Goal: Transaction & Acquisition: Book appointment/travel/reservation

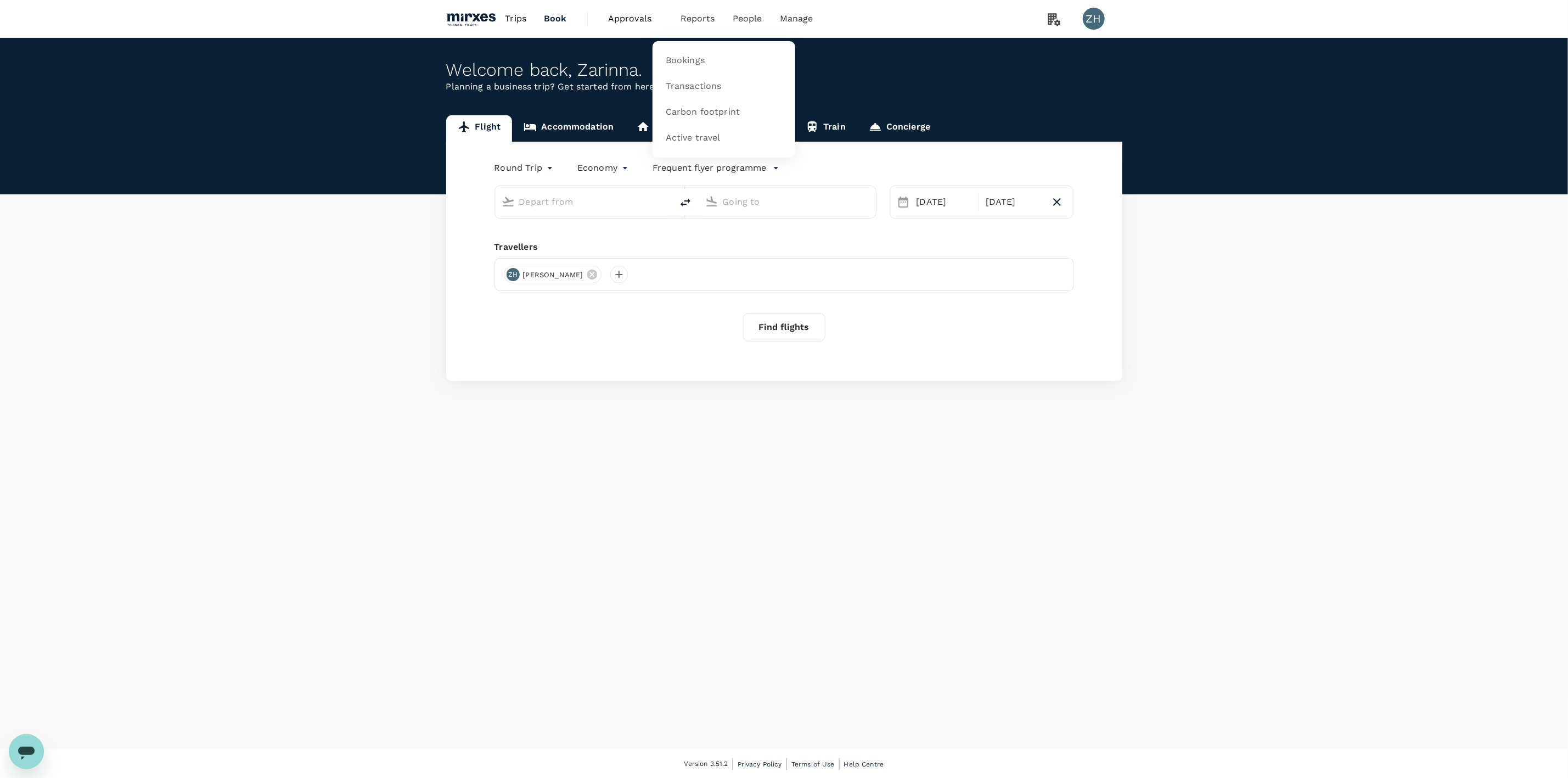
type input "Singapore Changi (SIN)"
type input "Suvarnabhumi Intl (BKK)"
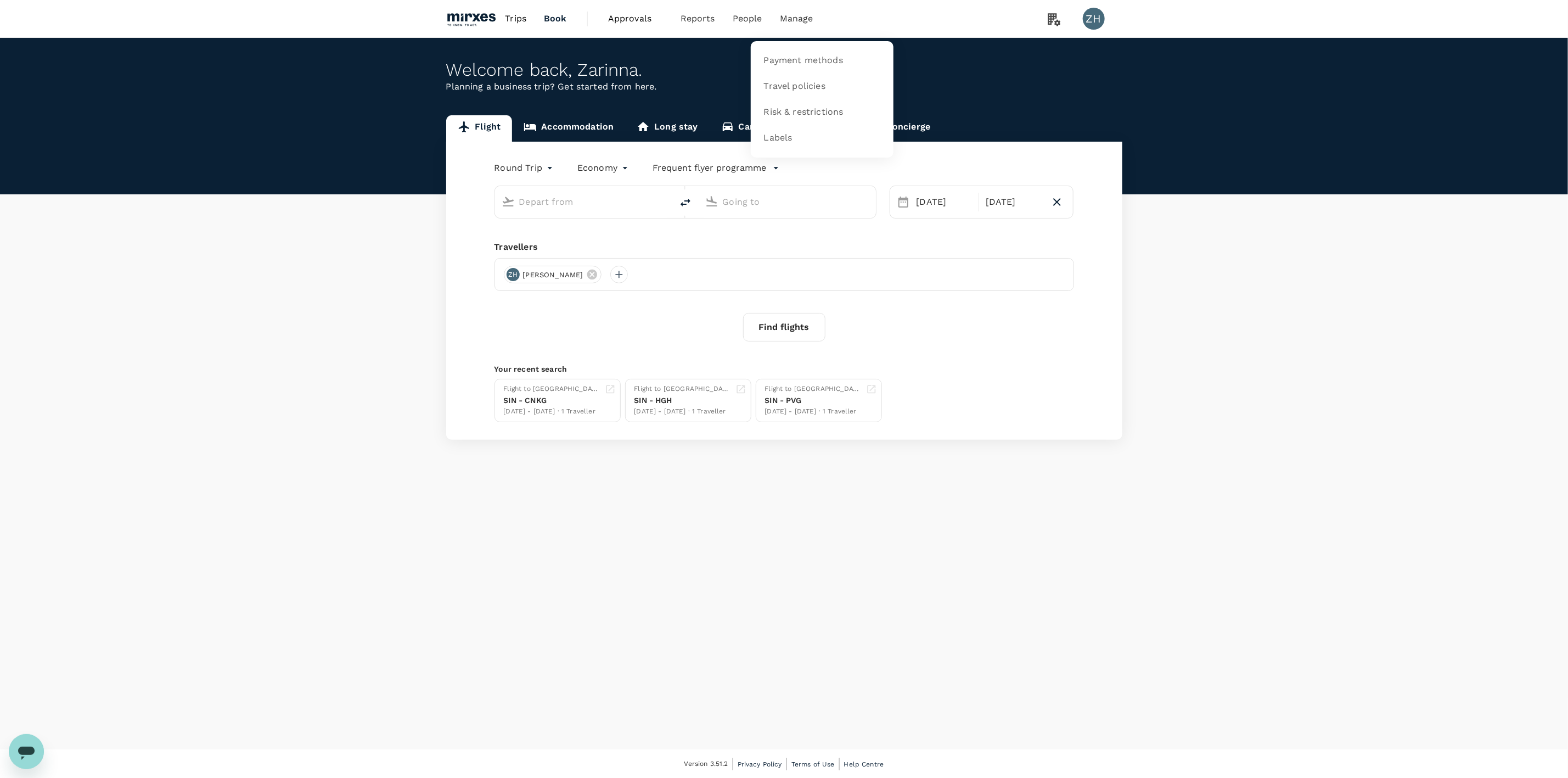
type input "Singapore Changi (SIN)"
type input "Suvarnabhumi Intl (BKK)"
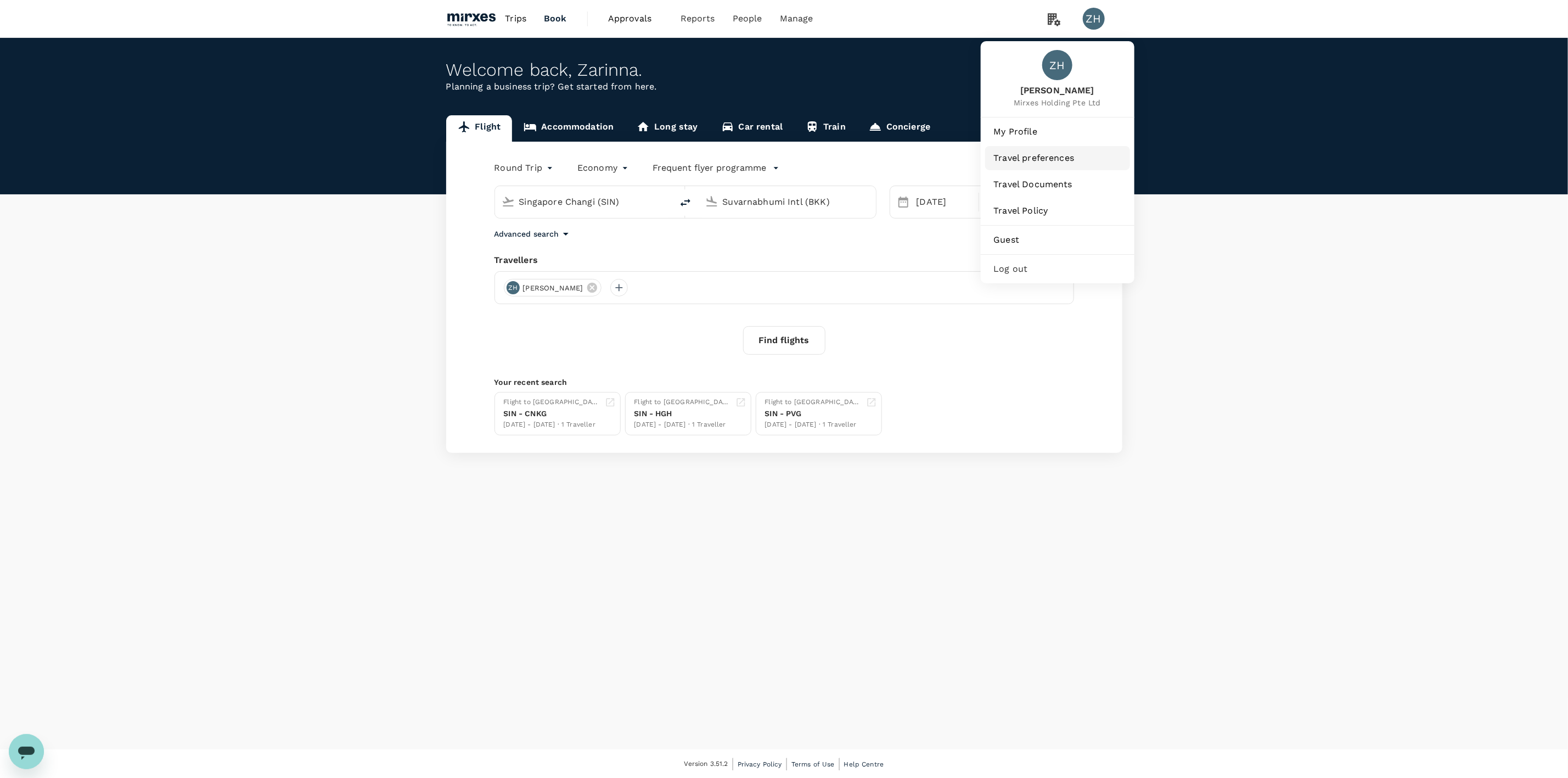
click at [1059, 158] on span "Travel preferences" at bounding box center [1057, 158] width 127 height 13
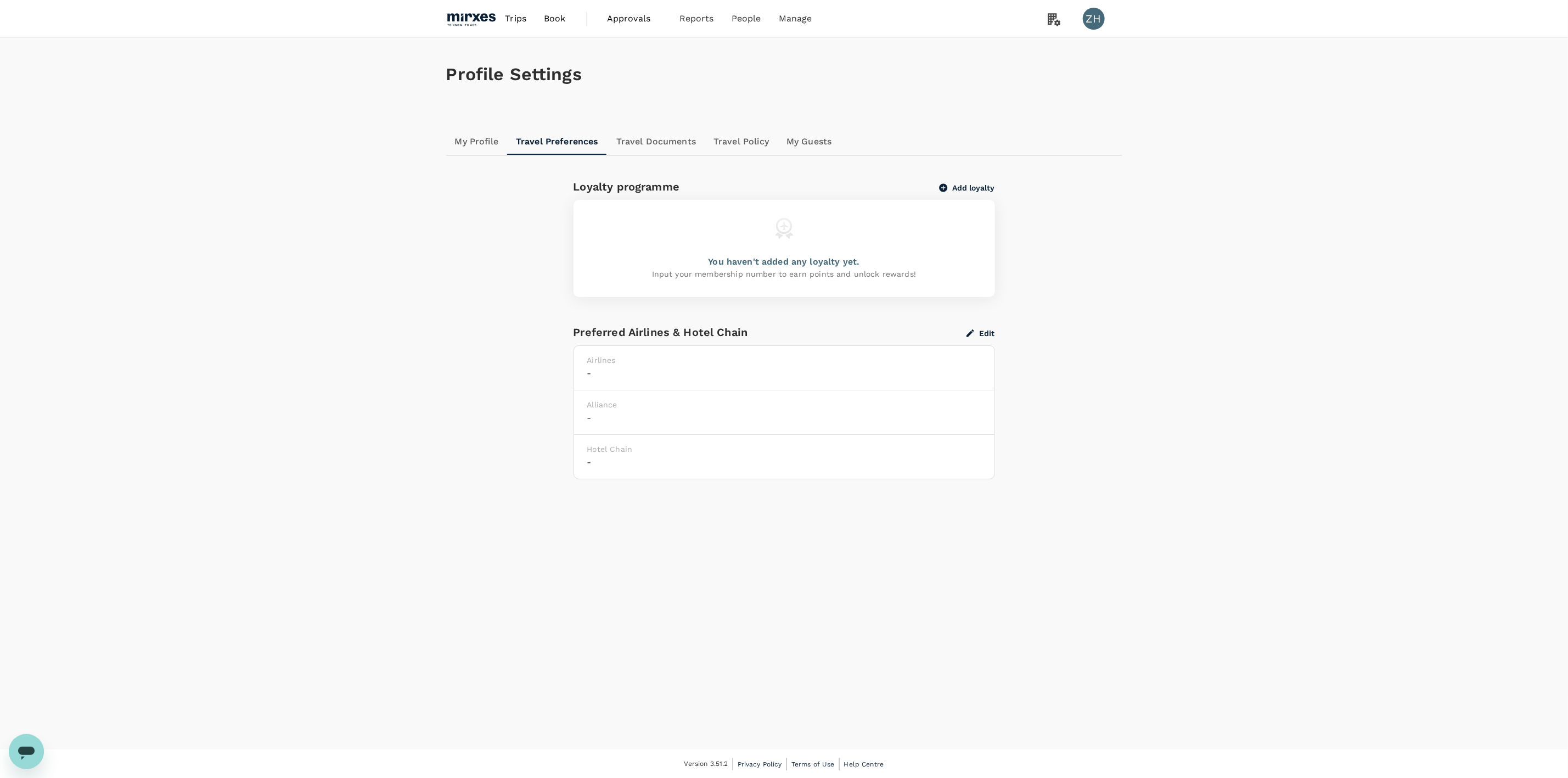
click at [976, 187] on button "Add loyalty" at bounding box center [967, 188] width 55 height 10
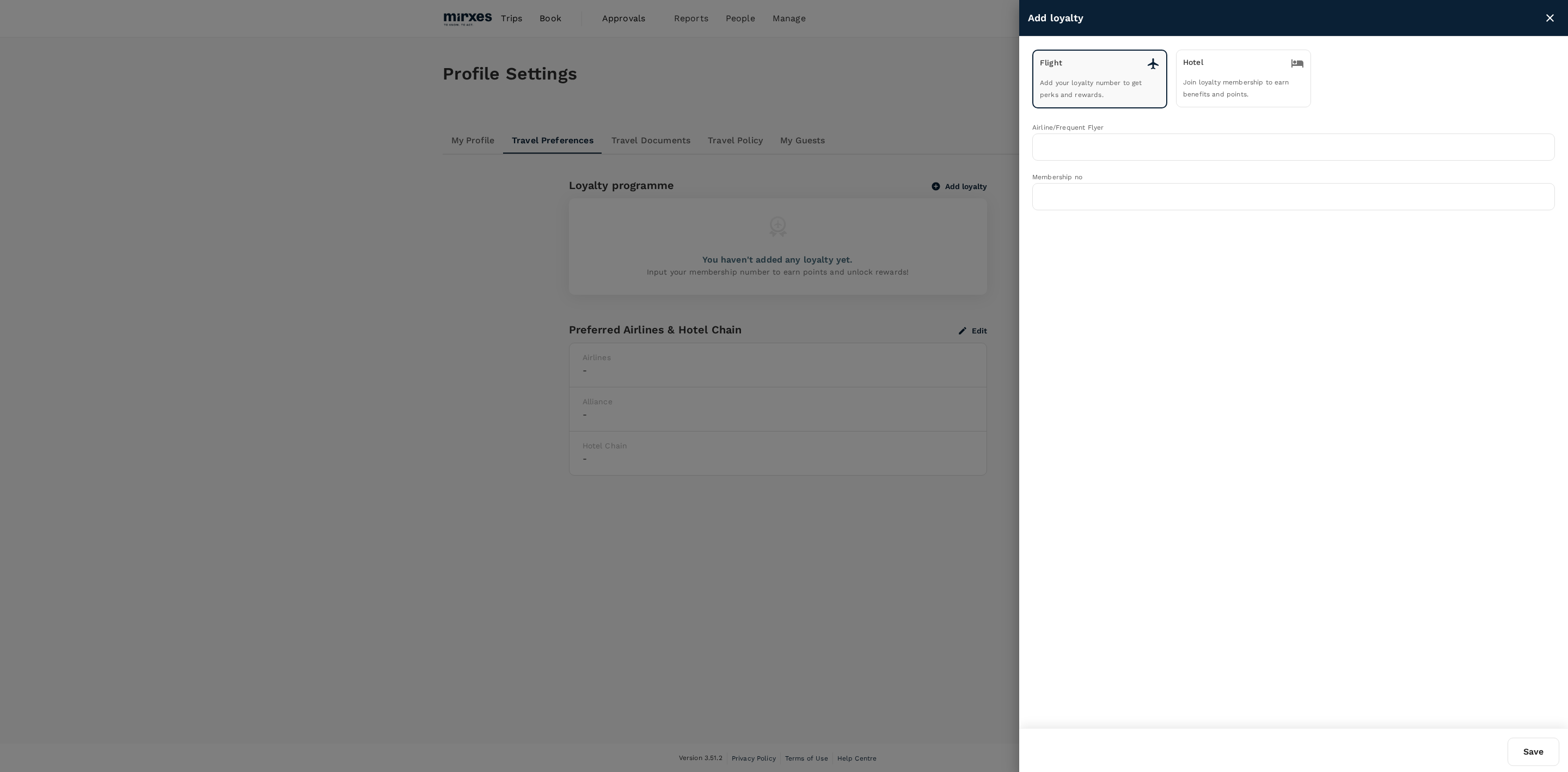
click at [1216, 100] on div "Hotel Join loyalty membership to earn benefits and points." at bounding box center [1243, 78] width 135 height 58
click at [303, 298] on div at bounding box center [784, 386] width 1568 height 772
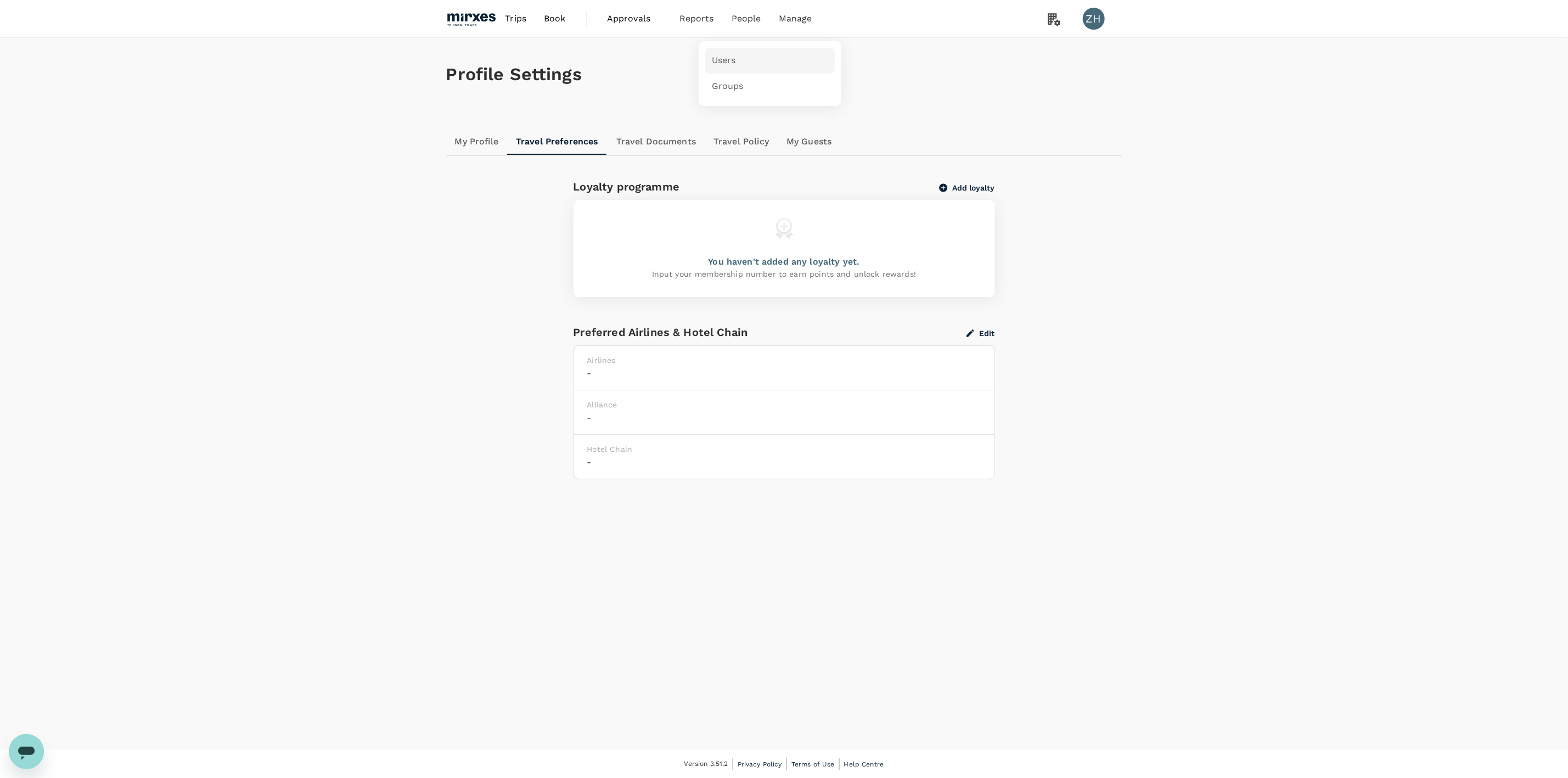
click at [756, 60] on link "Users" at bounding box center [770, 60] width 129 height 26
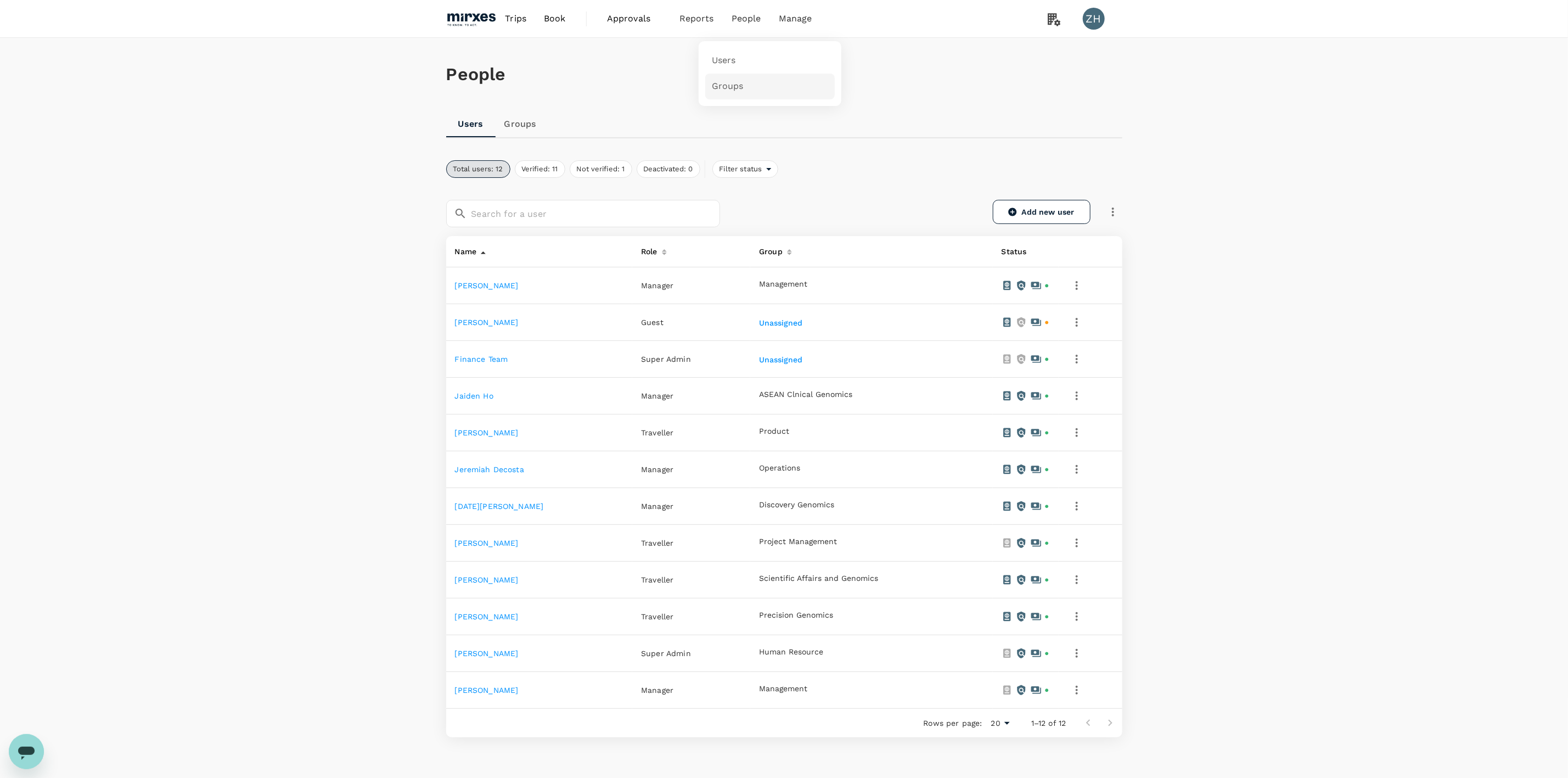
click at [748, 86] on link "Groups" at bounding box center [770, 86] width 129 height 26
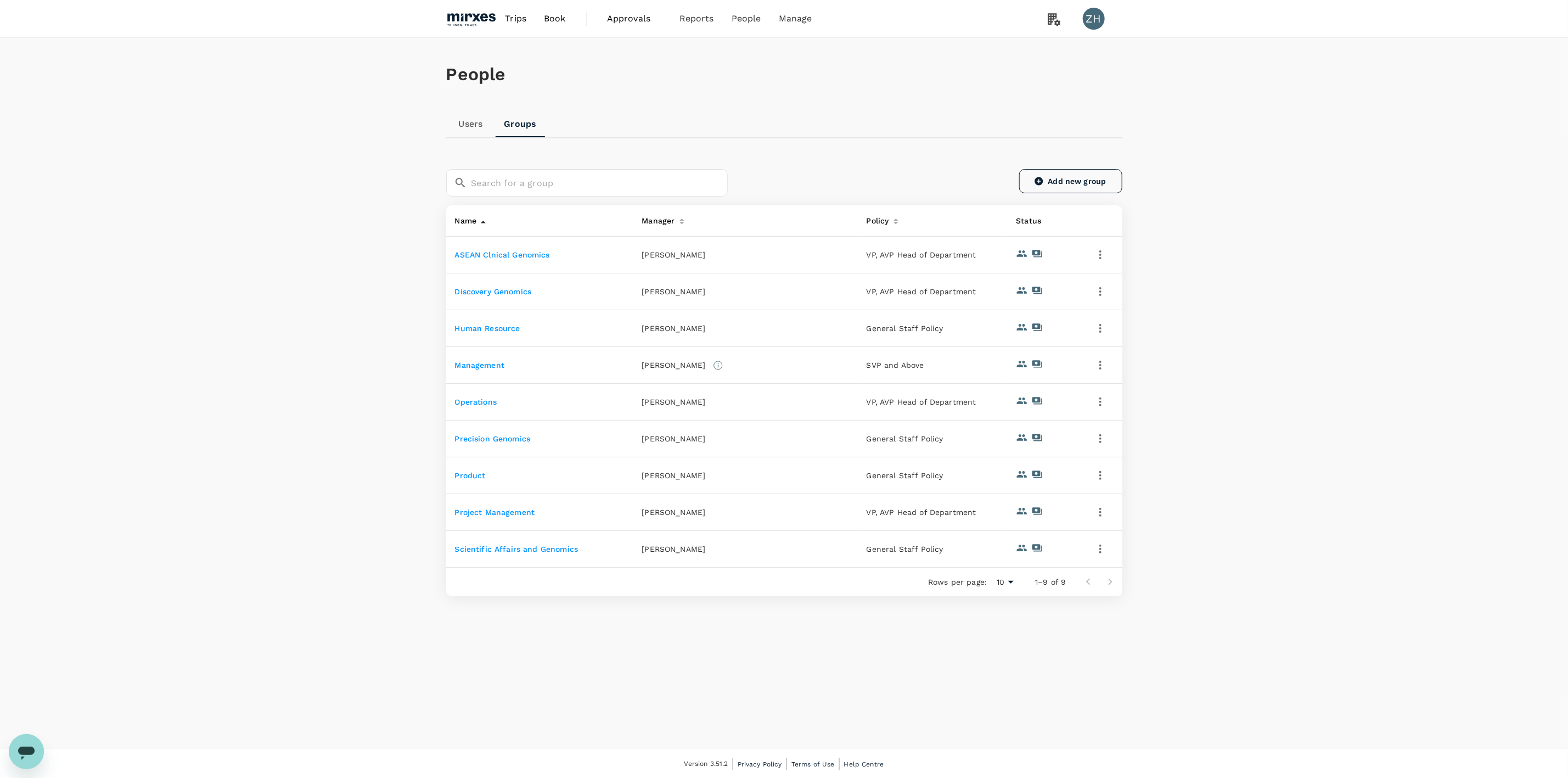
click at [1077, 185] on link "Add new group" at bounding box center [1071, 181] width 103 height 24
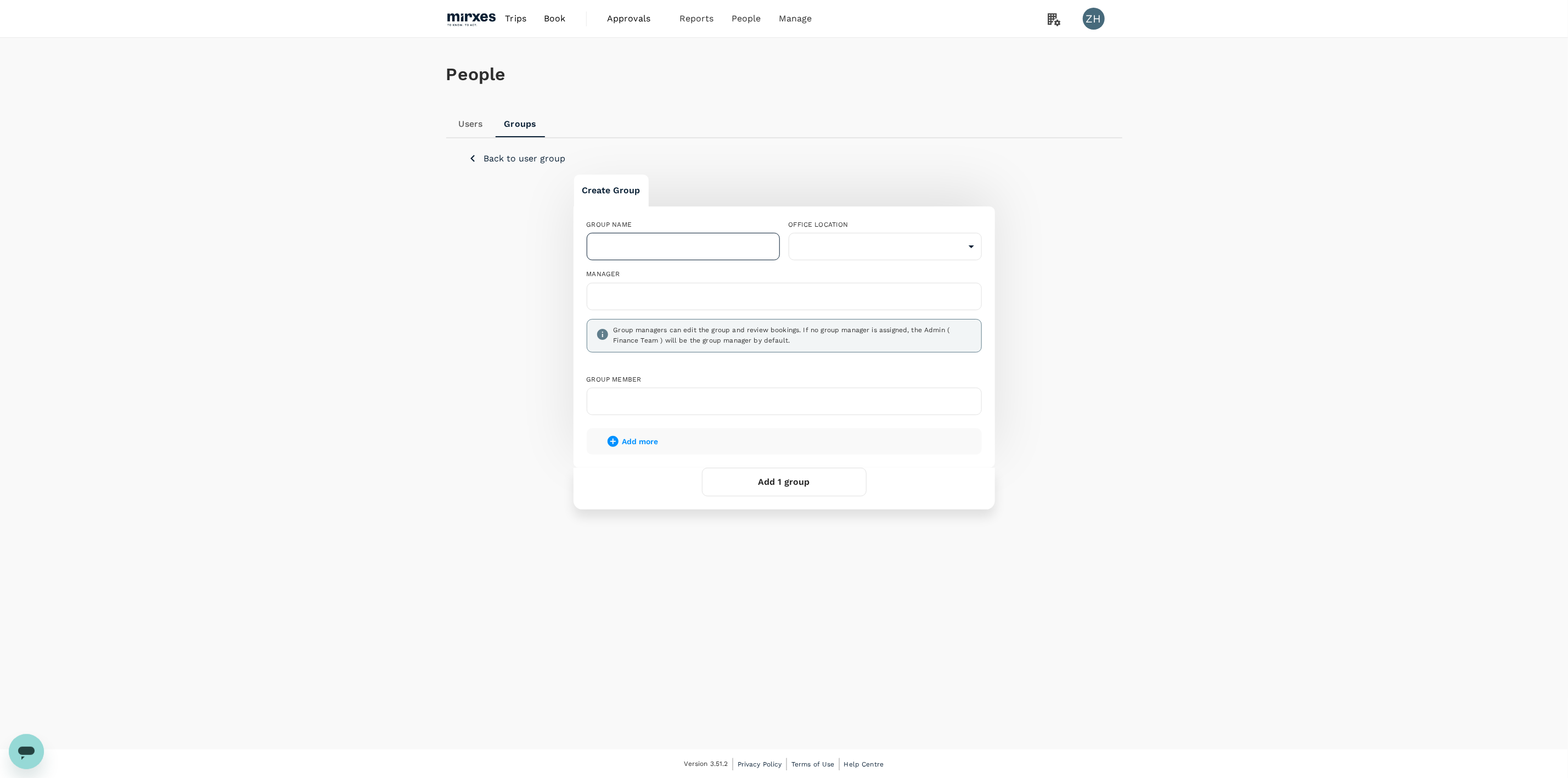
click at [725, 254] on input "text" at bounding box center [683, 246] width 193 height 27
type input "Research & Development"
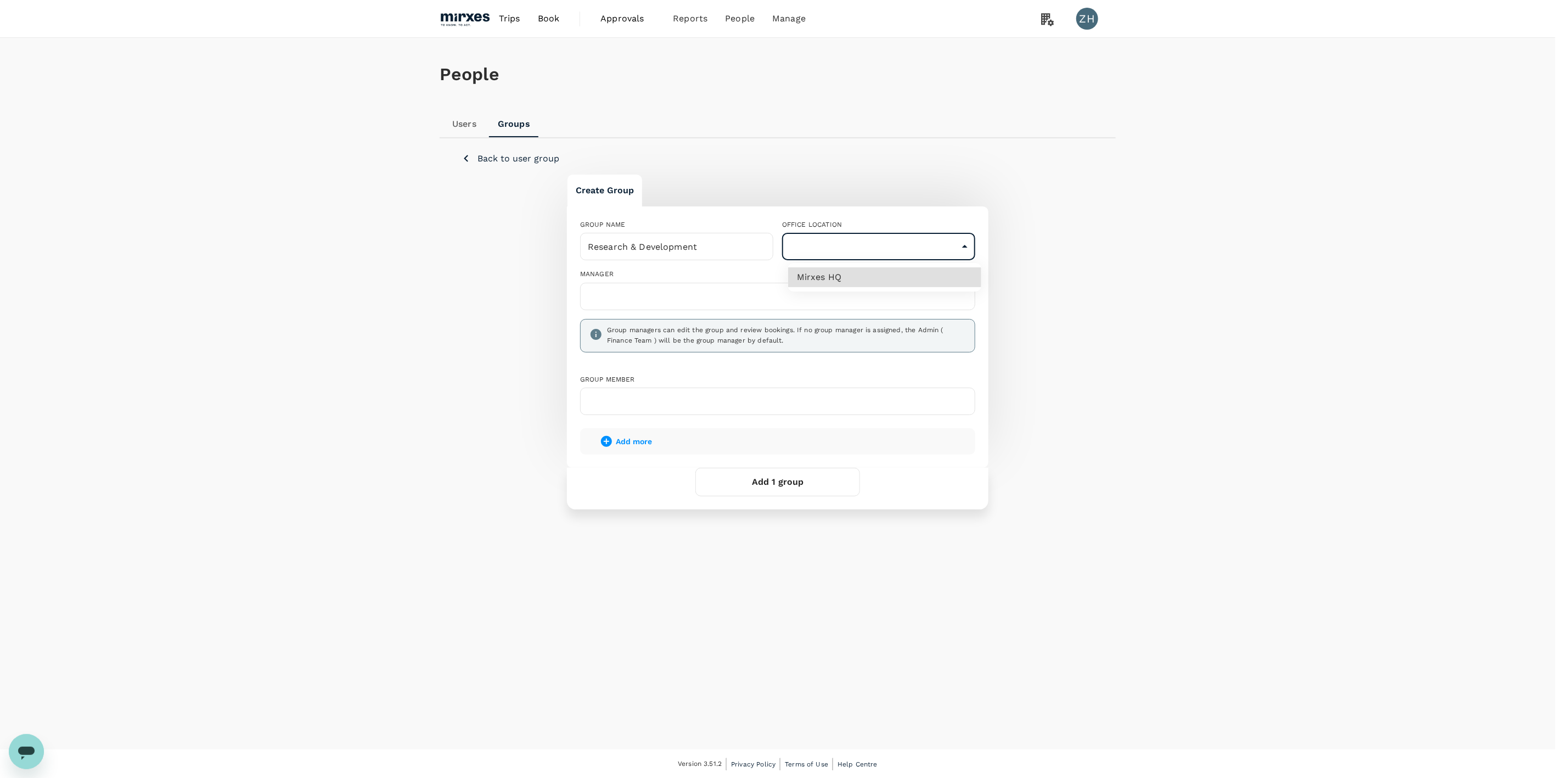
click at [833, 246] on body "Trips Book Approvals 0 Reports People Manage ZH People Users Groups Back to use…" at bounding box center [784, 390] width 1568 height 779
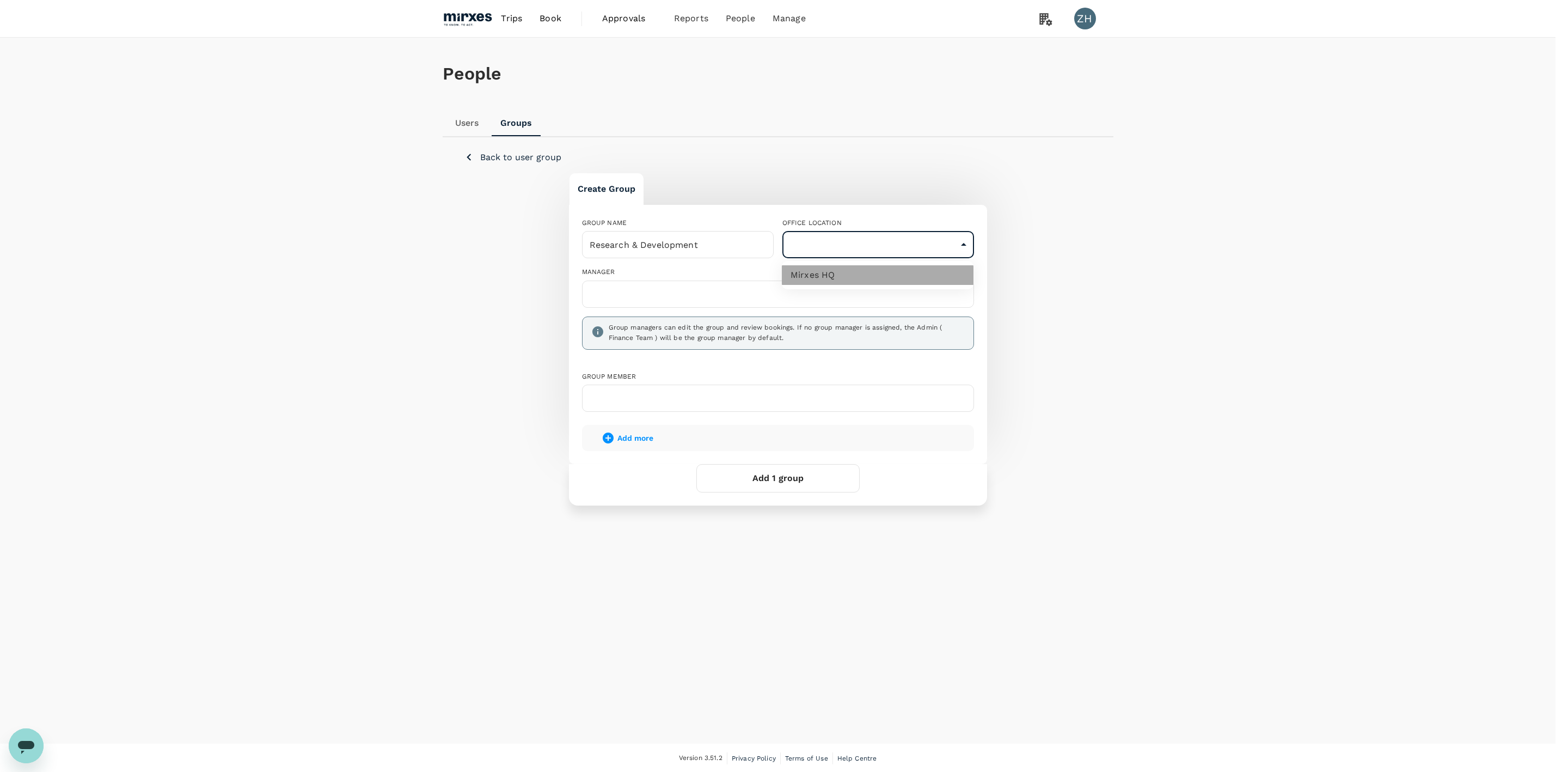
click at [833, 274] on li "Mirxes HQ" at bounding box center [877, 275] width 192 height 20
type input "b0397b8e-b0b9-49fc-9dda-38b6e8603993"
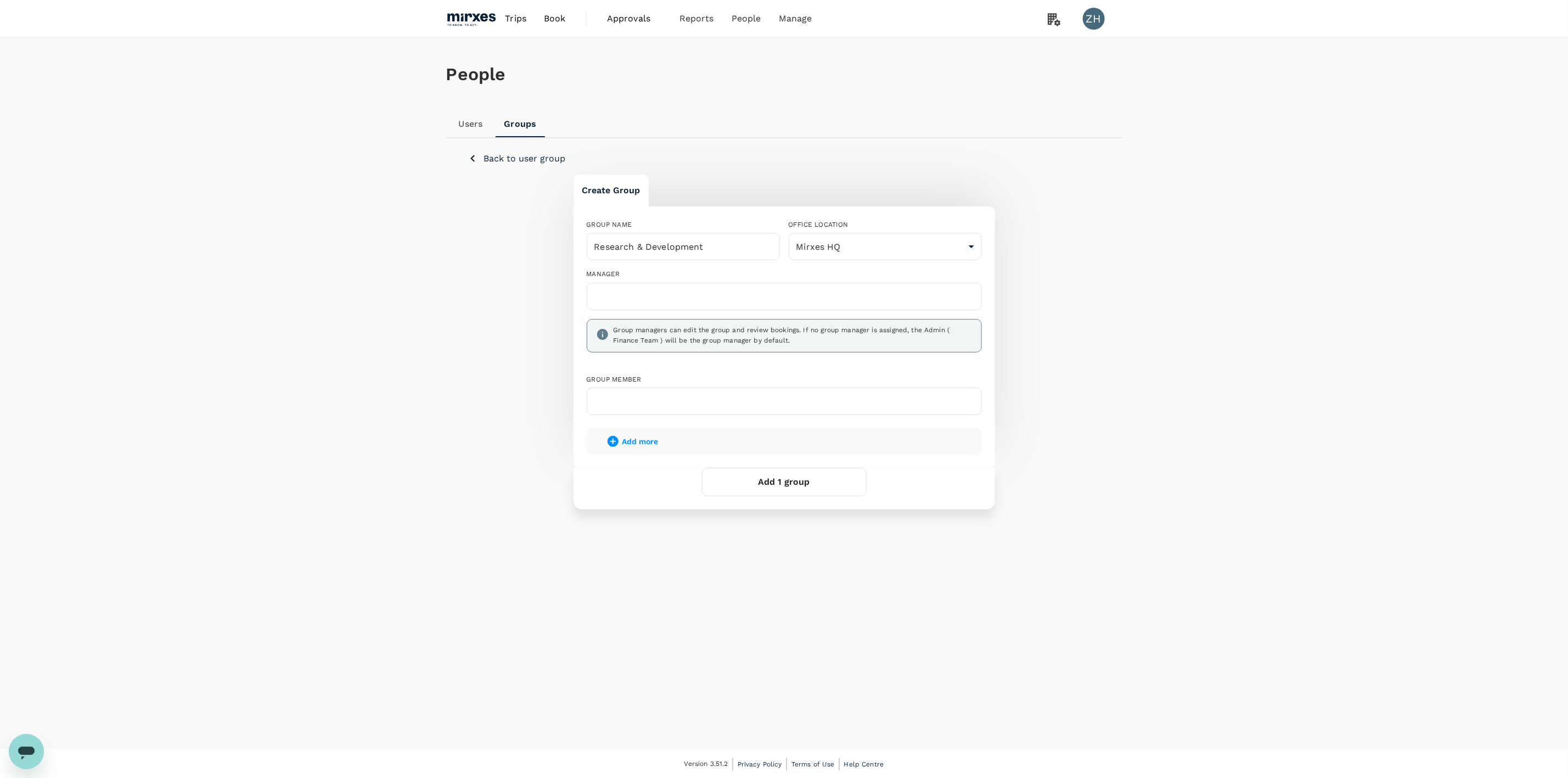
click at [756, 297] on input "text" at bounding box center [784, 296] width 385 height 18
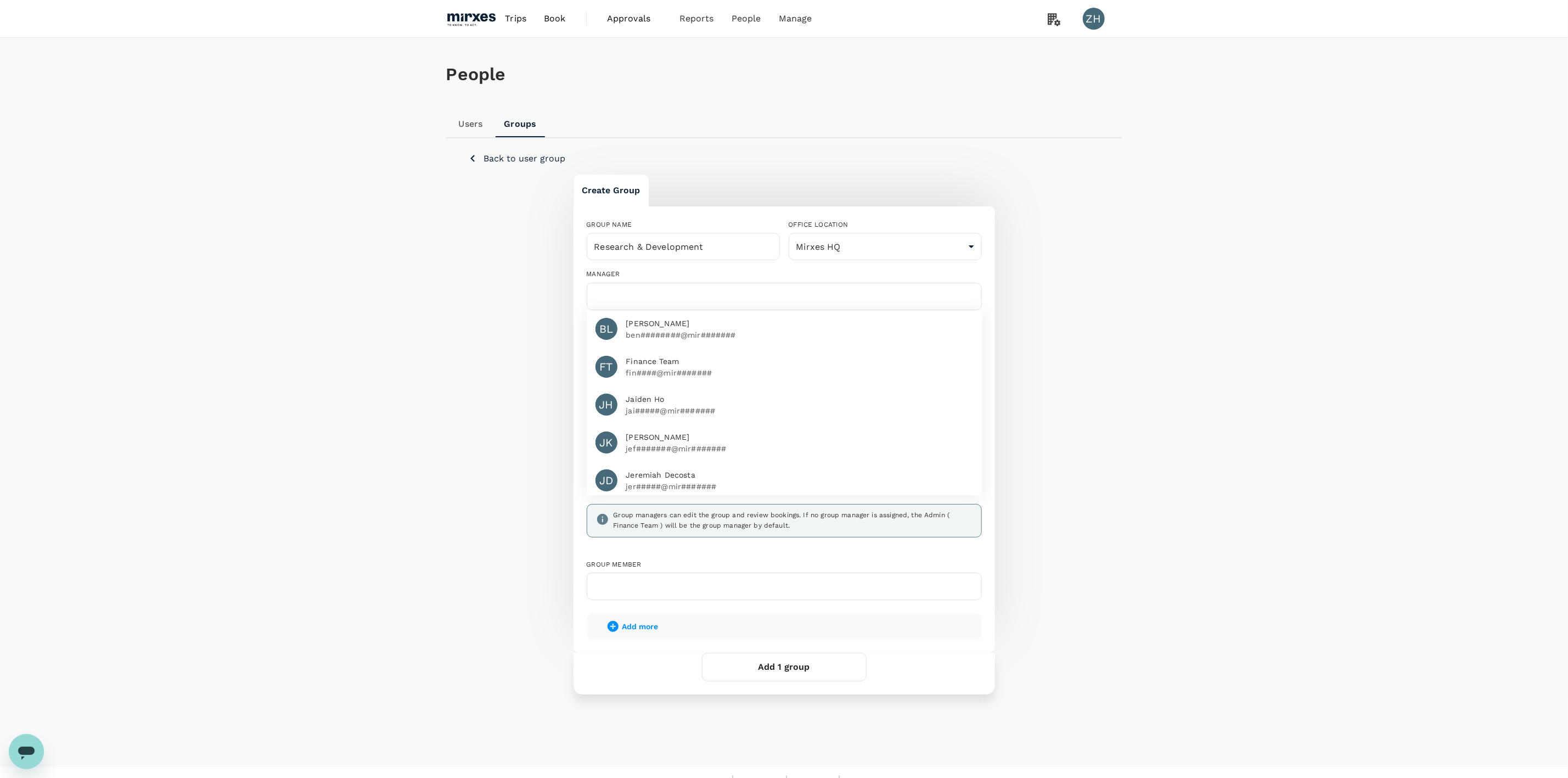
click at [748, 320] on span "Beng Lor" at bounding box center [800, 324] width 347 height 12
click at [1029, 354] on div "Create Group GROUP NAME Research & Development ​ OFFICE LOCATION Mirxes HQ b039…" at bounding box center [784, 435] width 632 height 521
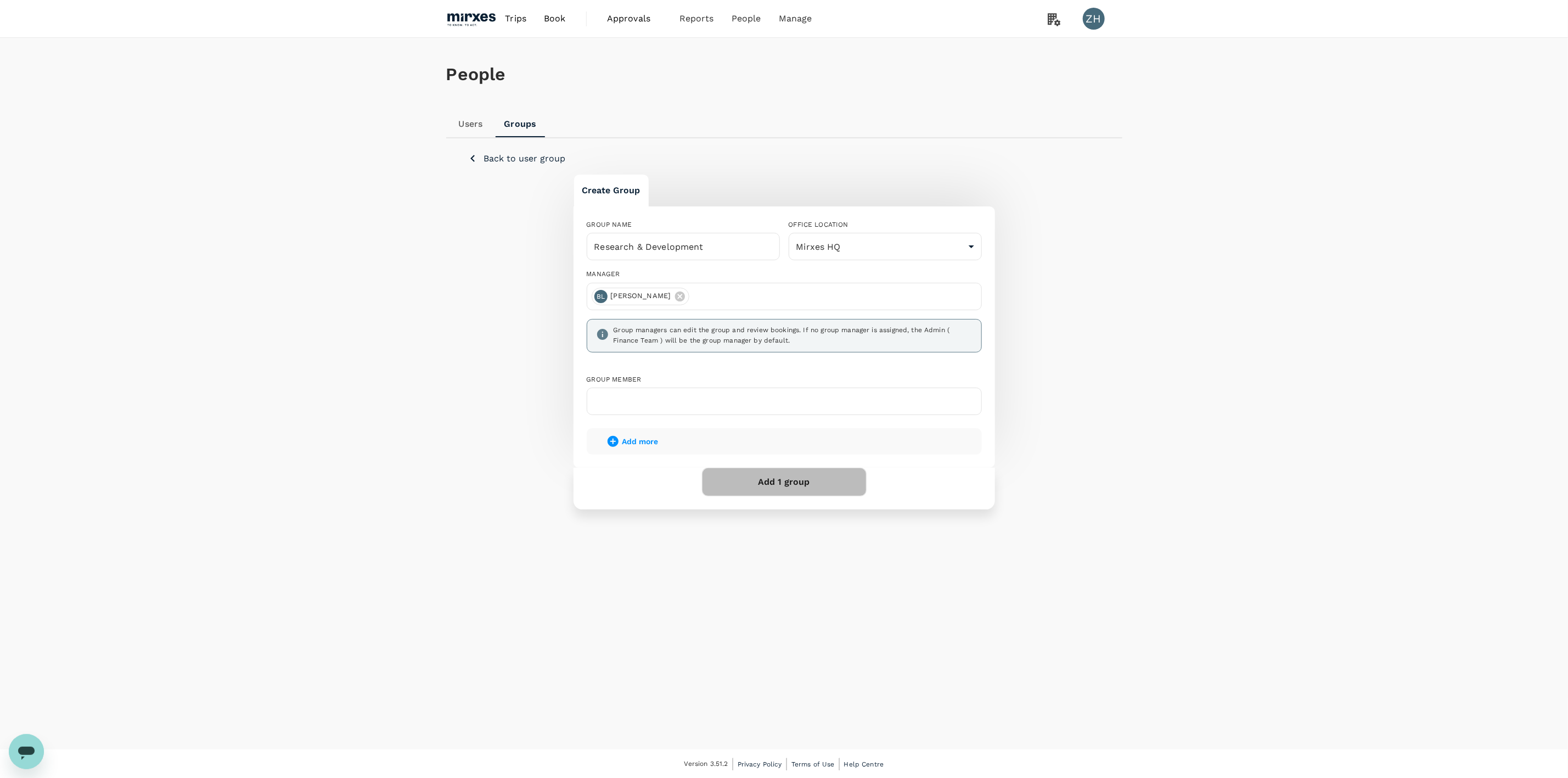
click at [812, 481] on button "Add 1 group" at bounding box center [784, 482] width 165 height 29
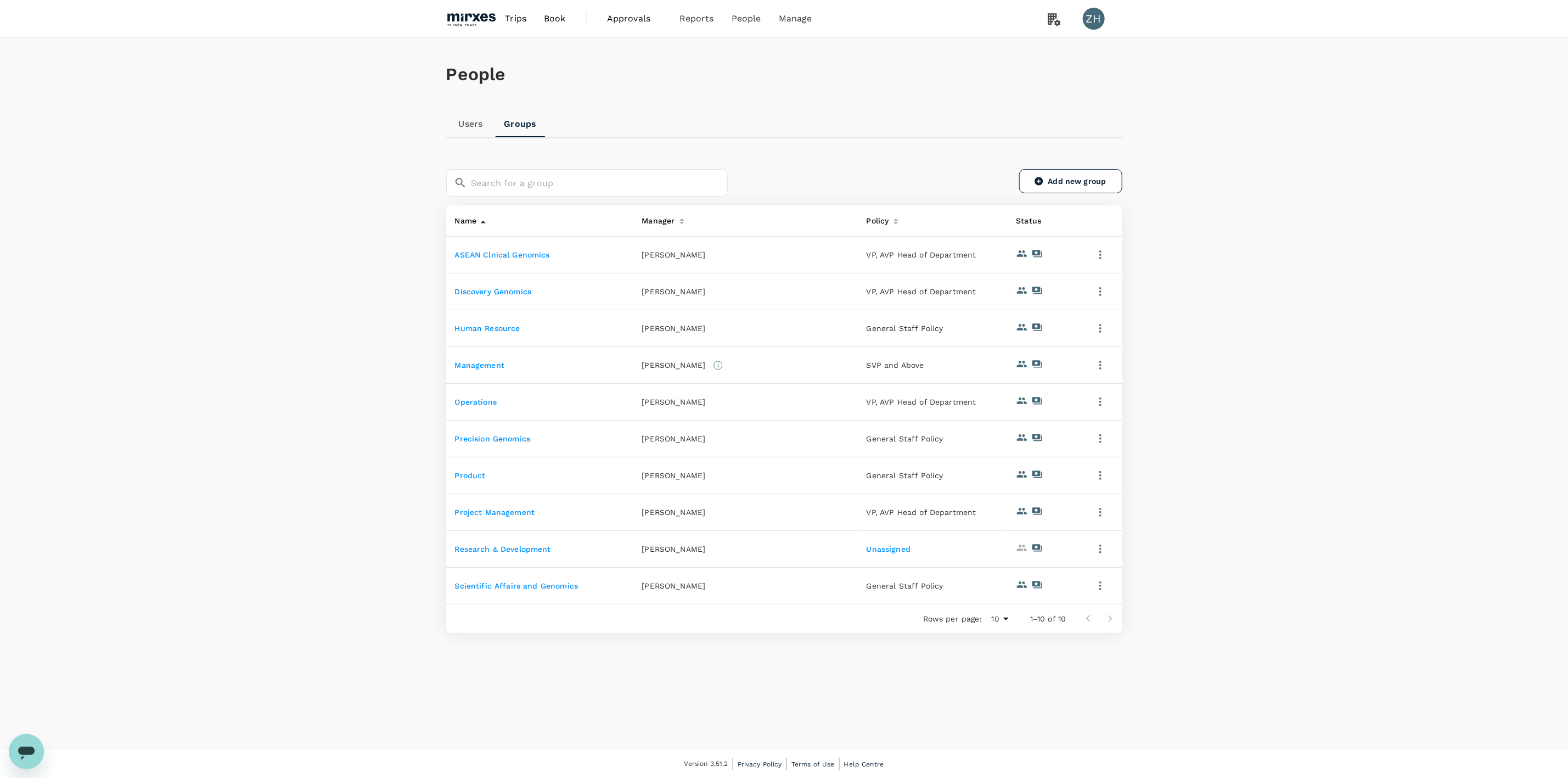
click at [879, 549] on link "Unassigned" at bounding box center [889, 549] width 44 height 9
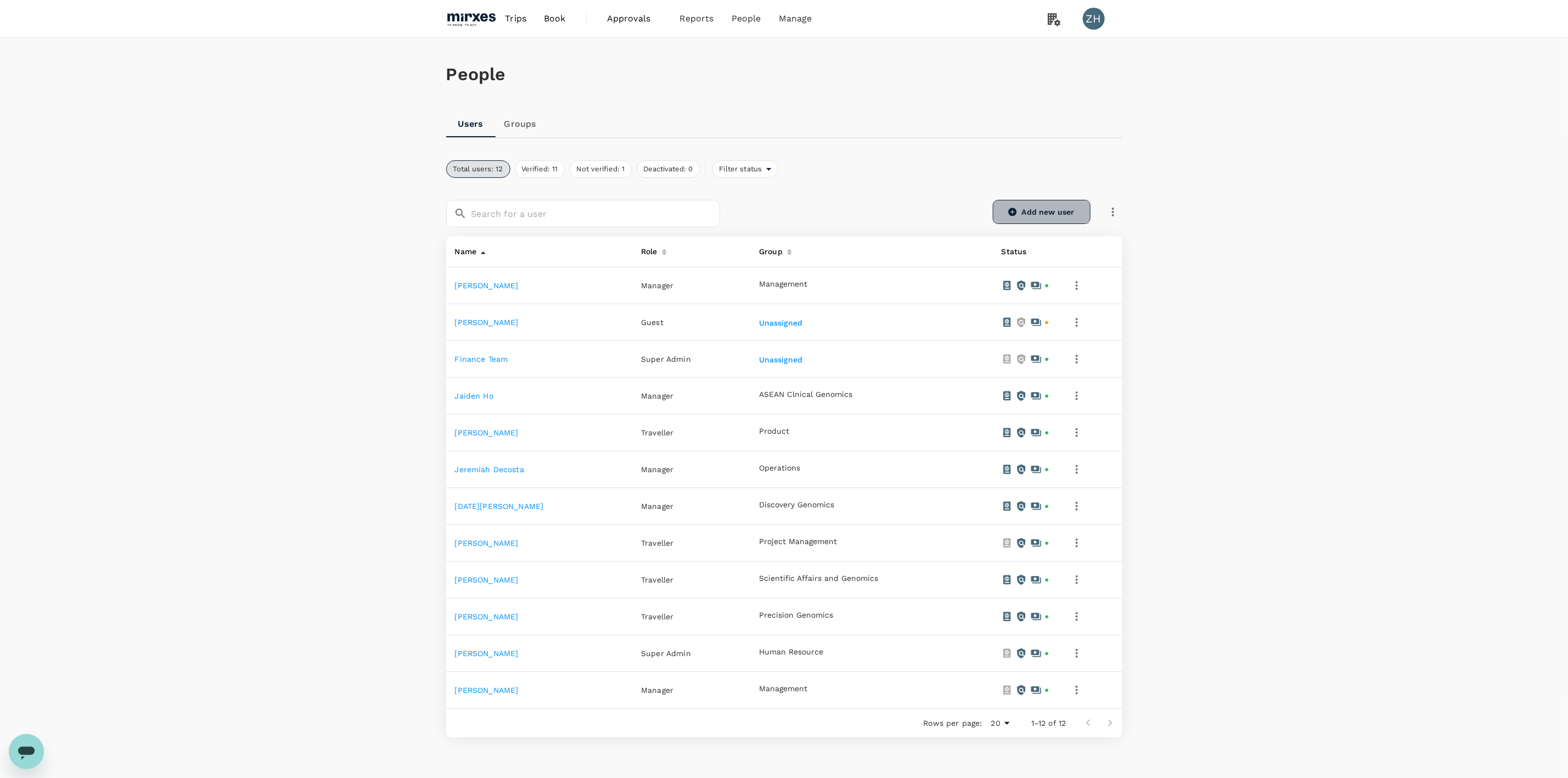
click at [1037, 216] on link "Add new user" at bounding box center [1042, 212] width 98 height 24
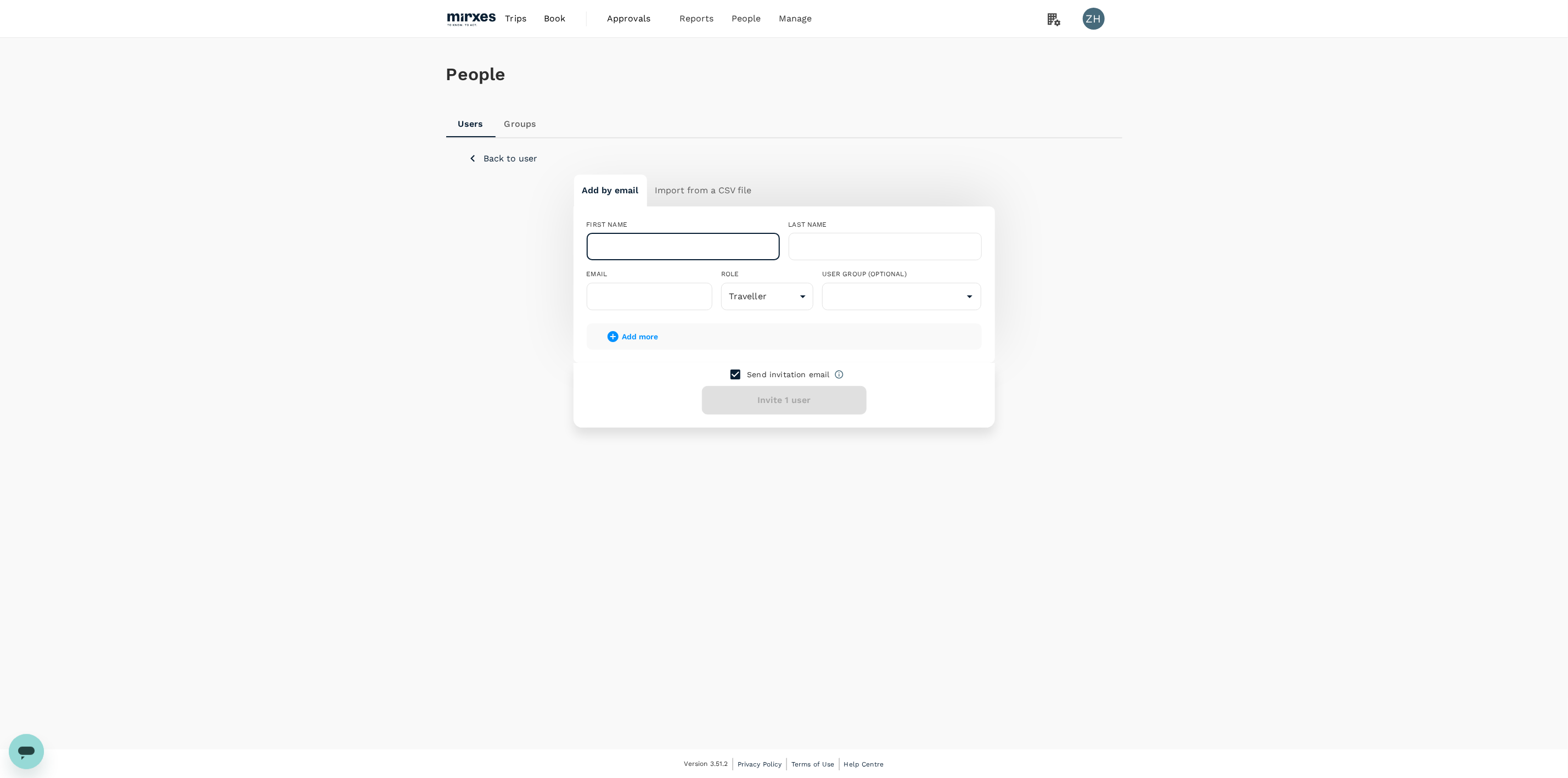
click at [703, 249] on input "text" at bounding box center [683, 246] width 193 height 27
type input "Cheng"
click at [833, 257] on input "text" at bounding box center [885, 246] width 193 height 27
type input "He"
click at [648, 293] on input "text" at bounding box center [649, 296] width 126 height 27
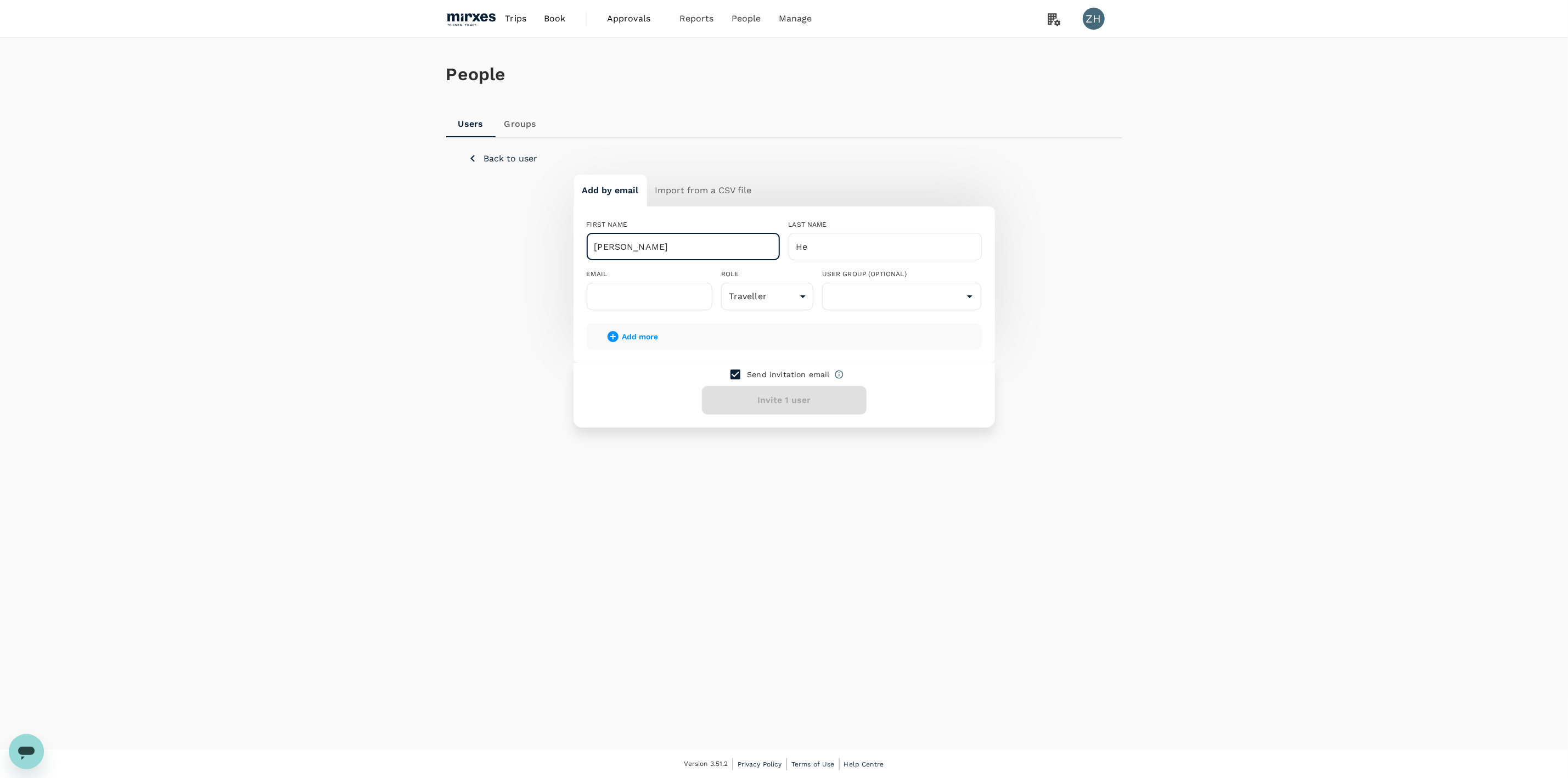
drag, startPoint x: 664, startPoint y: 244, endPoint x: 498, endPoint y: 247, distance: 166.0
click at [498, 247] on div "Add by email Import from a CSV file FIRST NAME Cheng ​ LAST NAME He ​ EMAIL ​ R…" at bounding box center [784, 301] width 632 height 253
type input "He"
drag, startPoint x: 888, startPoint y: 246, endPoint x: 605, endPoint y: 242, distance: 283.0
click at [651, 242] on div "FIRST NAME He ​ LAST NAME He ​ EMAIL ​ ROLE Traveller user ​ USER GROUP (OPTION…" at bounding box center [780, 260] width 404 height 99
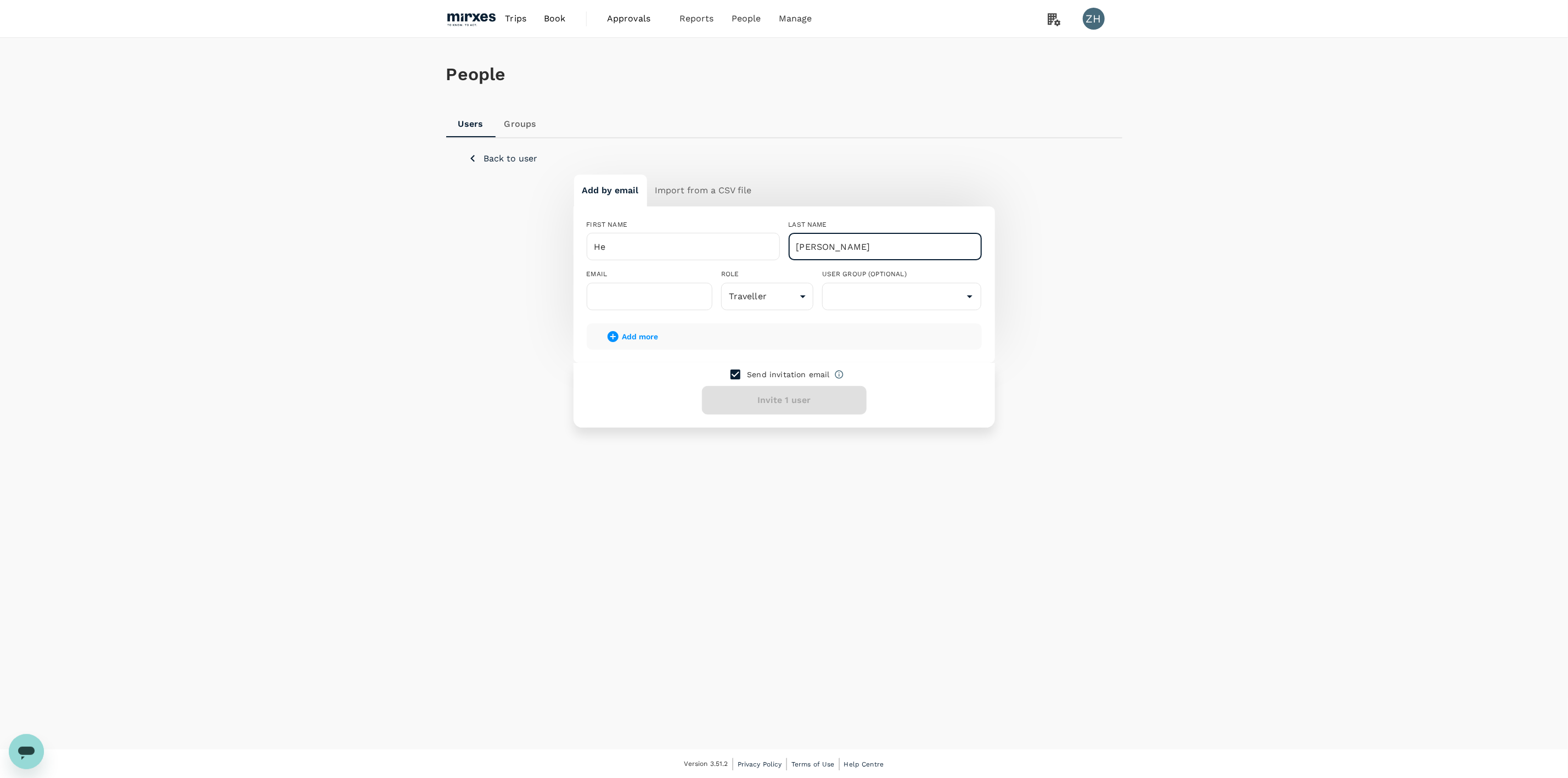
type input "Cheng"
click at [652, 303] on input "text" at bounding box center [649, 296] width 126 height 27
paste input "hecheng@mirxes.com"
type input "hecheng@mirxes.com"
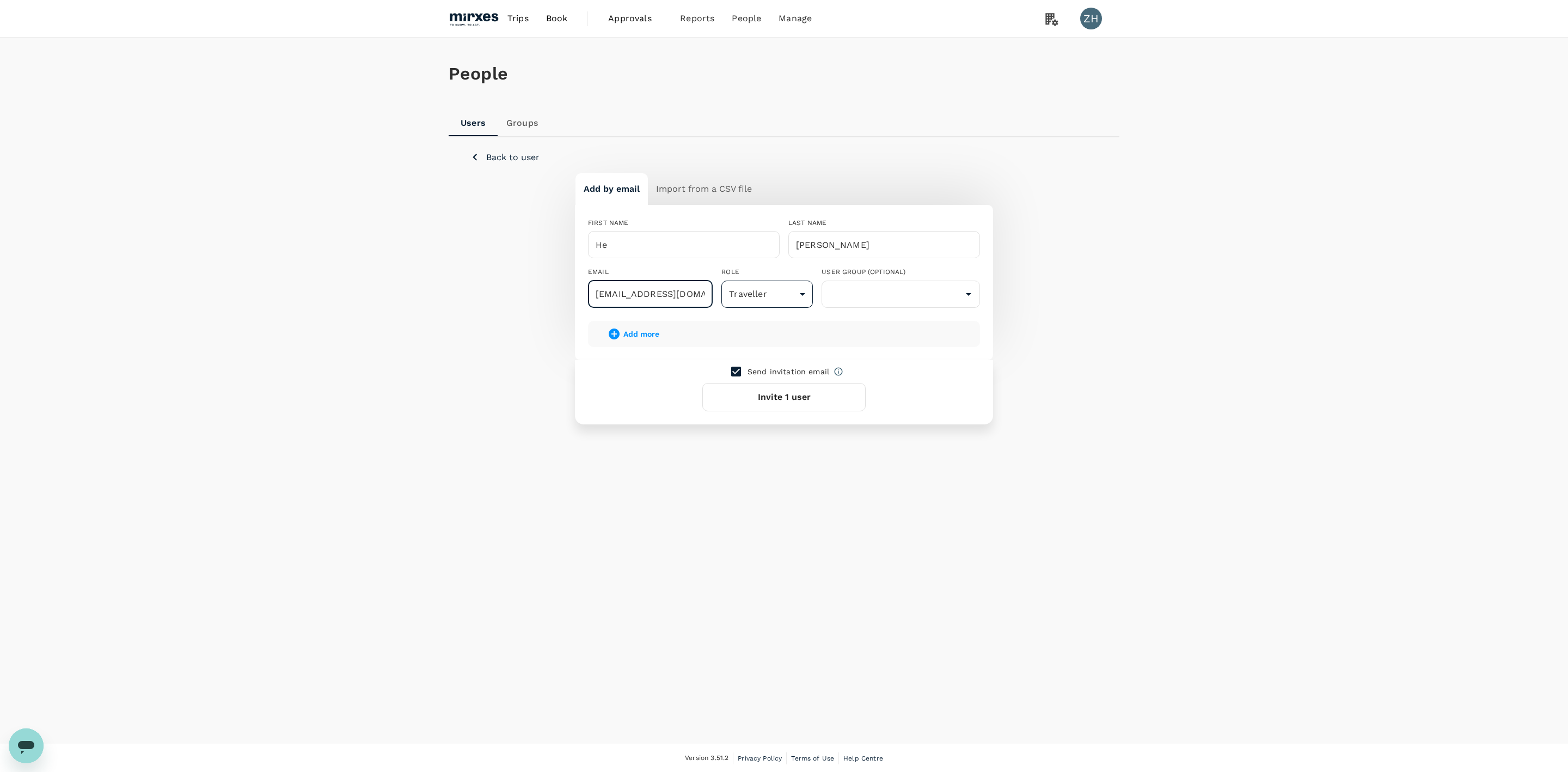
click at [783, 299] on body "Trips Book Approvals 0 Reports People Manage ZH People Users Groups Back to use…" at bounding box center [784, 387] width 1568 height 773
click at [777, 344] on li "Manager" at bounding box center [761, 344] width 91 height 20
type input "admin"
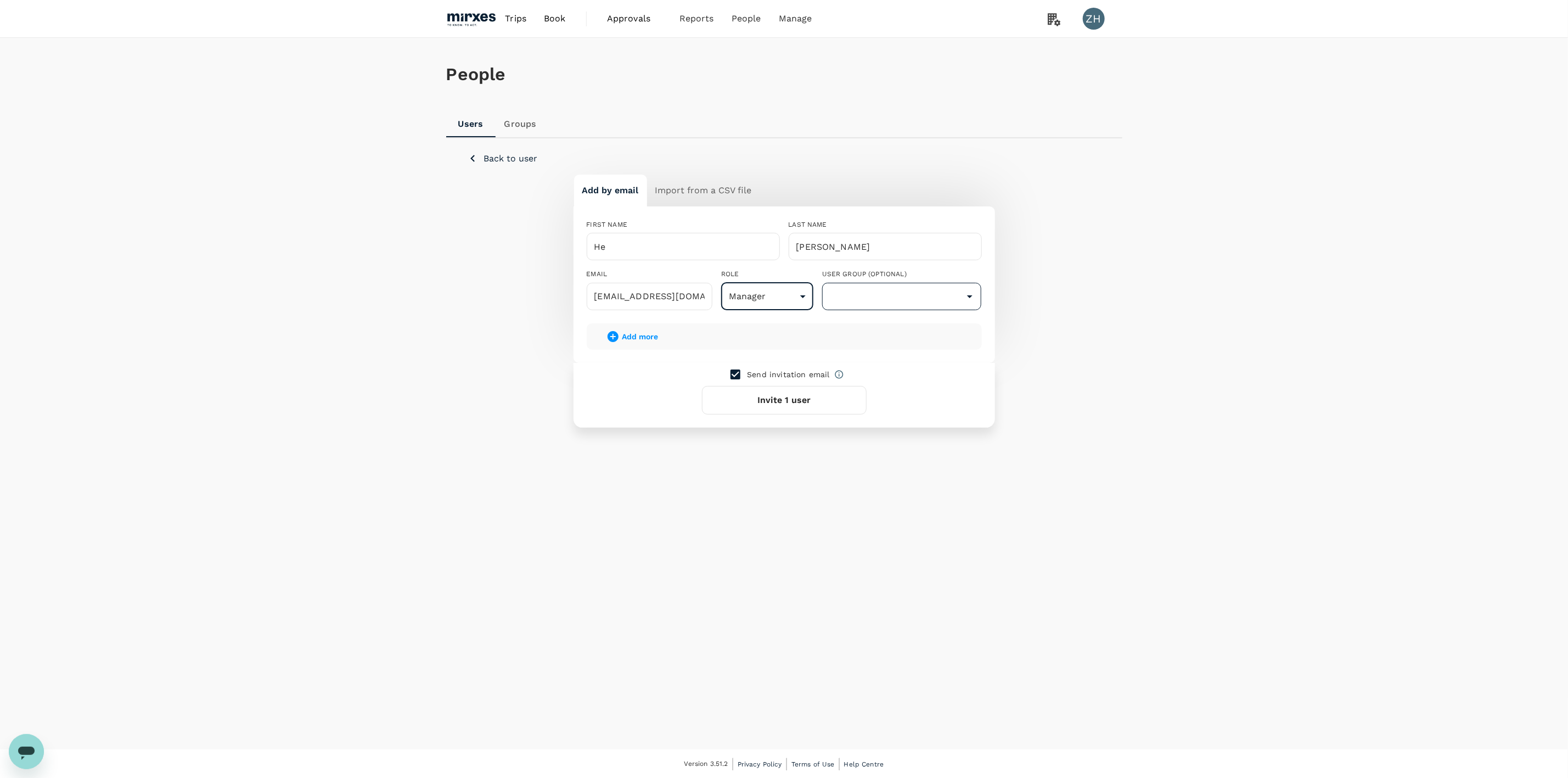
click at [856, 300] on input "text" at bounding box center [902, 296] width 154 height 21
click at [924, 410] on li "Research & Development" at bounding box center [903, 411] width 159 height 18
type input "Research & Development"
click at [648, 335] on span "Add more" at bounding box center [640, 336] width 36 height 9
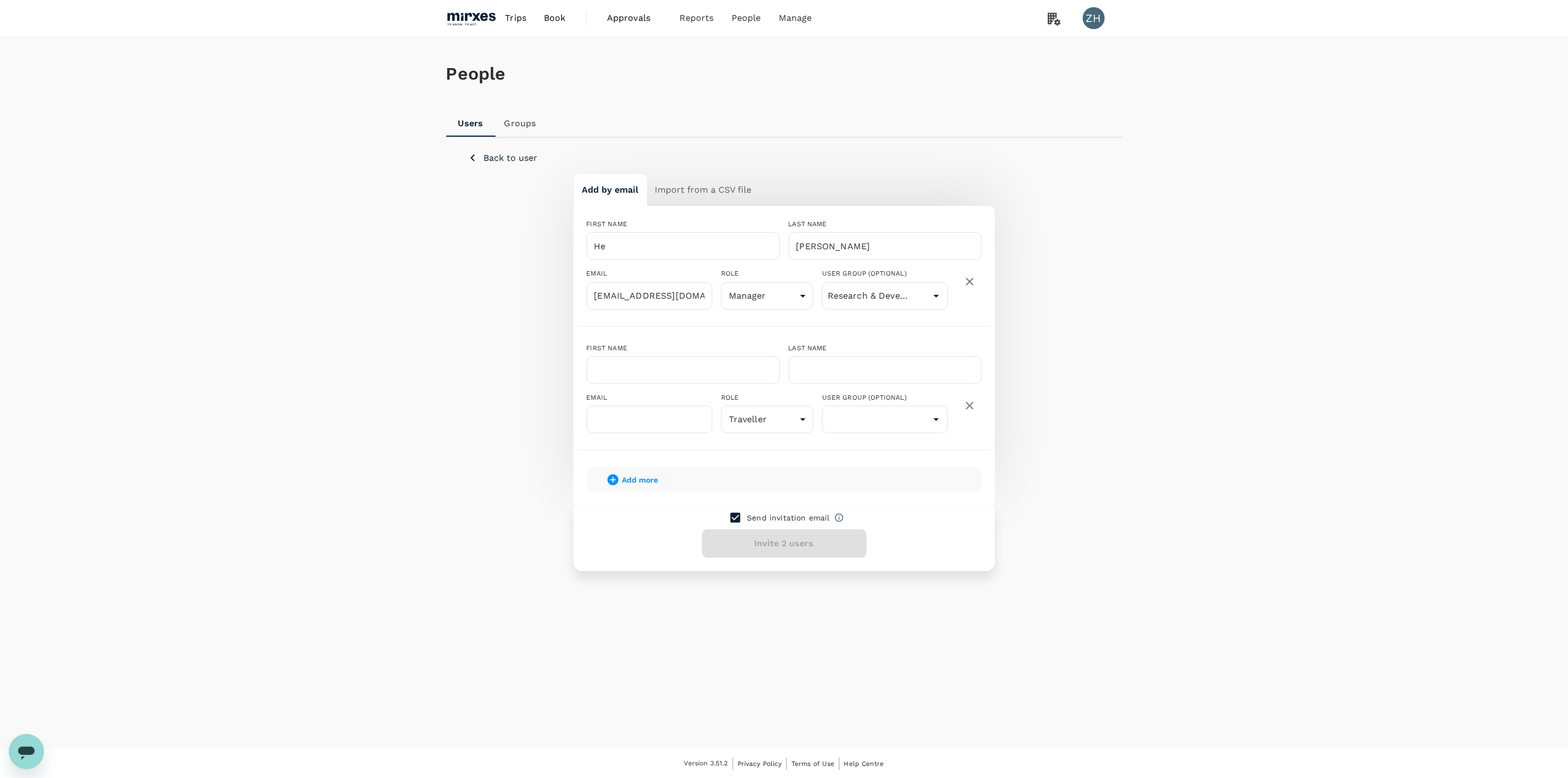
click at [970, 407] on icon "button" at bounding box center [970, 406] width 13 height 13
type input "user"
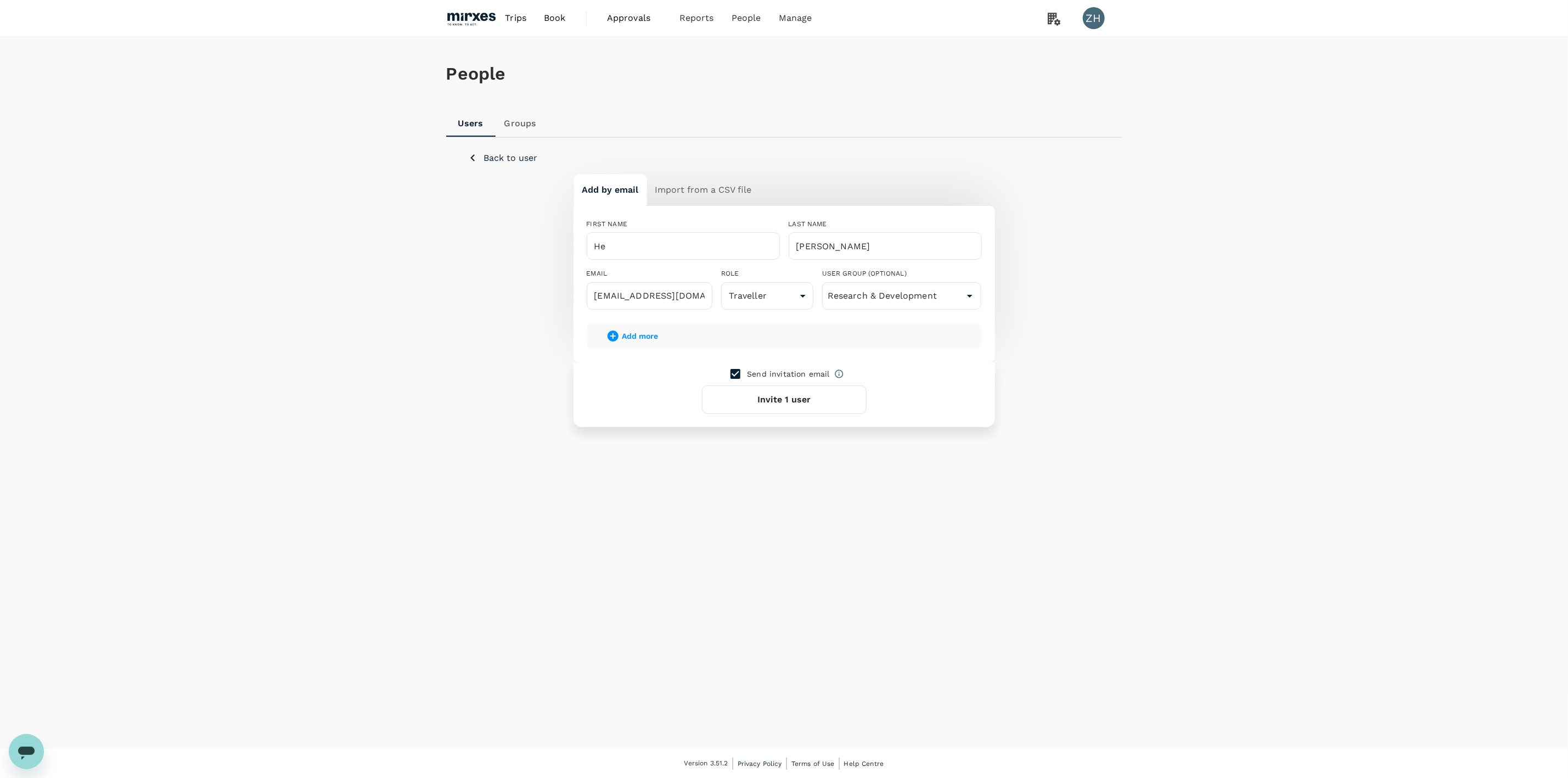
click at [803, 404] on button "Invite 1 user" at bounding box center [784, 399] width 165 height 29
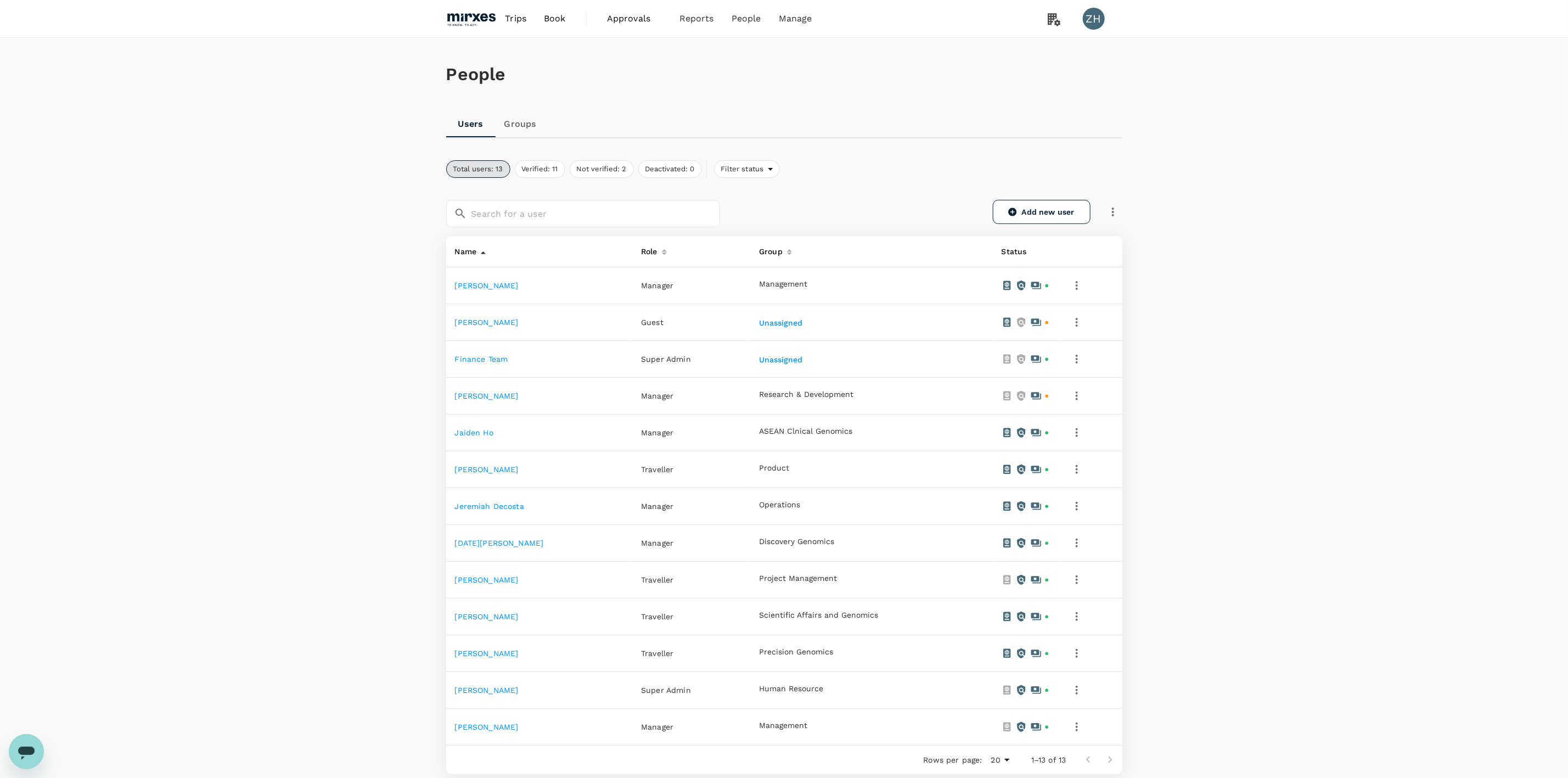
scroll to position [82, 0]
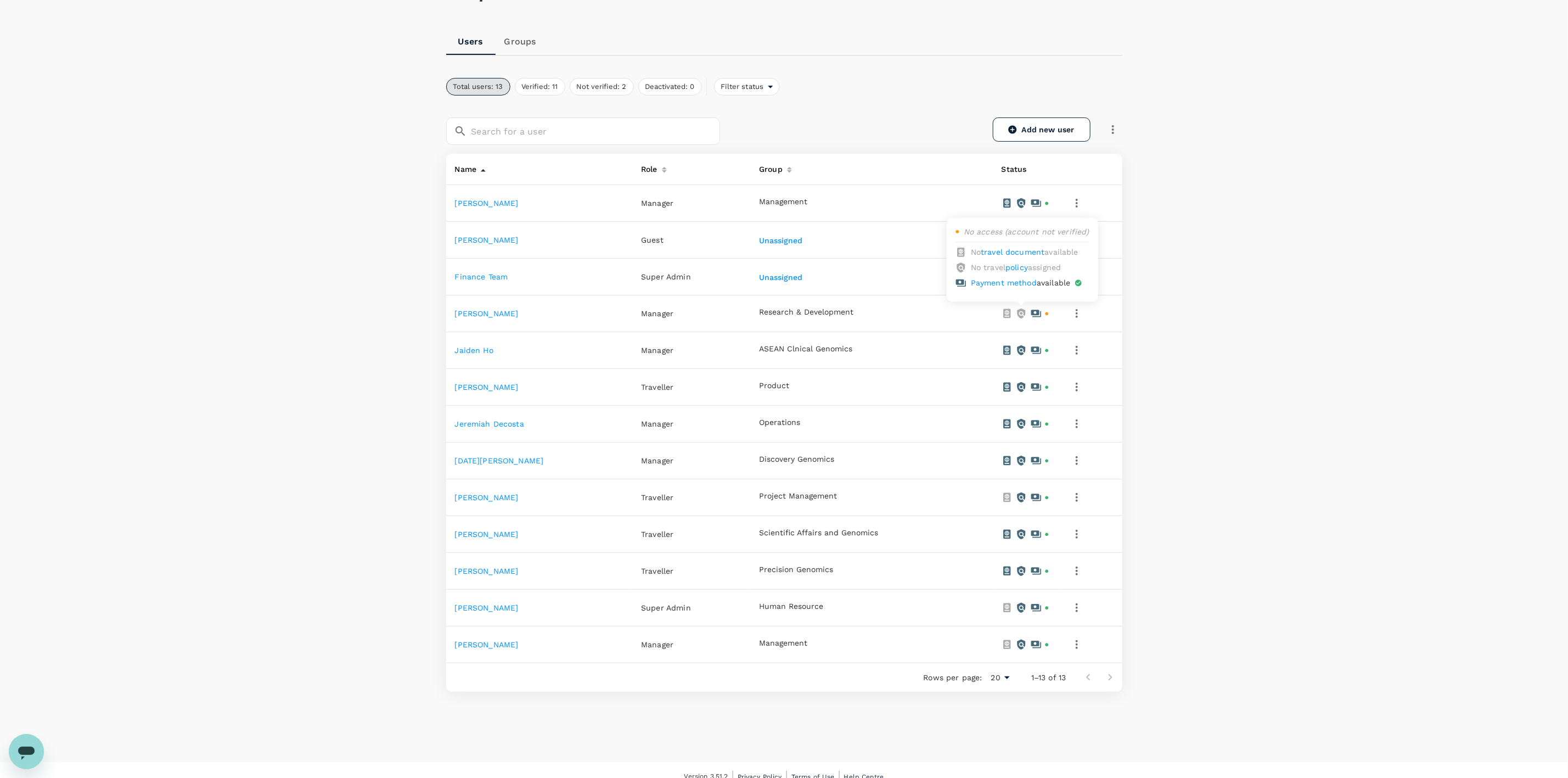
click at [1022, 270] on link "policy" at bounding box center [1017, 268] width 23 height 9
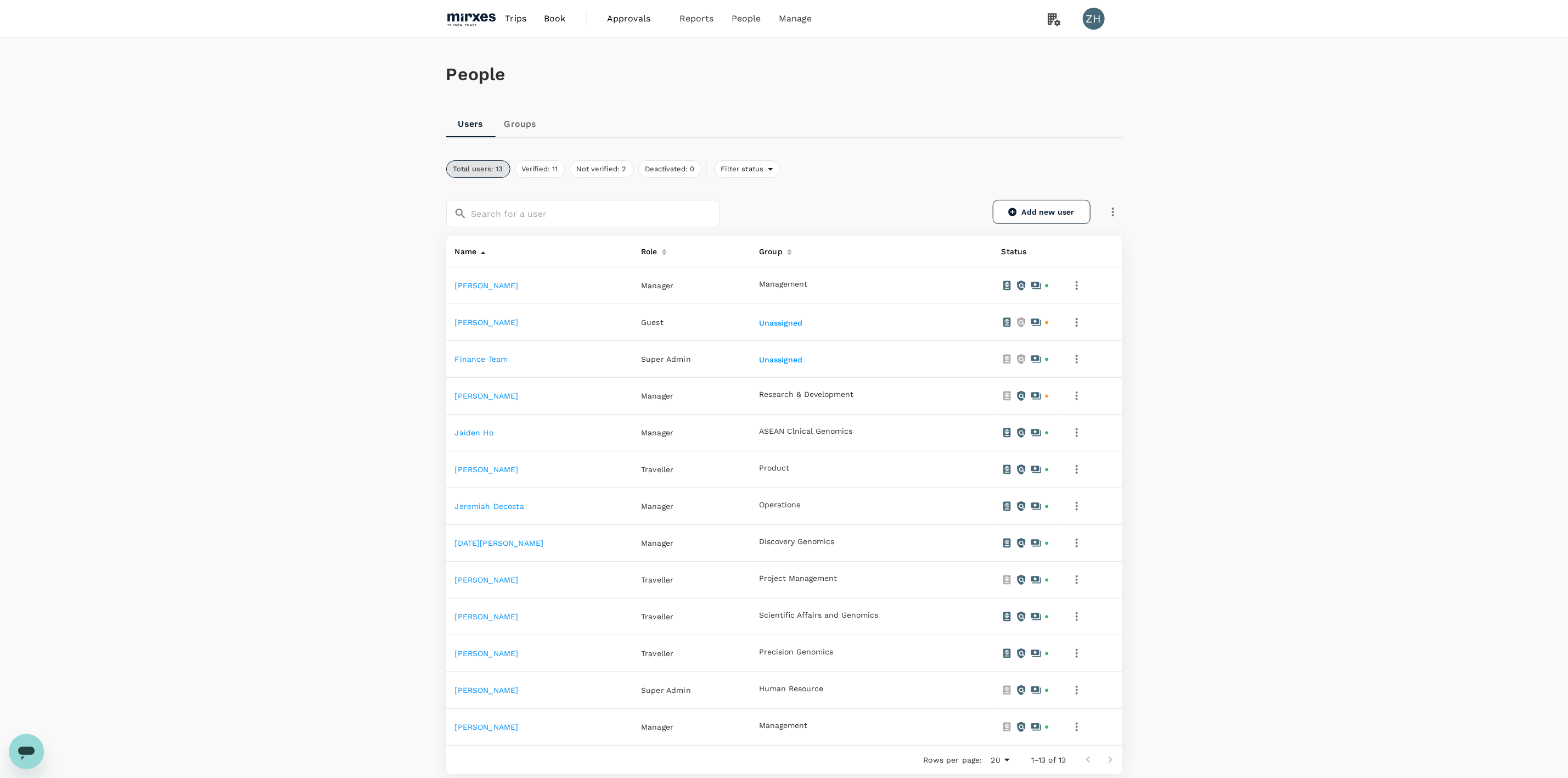
scroll to position [82, 0]
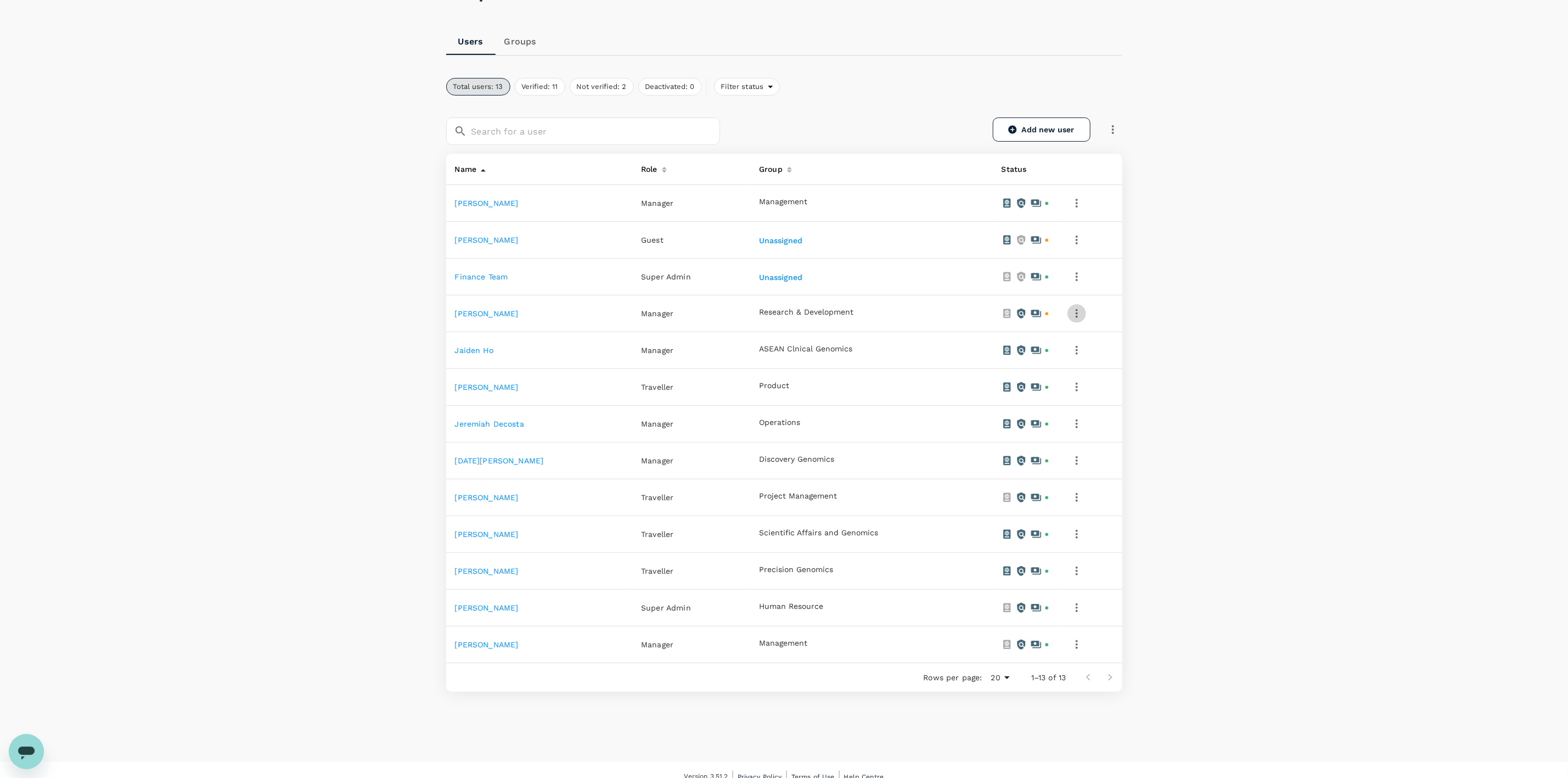
click at [1070, 315] on icon "button" at bounding box center [1077, 313] width 13 height 13
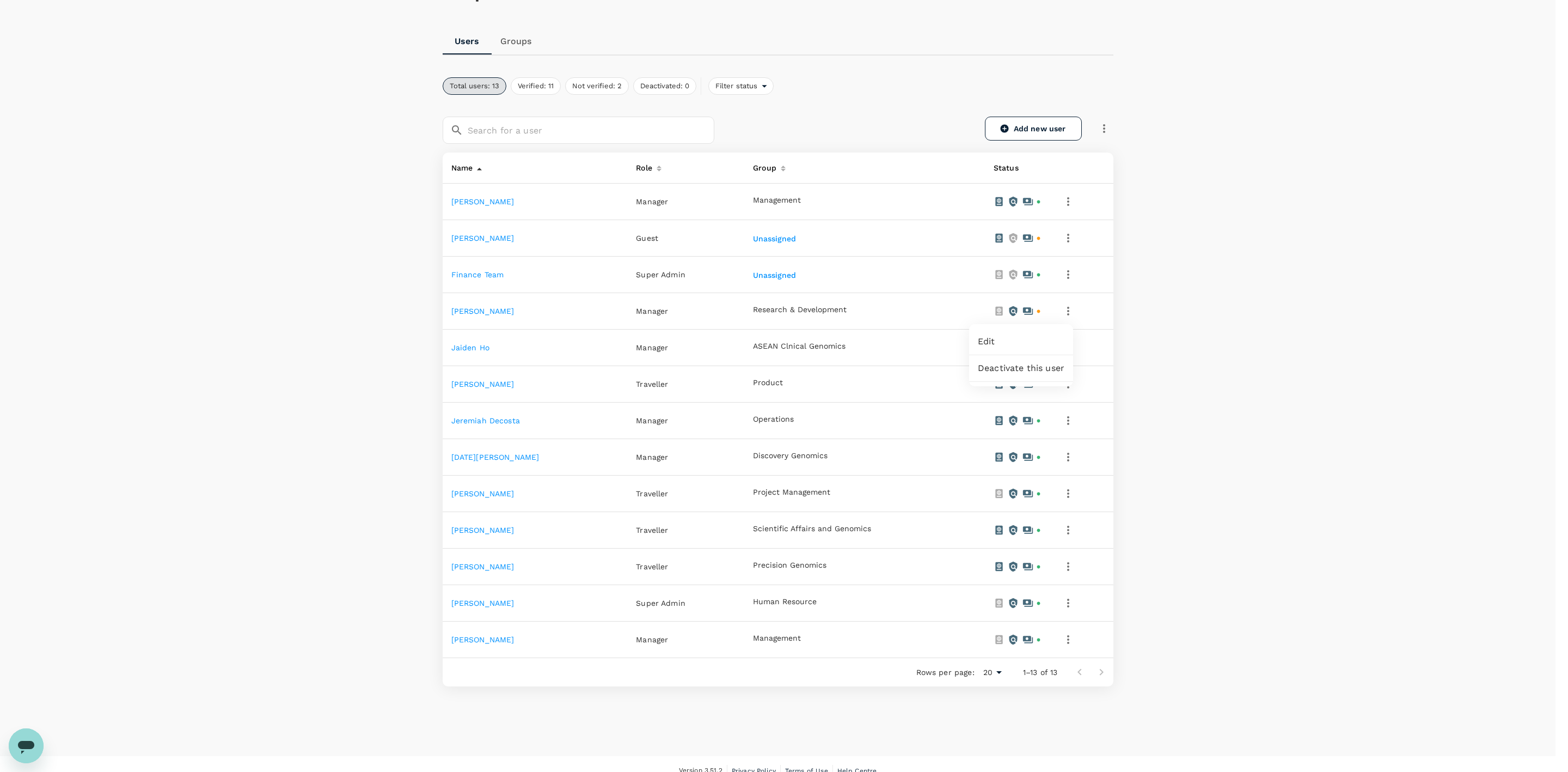
click at [478, 311] on div at bounding box center [784, 386] width 1568 height 772
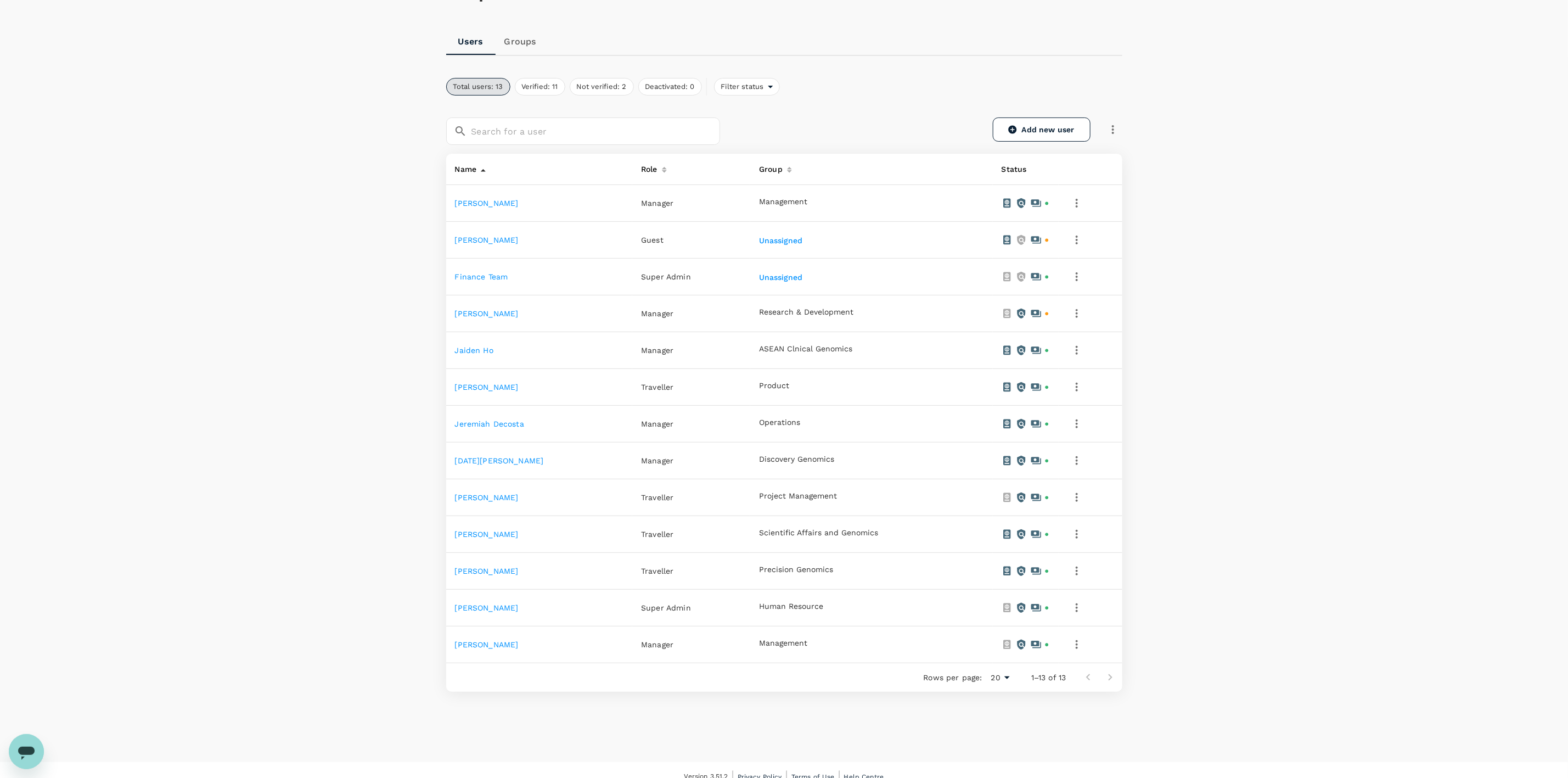
click at [481, 313] on link "He Cheng" at bounding box center [487, 313] width 64 height 9
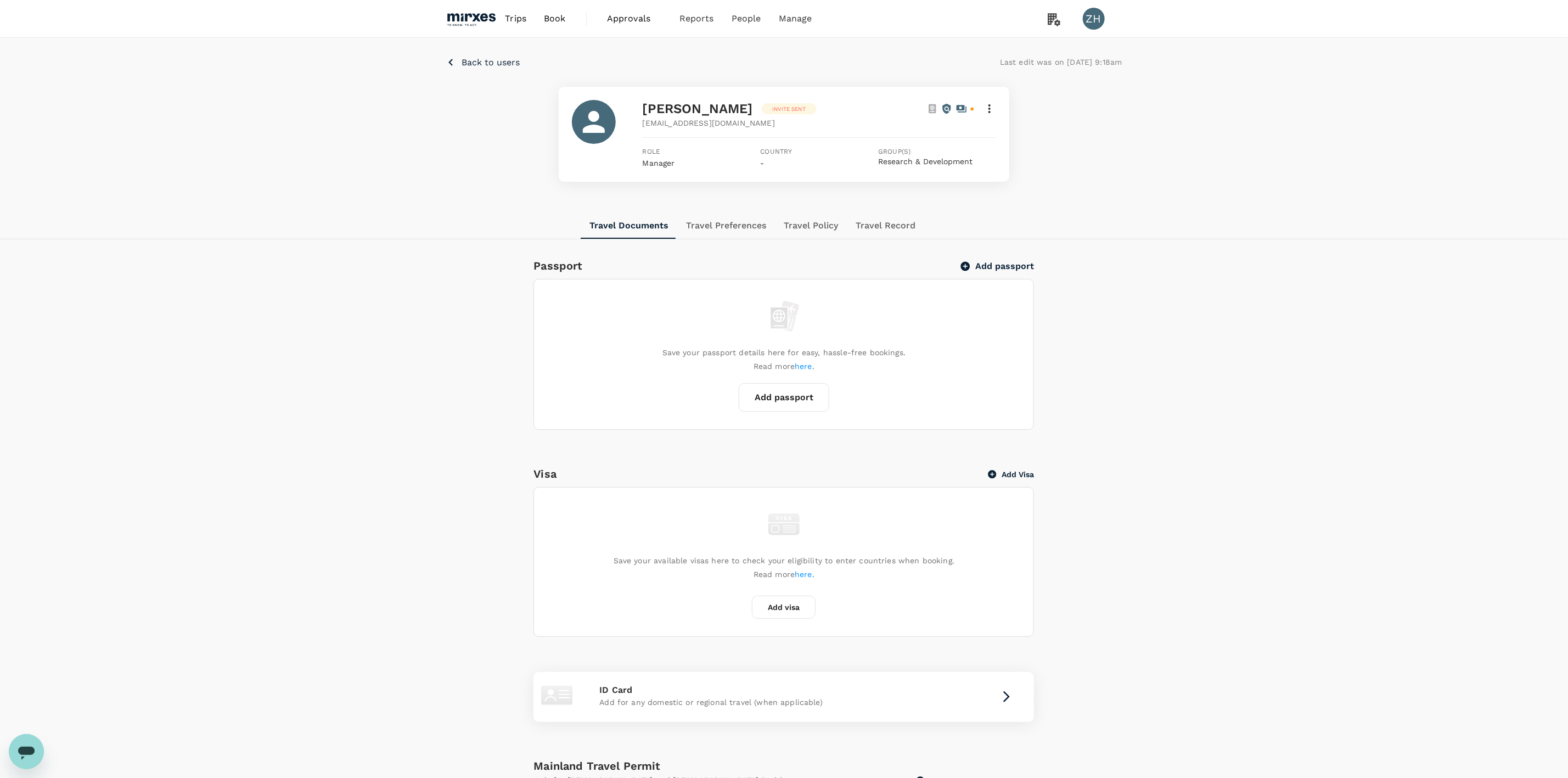
click at [776, 166] on div "Country -" at bounding box center [820, 157] width 118 height 22
click at [816, 224] on button "Travel Policy" at bounding box center [811, 226] width 72 height 26
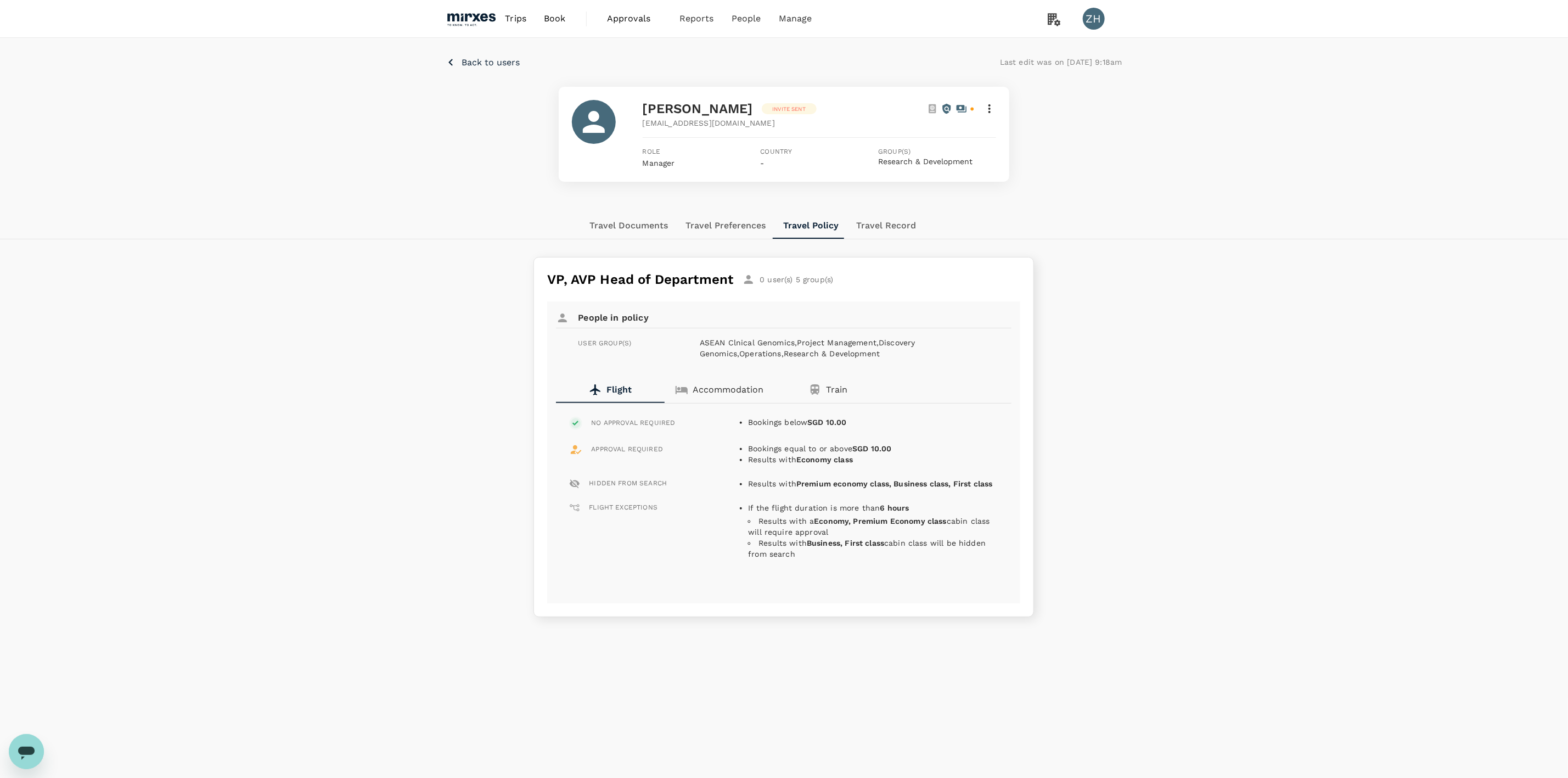
click at [734, 382] on button "Accommodation" at bounding box center [719, 390] width 109 height 26
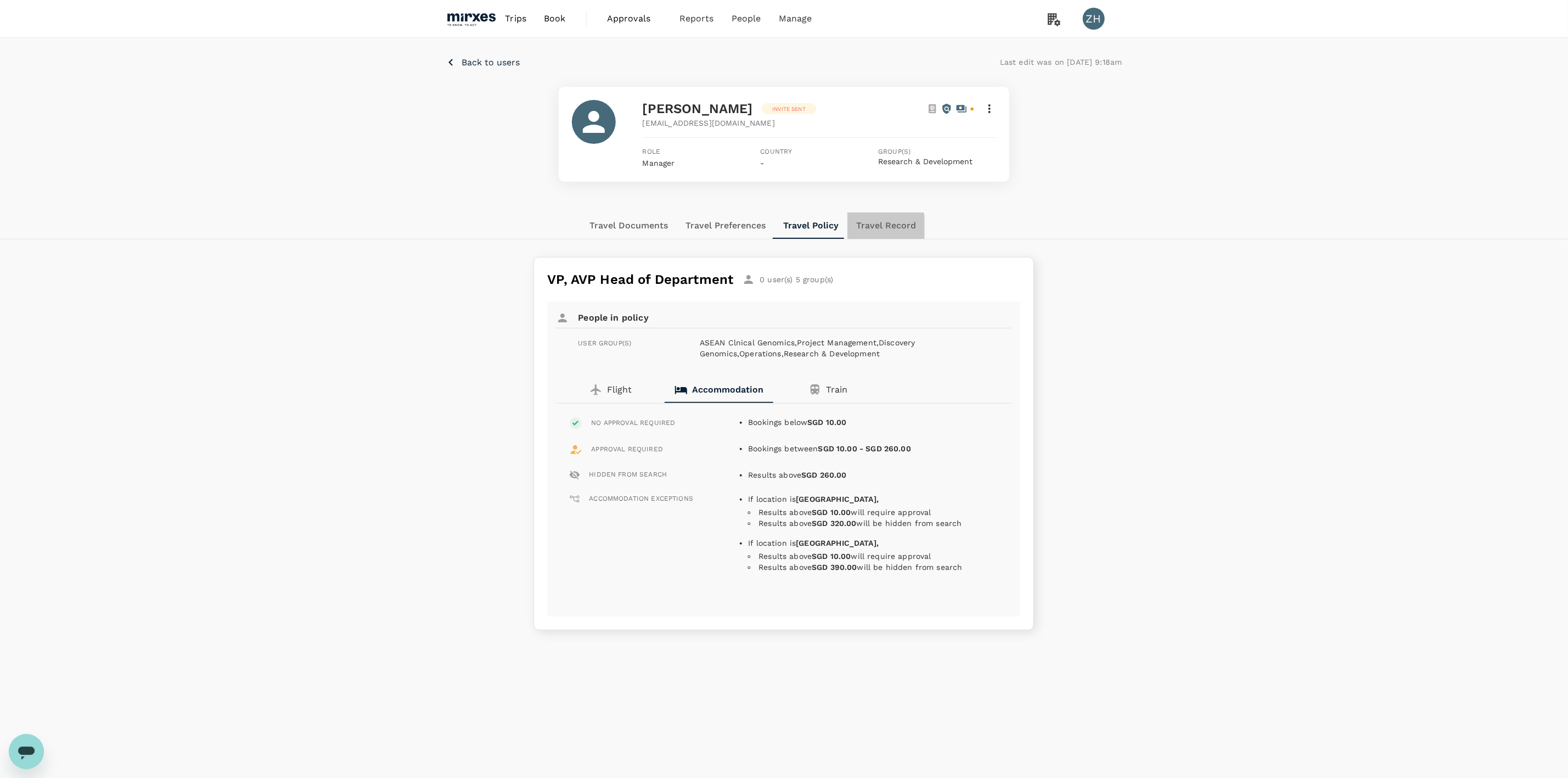
click at [865, 234] on button "Travel Record" at bounding box center [886, 226] width 77 height 26
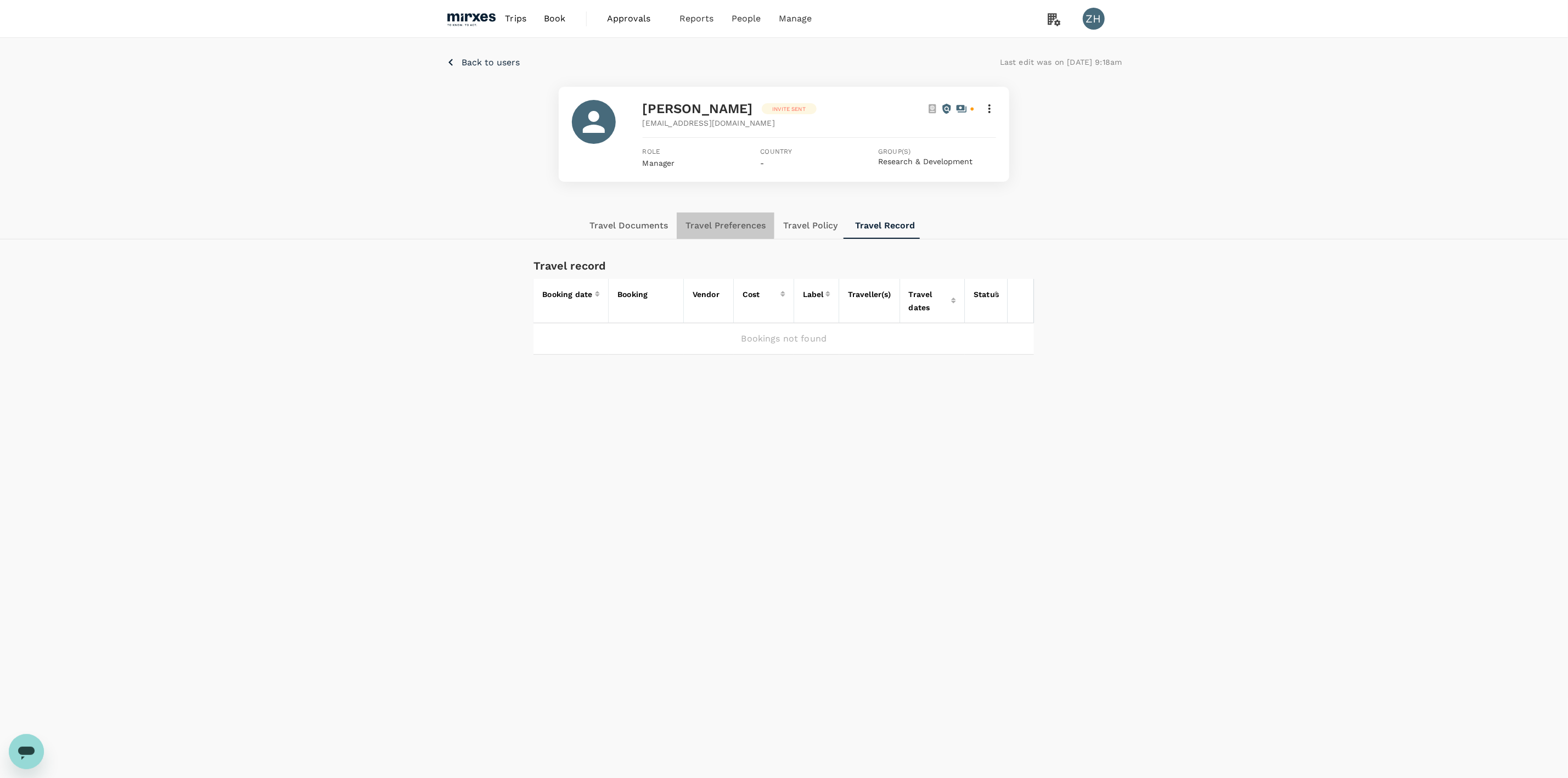
click at [708, 224] on button "Travel Preferences" at bounding box center [726, 226] width 98 height 26
click at [634, 226] on button "Travel Documents" at bounding box center [629, 226] width 96 height 26
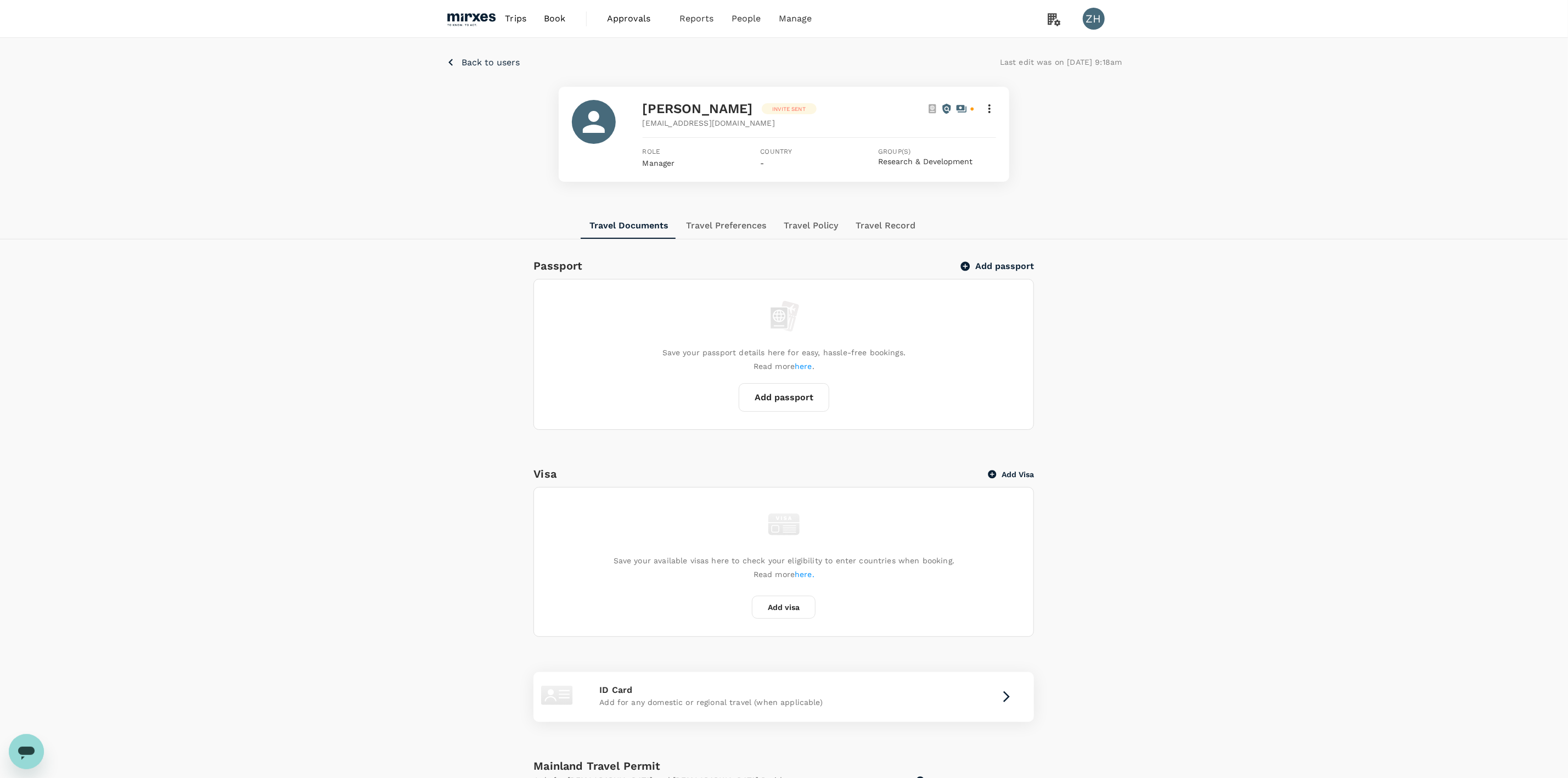
click at [623, 18] on span "Approvals" at bounding box center [634, 18] width 55 height 13
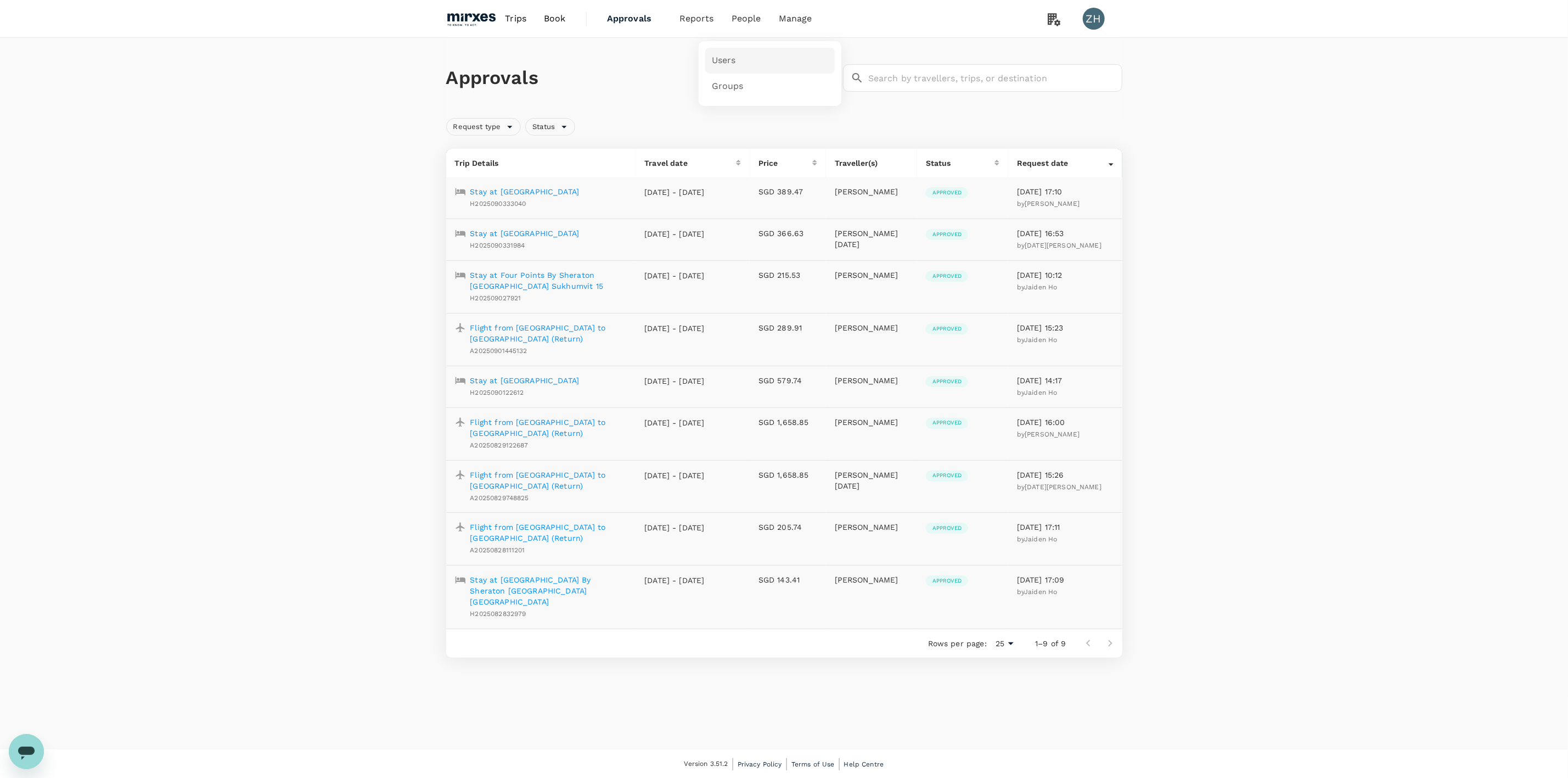
click at [746, 57] on link "Users" at bounding box center [770, 60] width 129 height 26
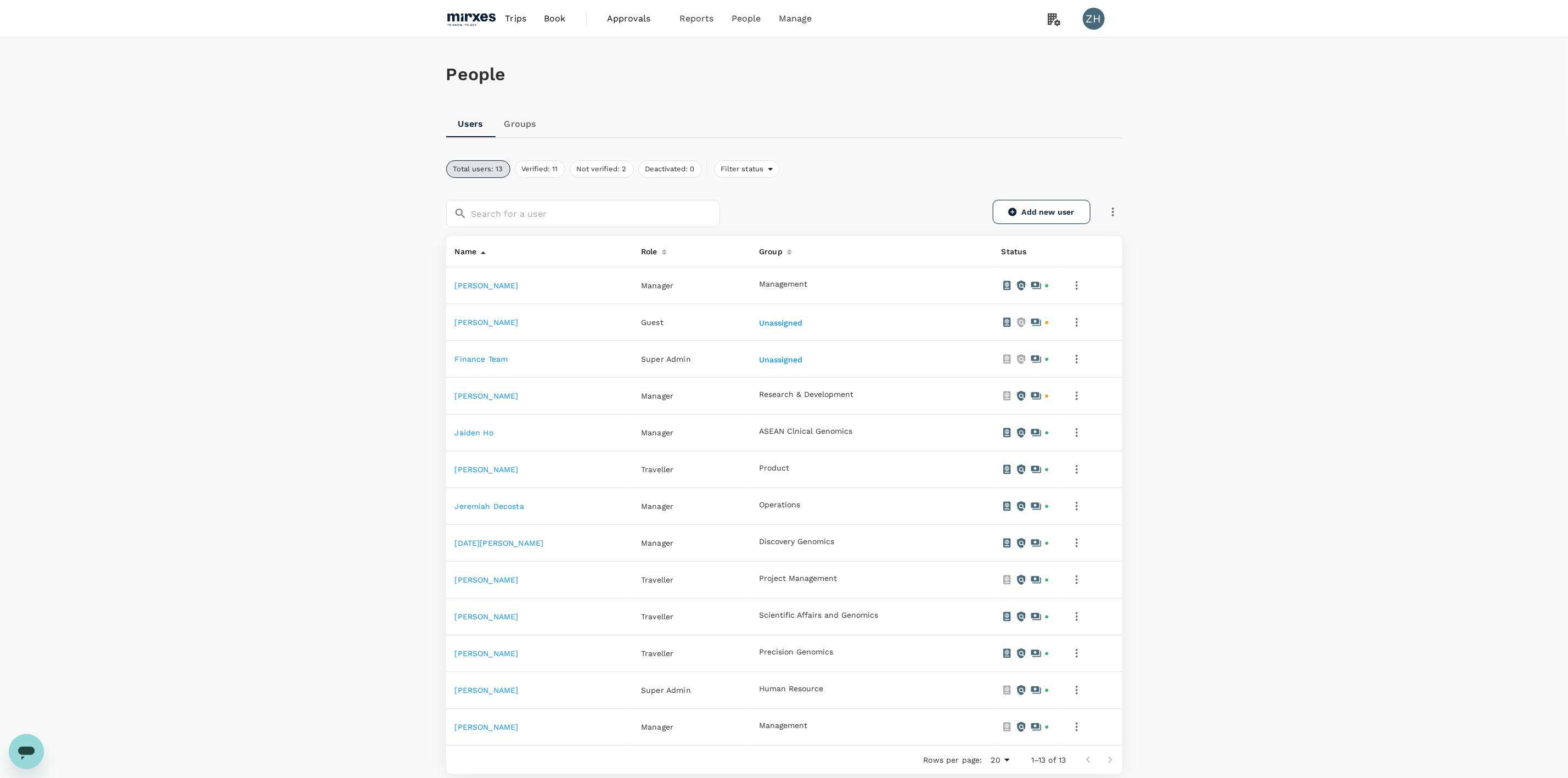
scroll to position [82, 0]
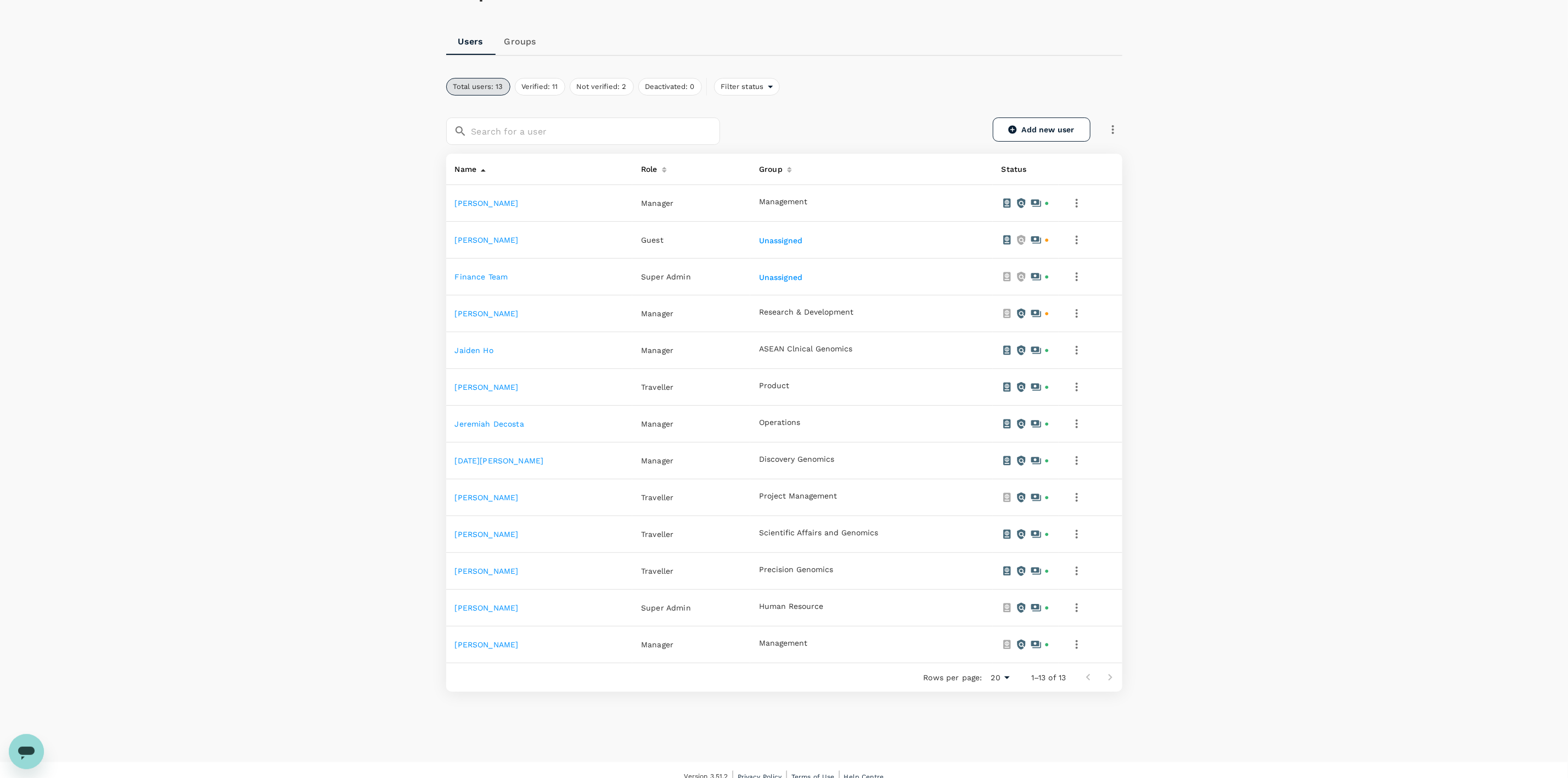
click at [479, 313] on link "He Cheng" at bounding box center [487, 313] width 64 height 9
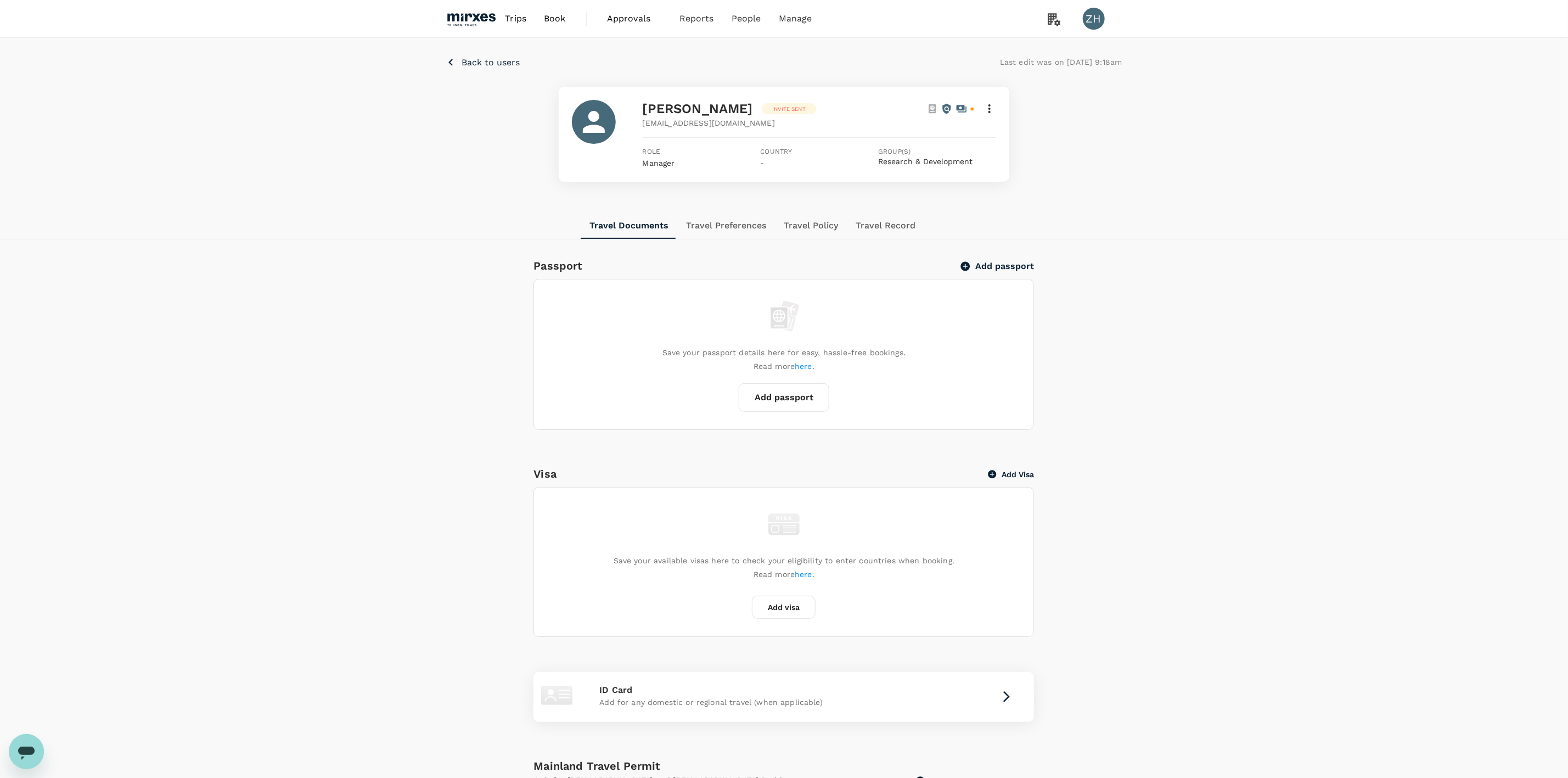
click at [738, 226] on button "Travel Preferences" at bounding box center [726, 226] width 98 height 26
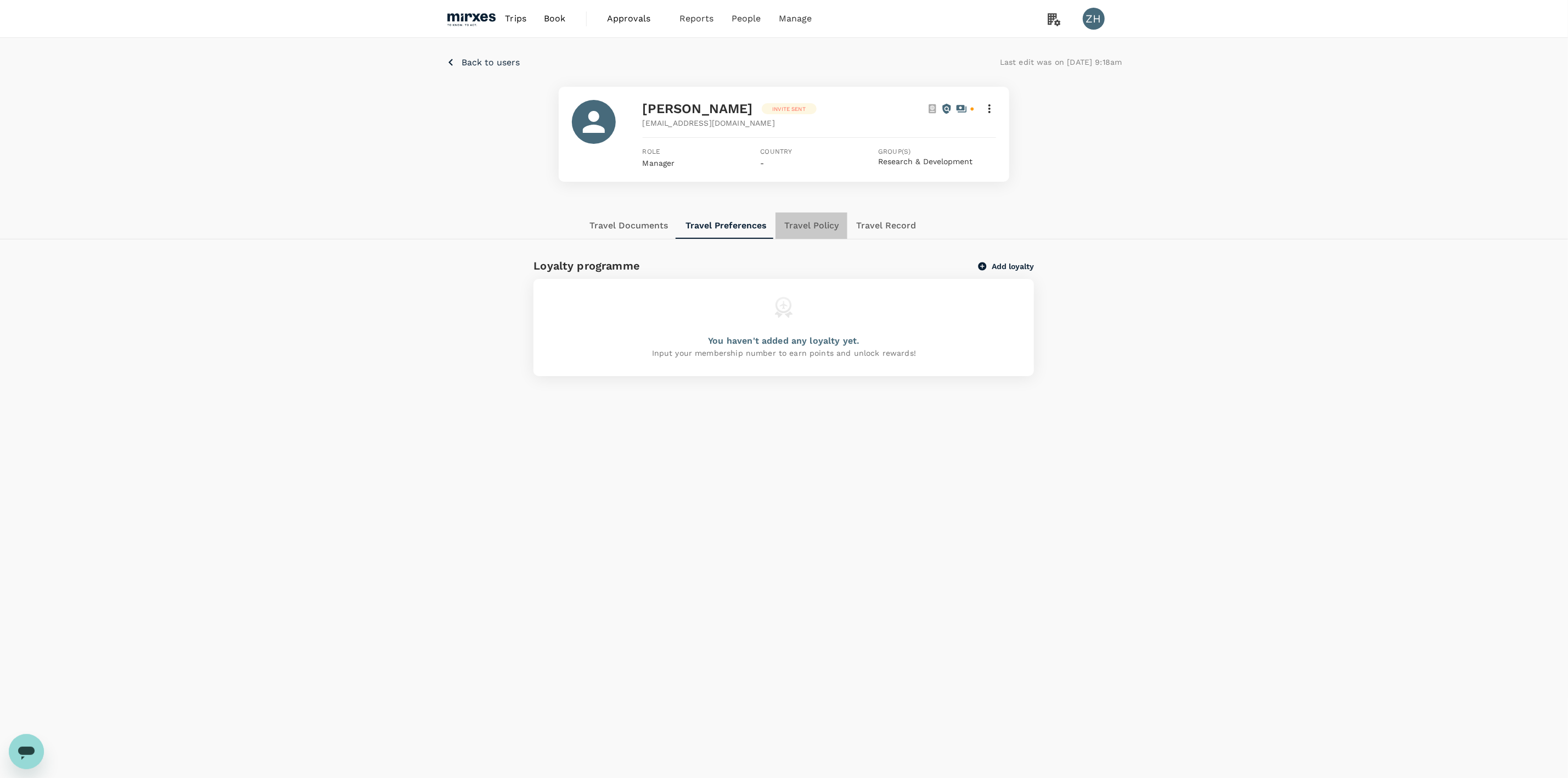
click at [803, 223] on button "Travel Policy" at bounding box center [812, 226] width 72 height 26
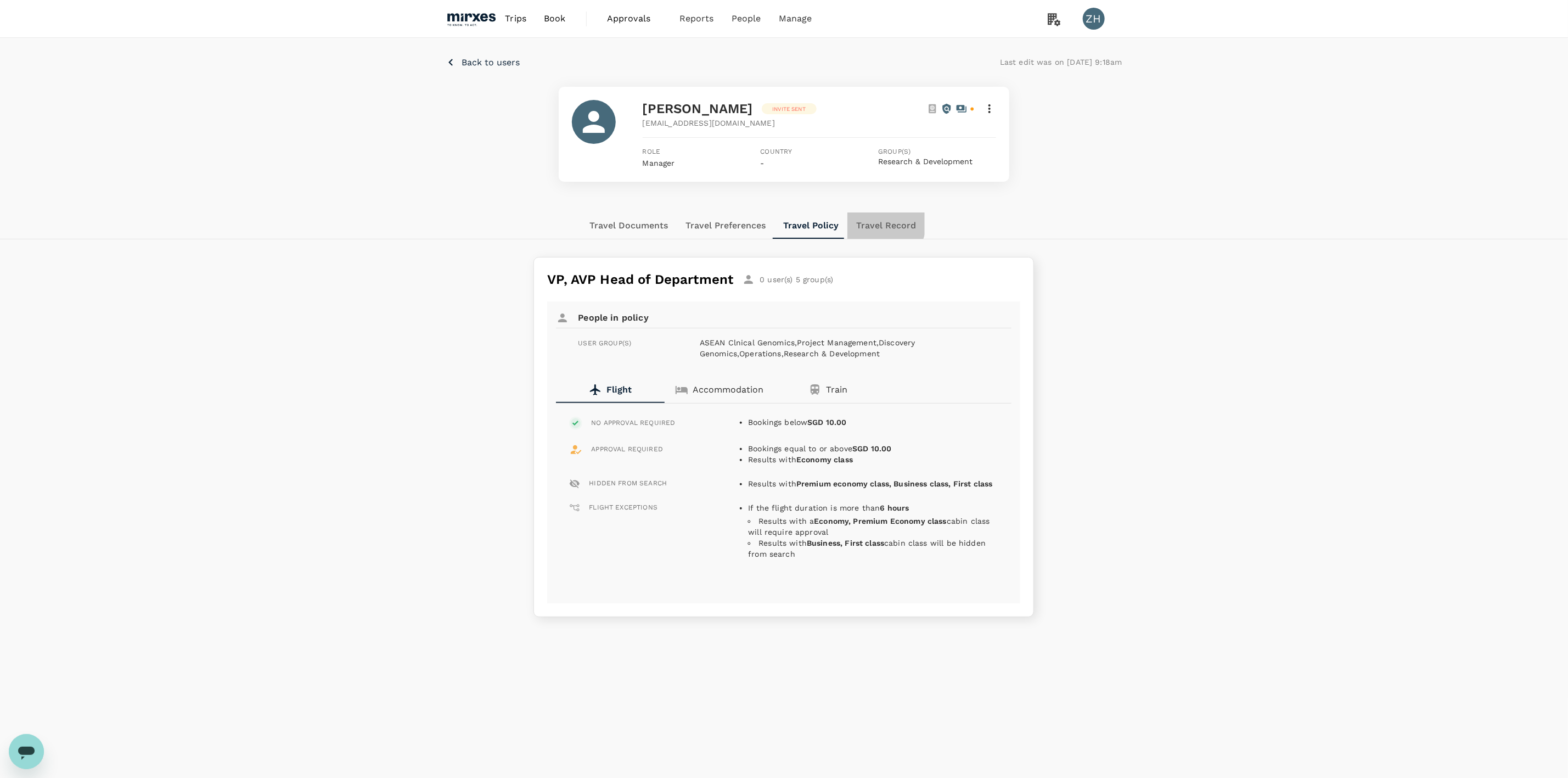
click at [874, 223] on button "Travel Record" at bounding box center [886, 226] width 77 height 26
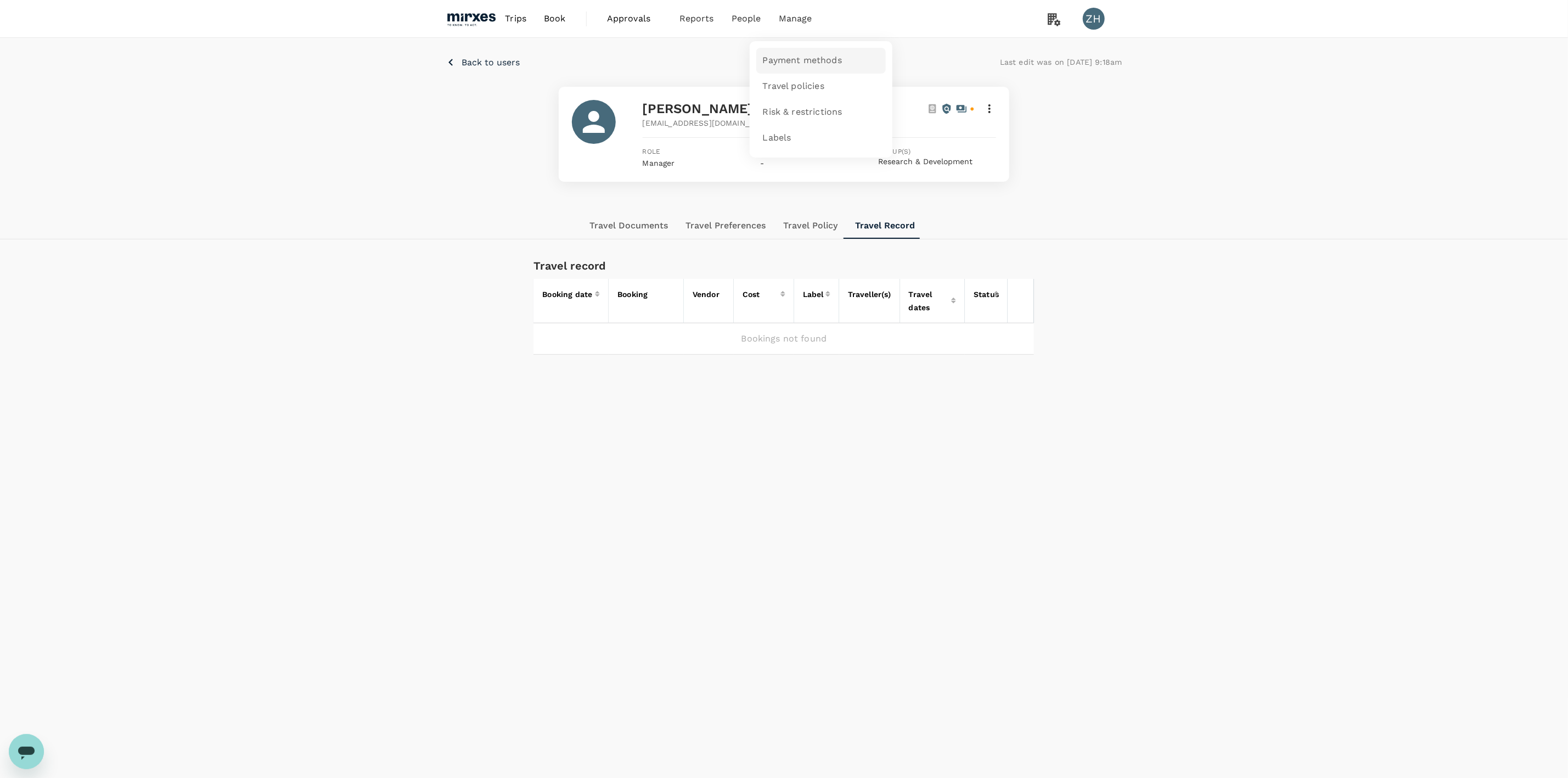
click at [809, 57] on span "Payment methods" at bounding box center [803, 60] width 79 height 13
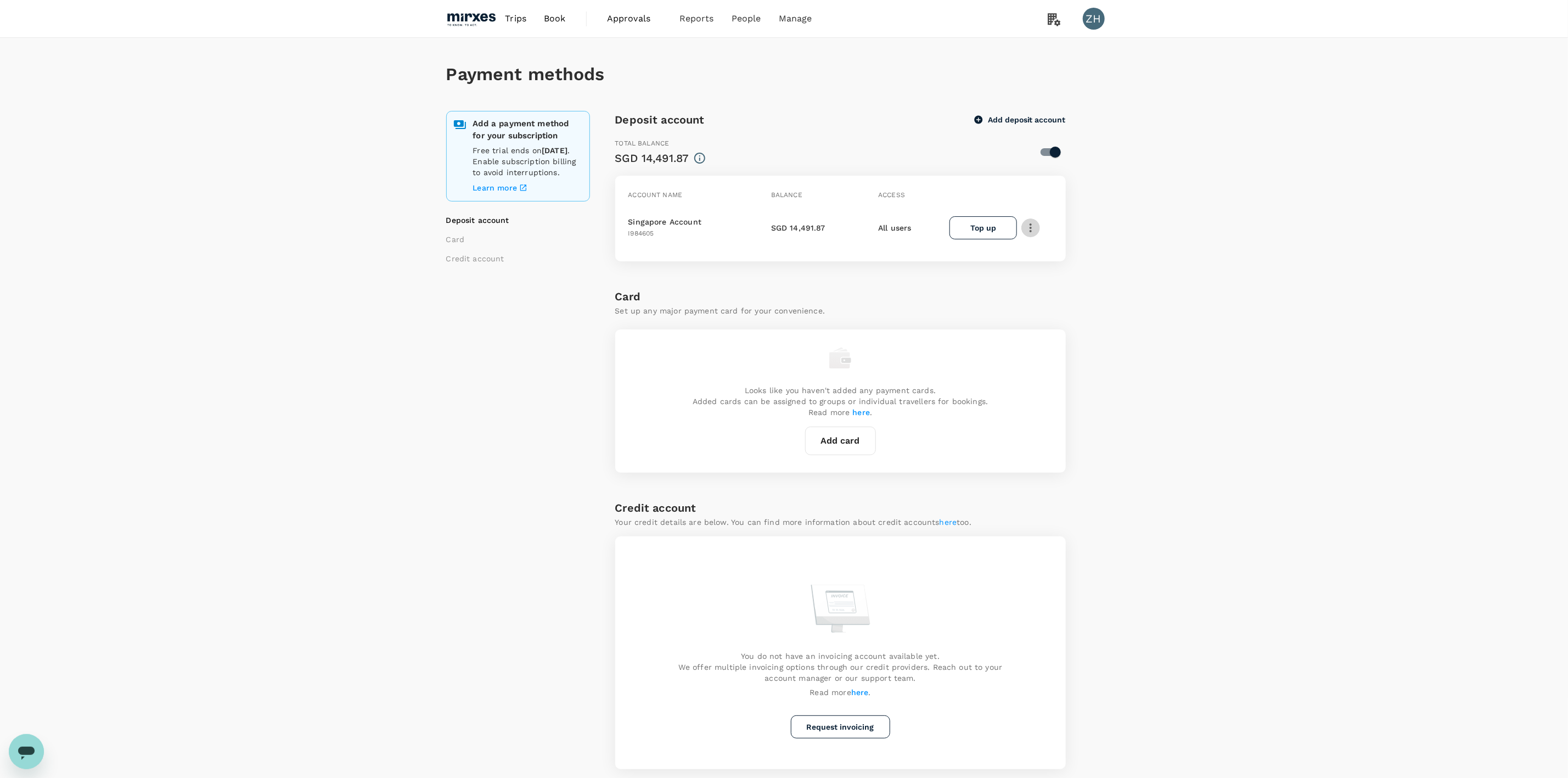
click at [1034, 226] on icon "button" at bounding box center [1031, 228] width 13 height 13
click at [1227, 249] on div "Payment methods Add a payment method for your subscription Free trial ends on 2…" at bounding box center [784, 413] width 1568 height 749
click at [554, 24] on span "Book" at bounding box center [555, 18] width 22 height 13
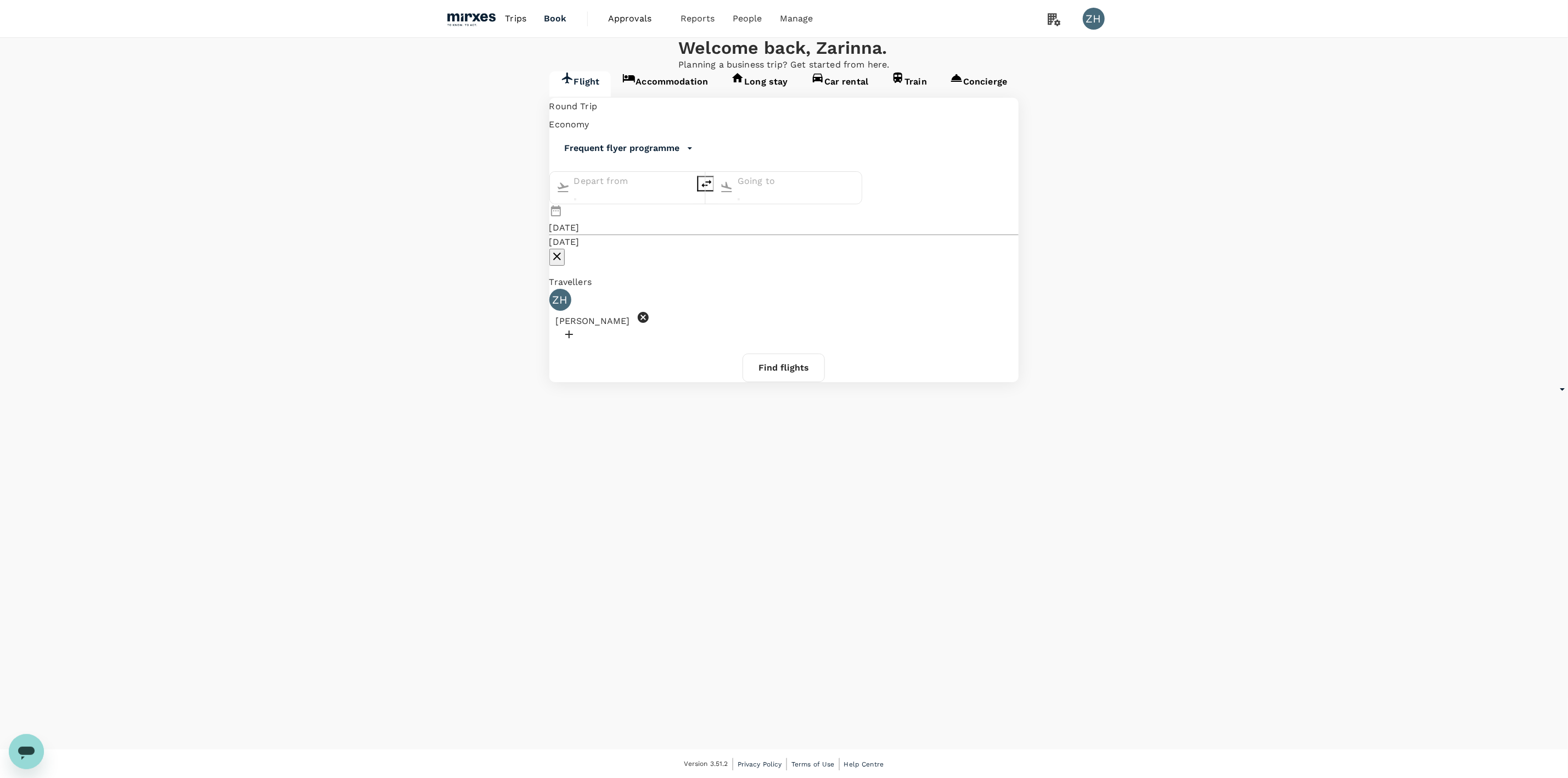
click at [574, 190] on input "text" at bounding box center [633, 181] width 118 height 18
type input "Singapore Changi (SIN)"
type input "Suvarnabhumi Intl (BKK)"
type input "Singapore Changi (SIN)"
type input "Suvarnabhumi Intl (BKK)"
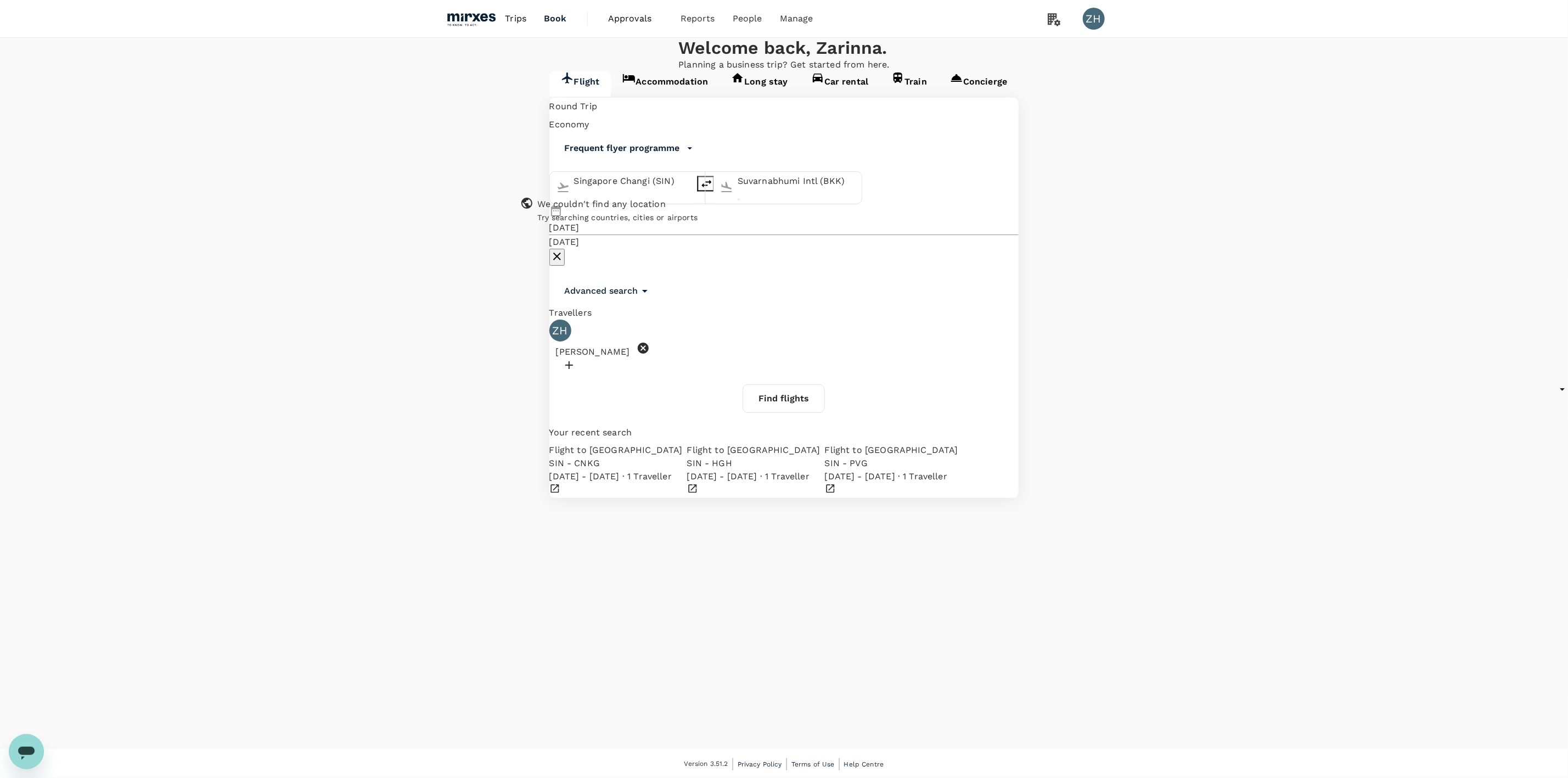
type input "Singapore Changi (SIN)"
click at [824, 190] on input "Suvarnabhumi Intl (BKK)" at bounding box center [797, 181] width 118 height 18
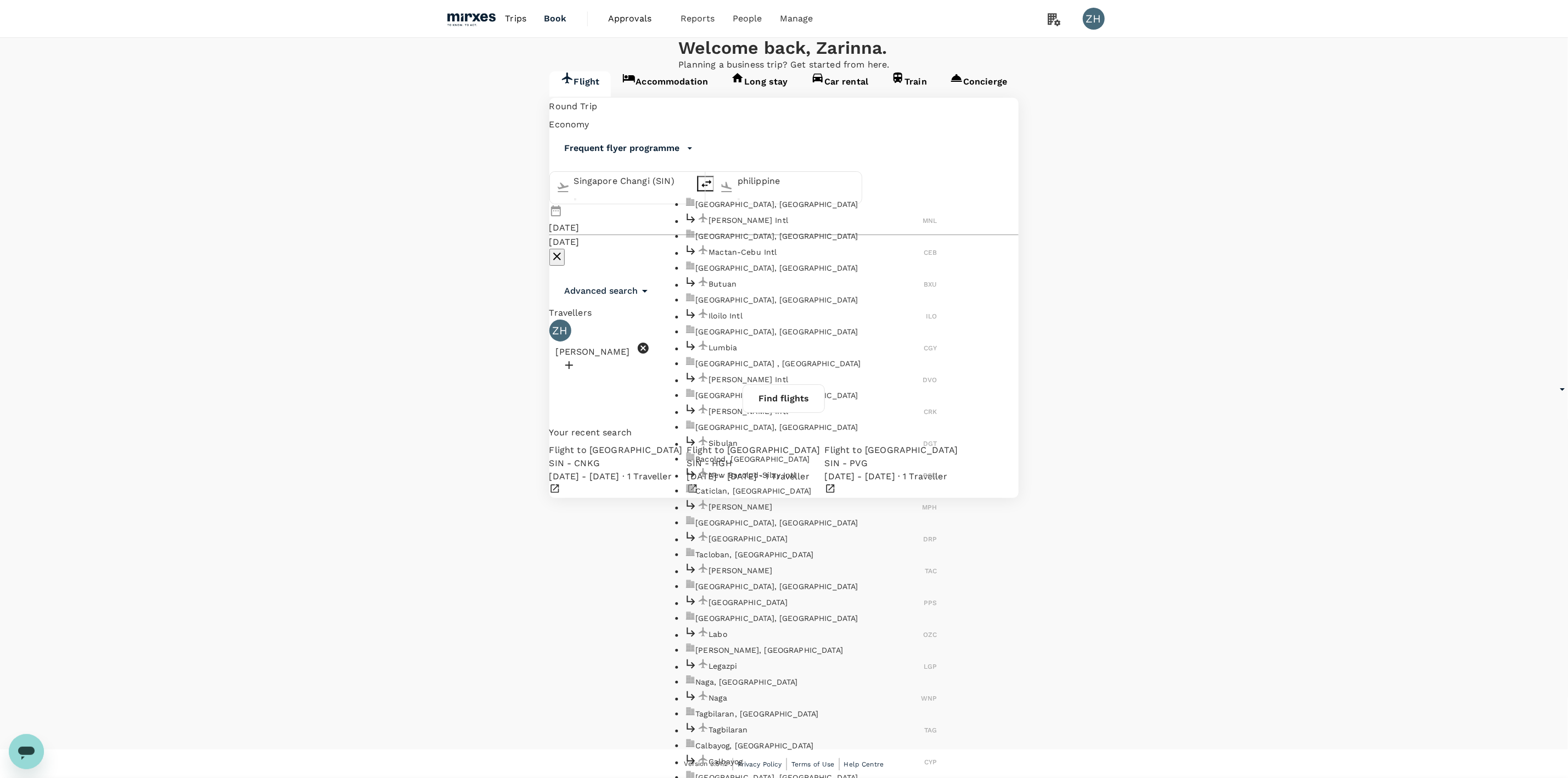
click at [804, 210] on p "[GEOGRAPHIC_DATA], [GEOGRAPHIC_DATA]" at bounding box center [816, 204] width 242 height 11
type input "[GEOGRAPHIC_DATA], [GEOGRAPHIC_DATA] (any)"
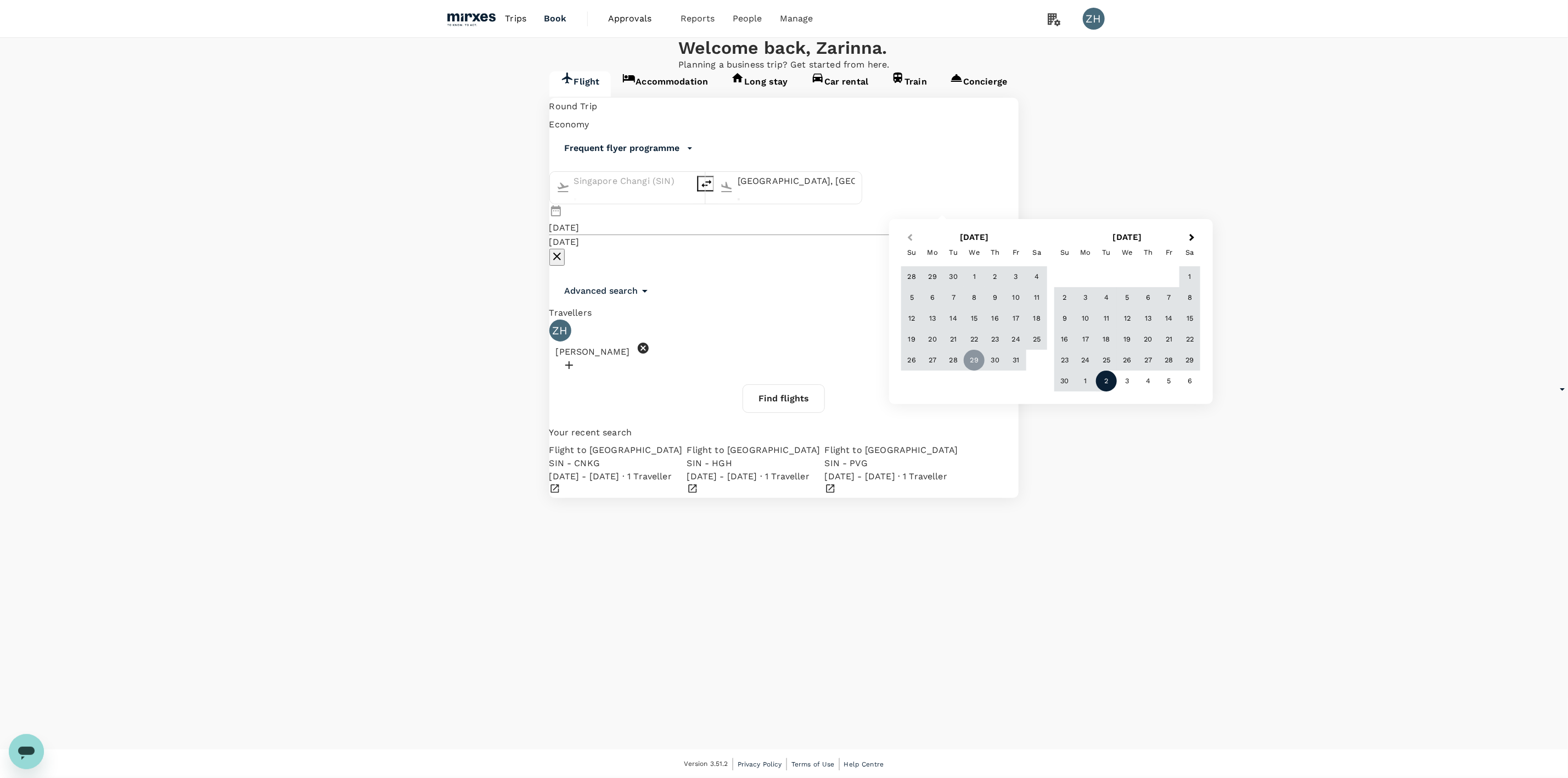
click at [910, 240] on span "Previous Month" at bounding box center [910, 238] width 0 height 13
click at [969, 300] on div "10" at bounding box center [974, 298] width 21 height 21
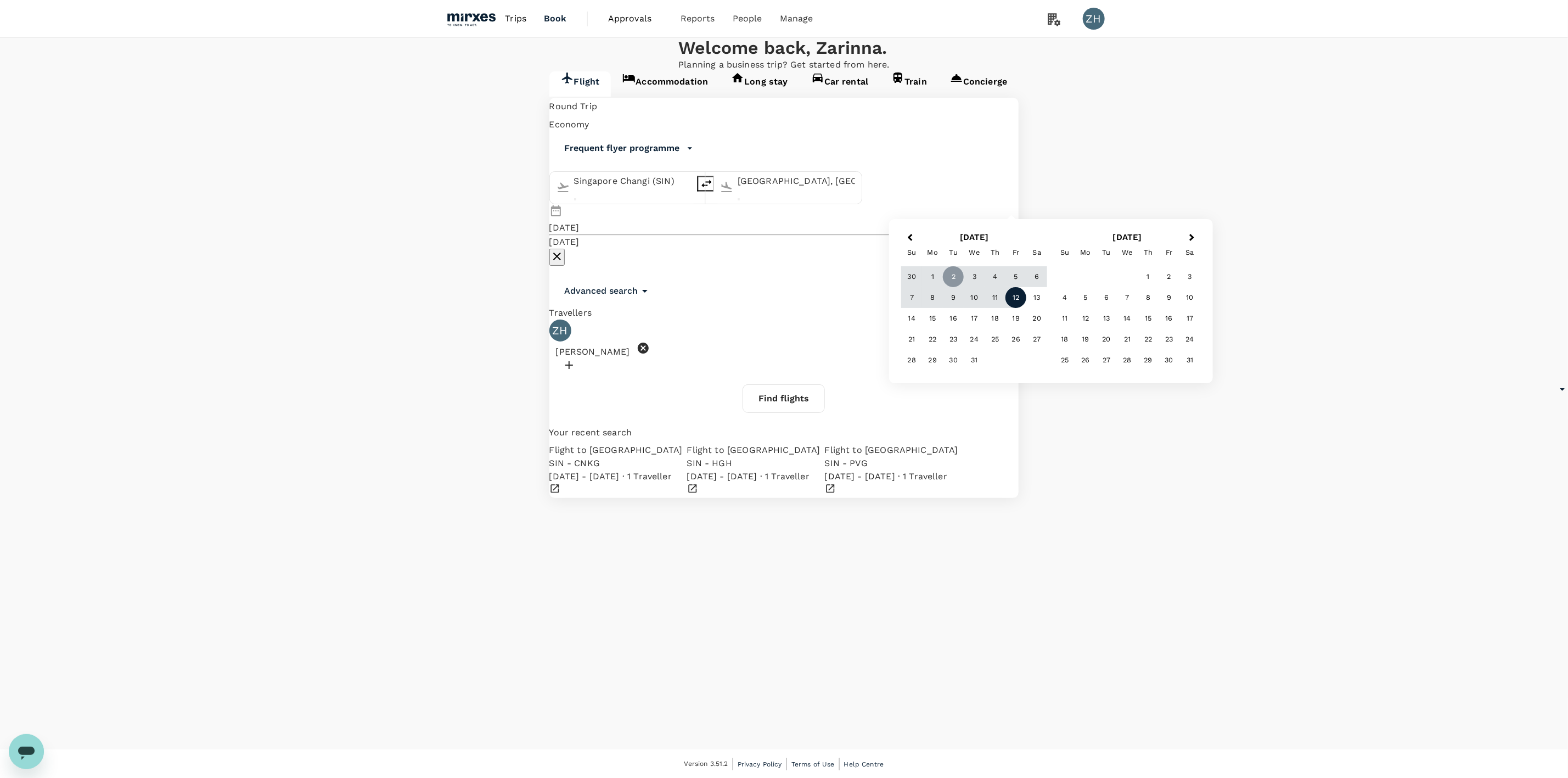
click at [1015, 300] on div "12" at bounding box center [1016, 298] width 21 height 21
click at [579, 221] on div "[DATE]" at bounding box center [564, 228] width 30 height 13
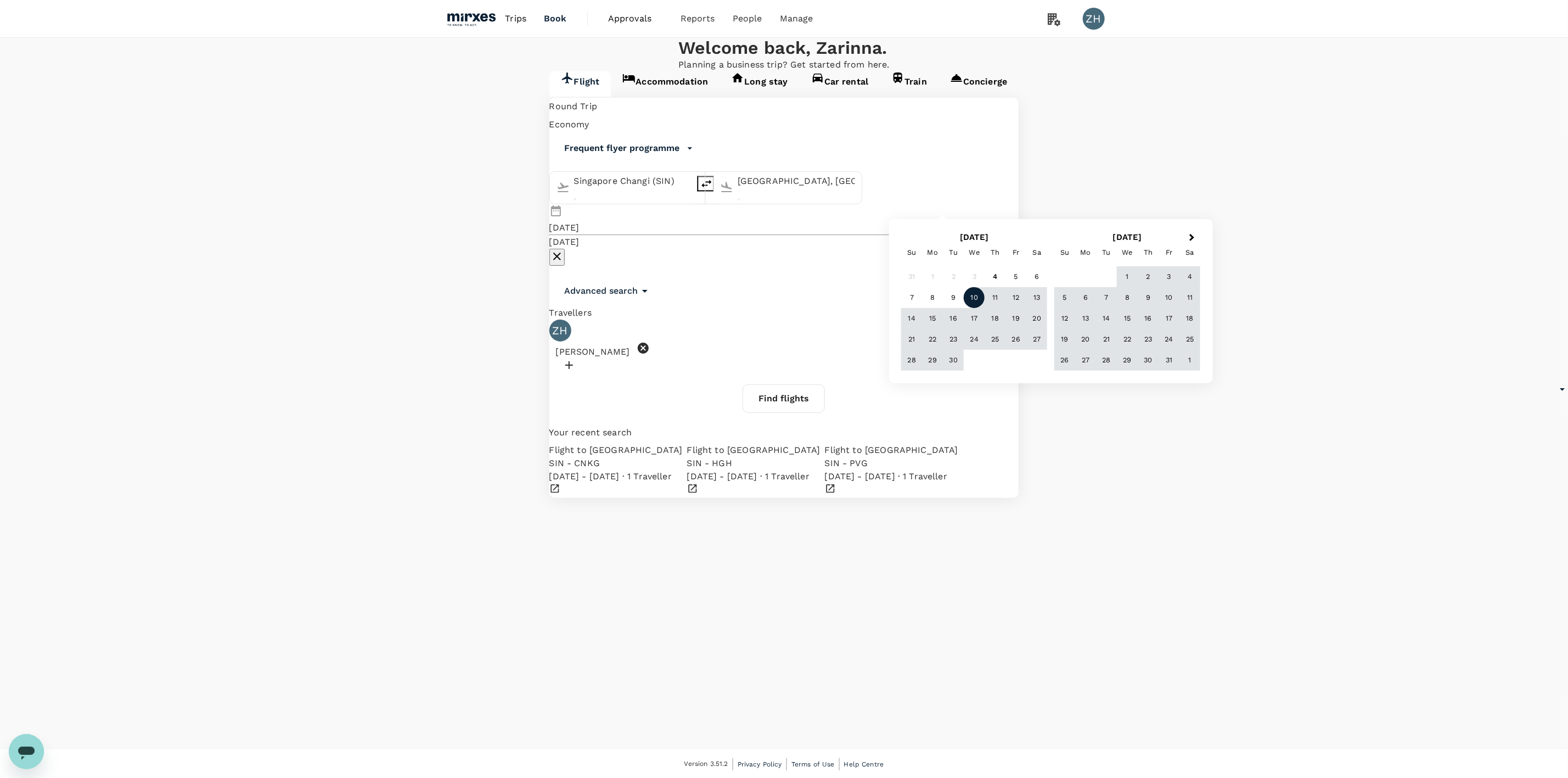
click at [975, 295] on div "10" at bounding box center [974, 298] width 21 height 21
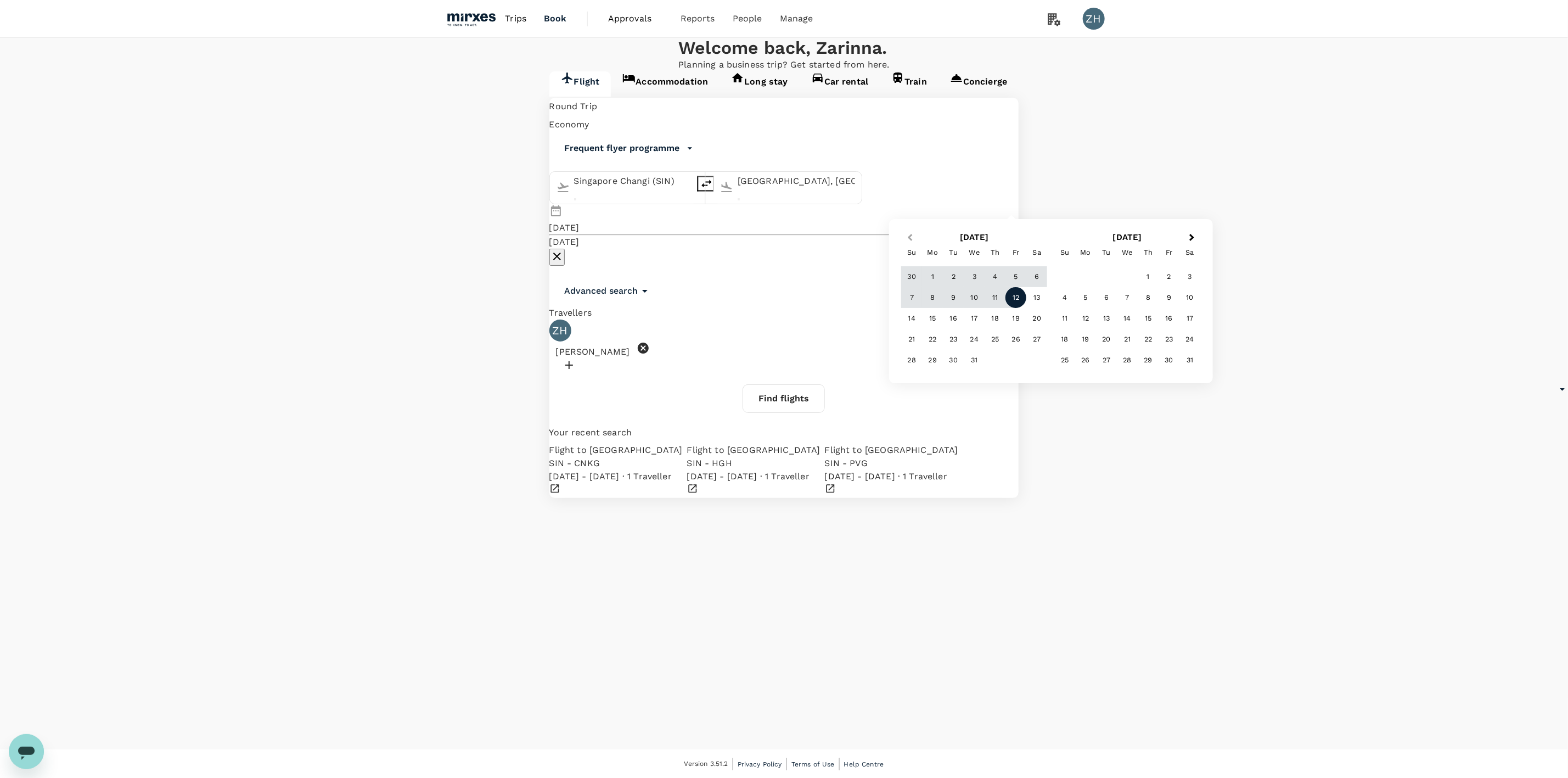
click at [910, 235] on span "Previous Month" at bounding box center [910, 238] width 0 height 13
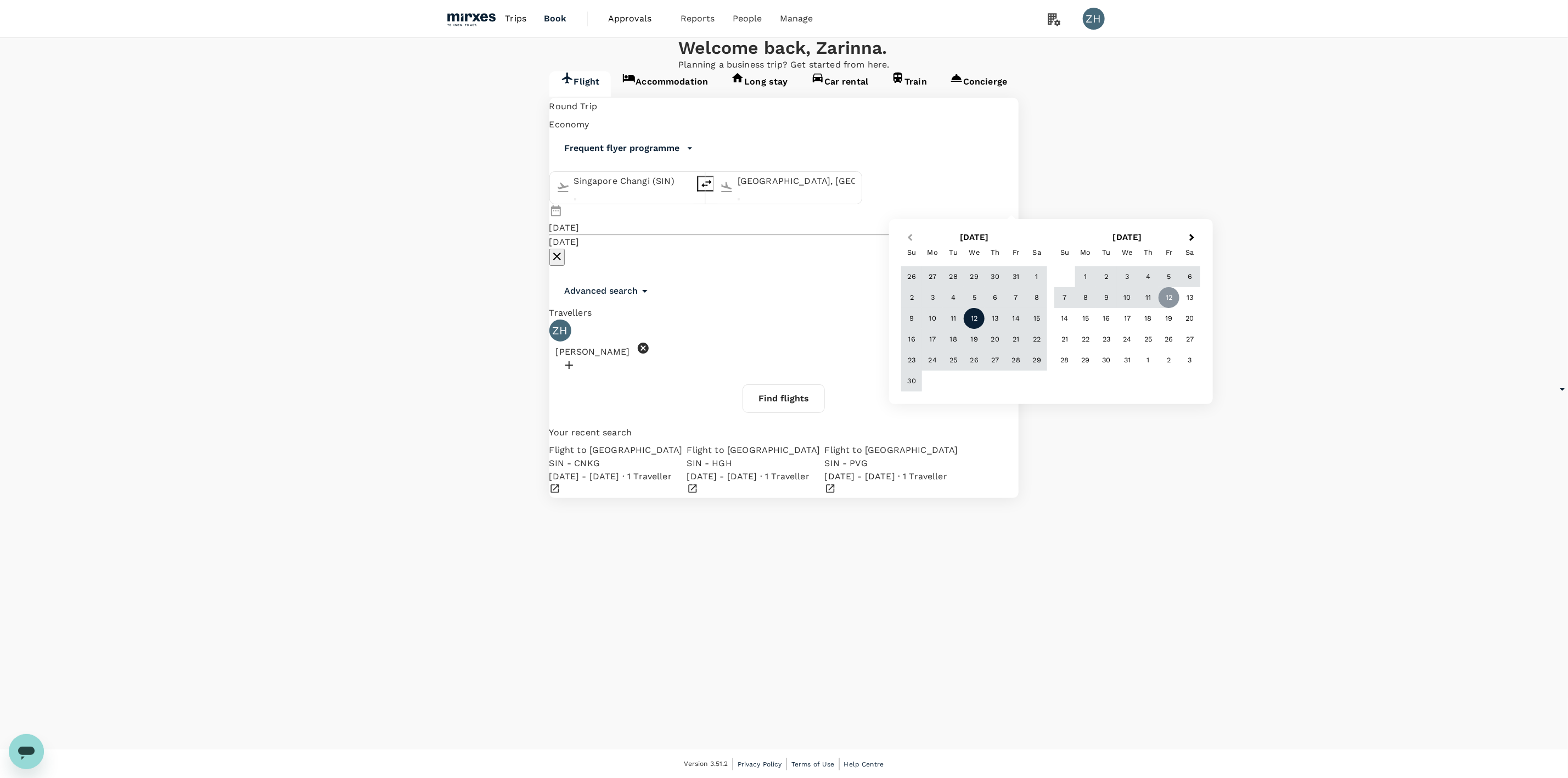
click at [910, 235] on span "Previous Month" at bounding box center [910, 238] width 0 height 13
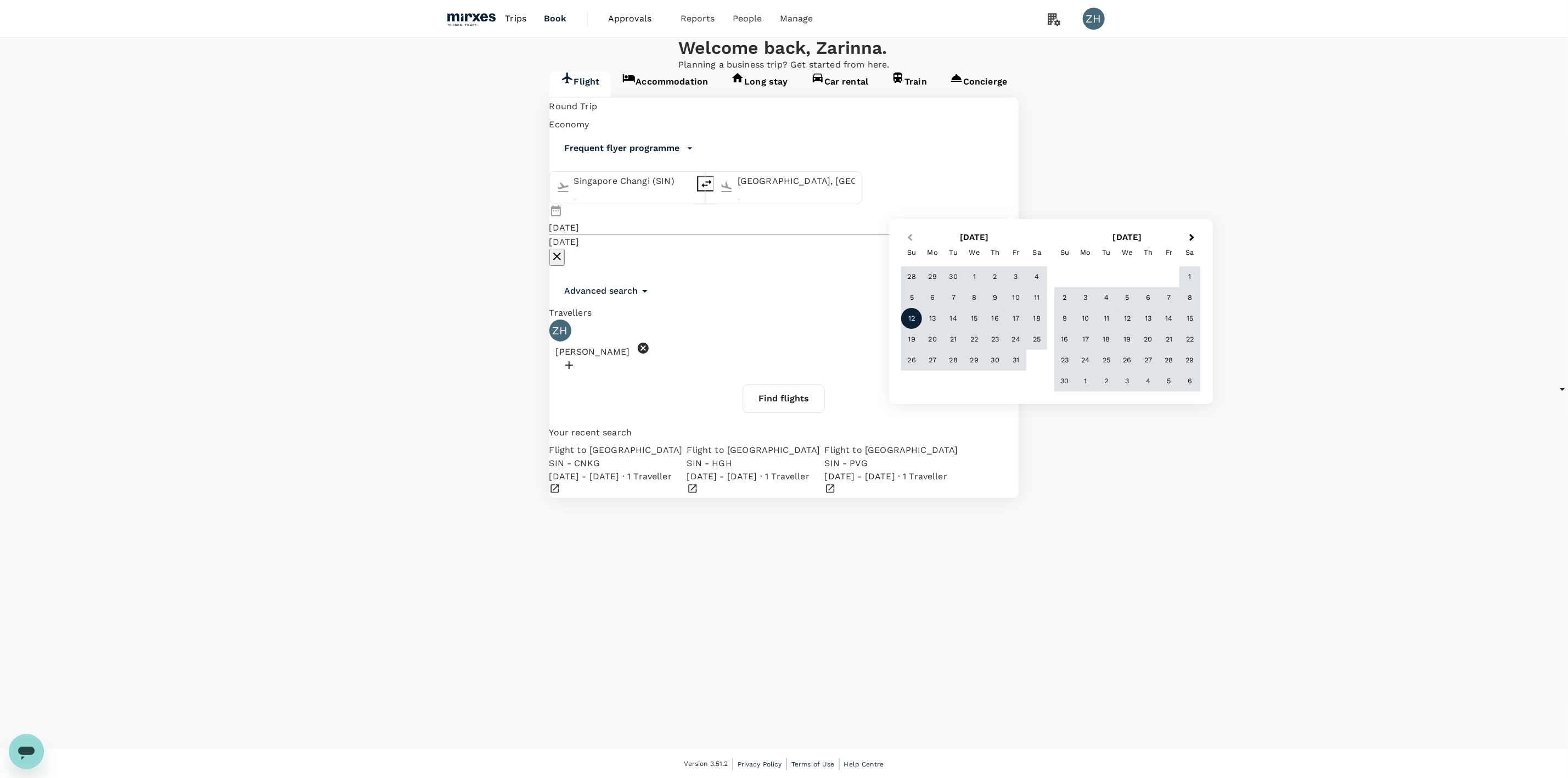
click at [910, 235] on span "Previous Month" at bounding box center [910, 238] width 0 height 13
click at [1026, 300] on div "13" at bounding box center [1037, 298] width 21 height 21
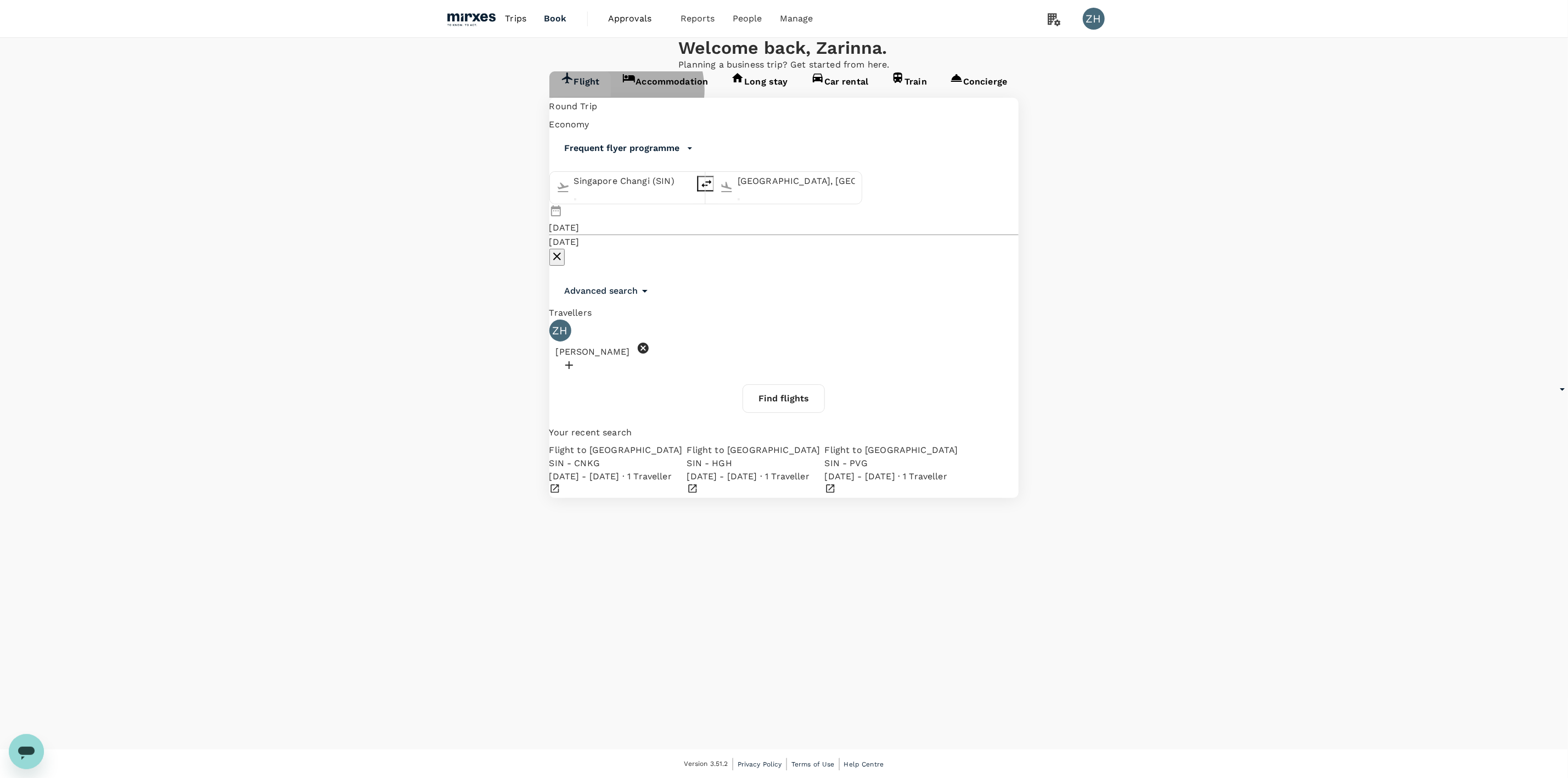
click at [611, 96] on link "Accommodation" at bounding box center [665, 84] width 109 height 25
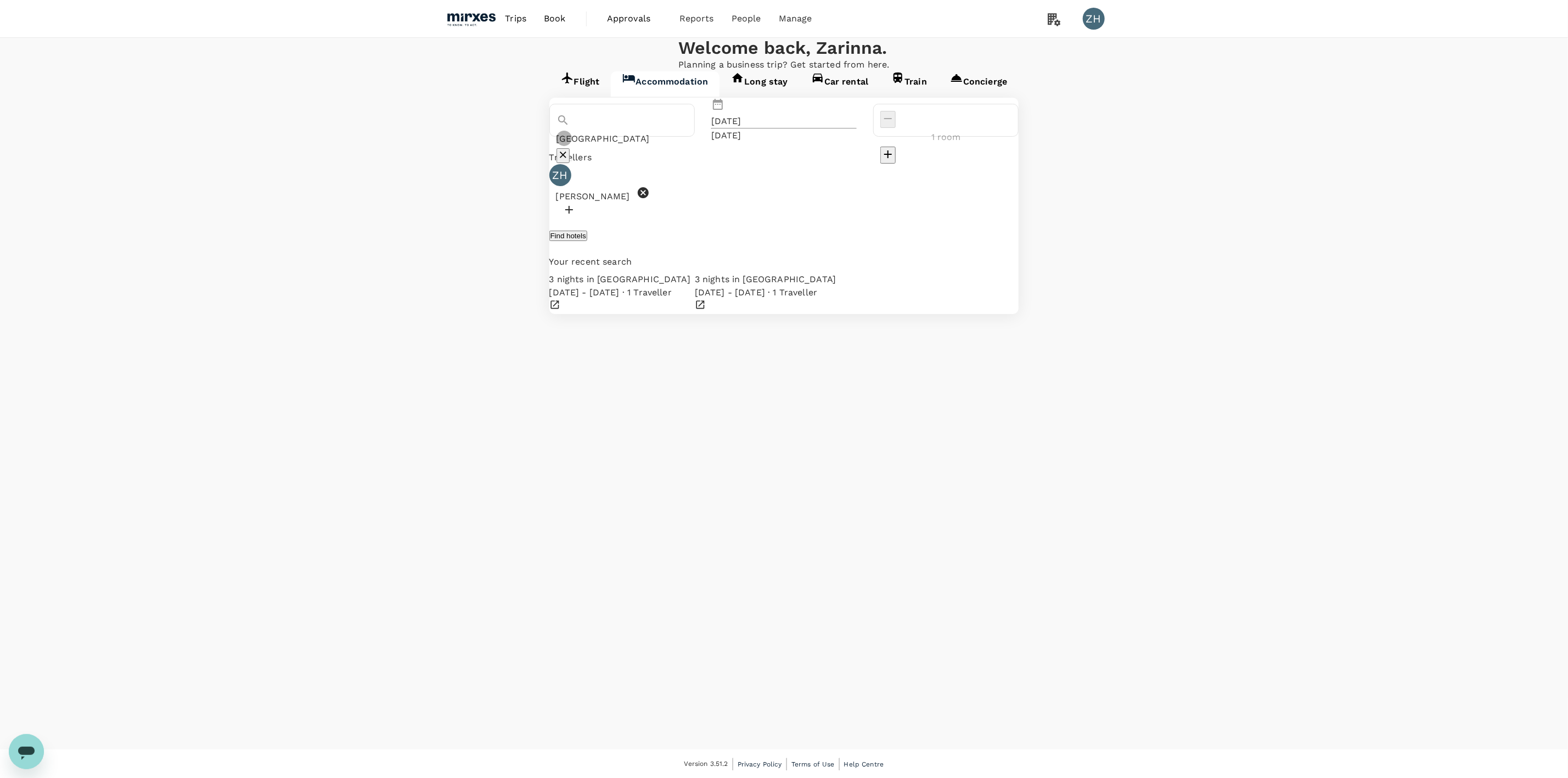
click at [567, 158] on icon "Clear" at bounding box center [563, 154] width 7 height 7
click at [629, 164] on div at bounding box center [622, 138] width 131 height 53
click at [628, 149] on input "text" at bounding box center [622, 140] width 131 height 18
type input "[GEOGRAPHIC_DATA]"
click at [742, 128] on div "09 Sep" at bounding box center [726, 121] width 30 height 13
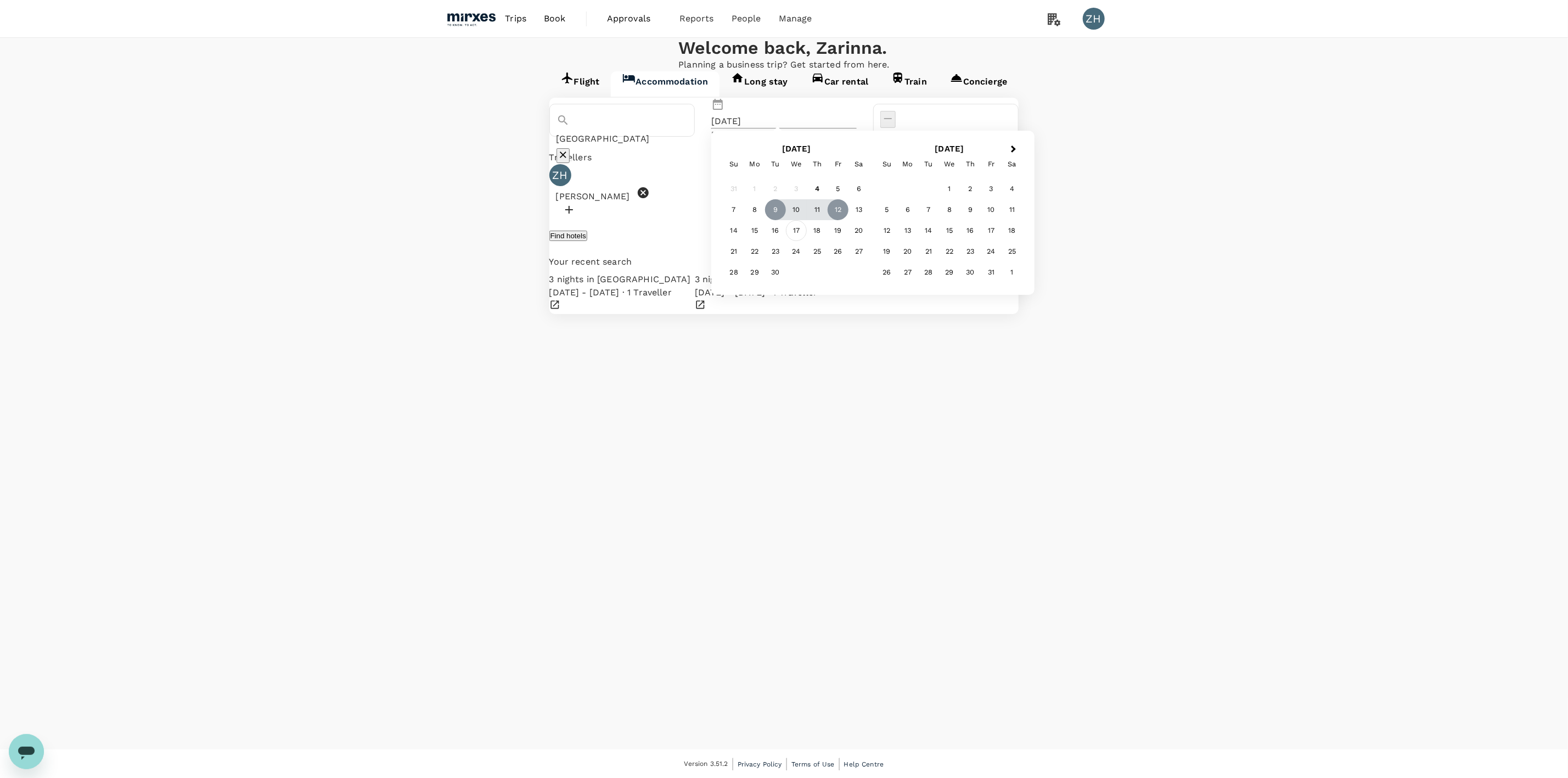
click at [807, 241] on div "17" at bounding box center [796, 230] width 21 height 21
click at [848, 241] on div "19" at bounding box center [838, 230] width 21 height 21
click at [587, 241] on button "Find hotels" at bounding box center [568, 236] width 38 height 10
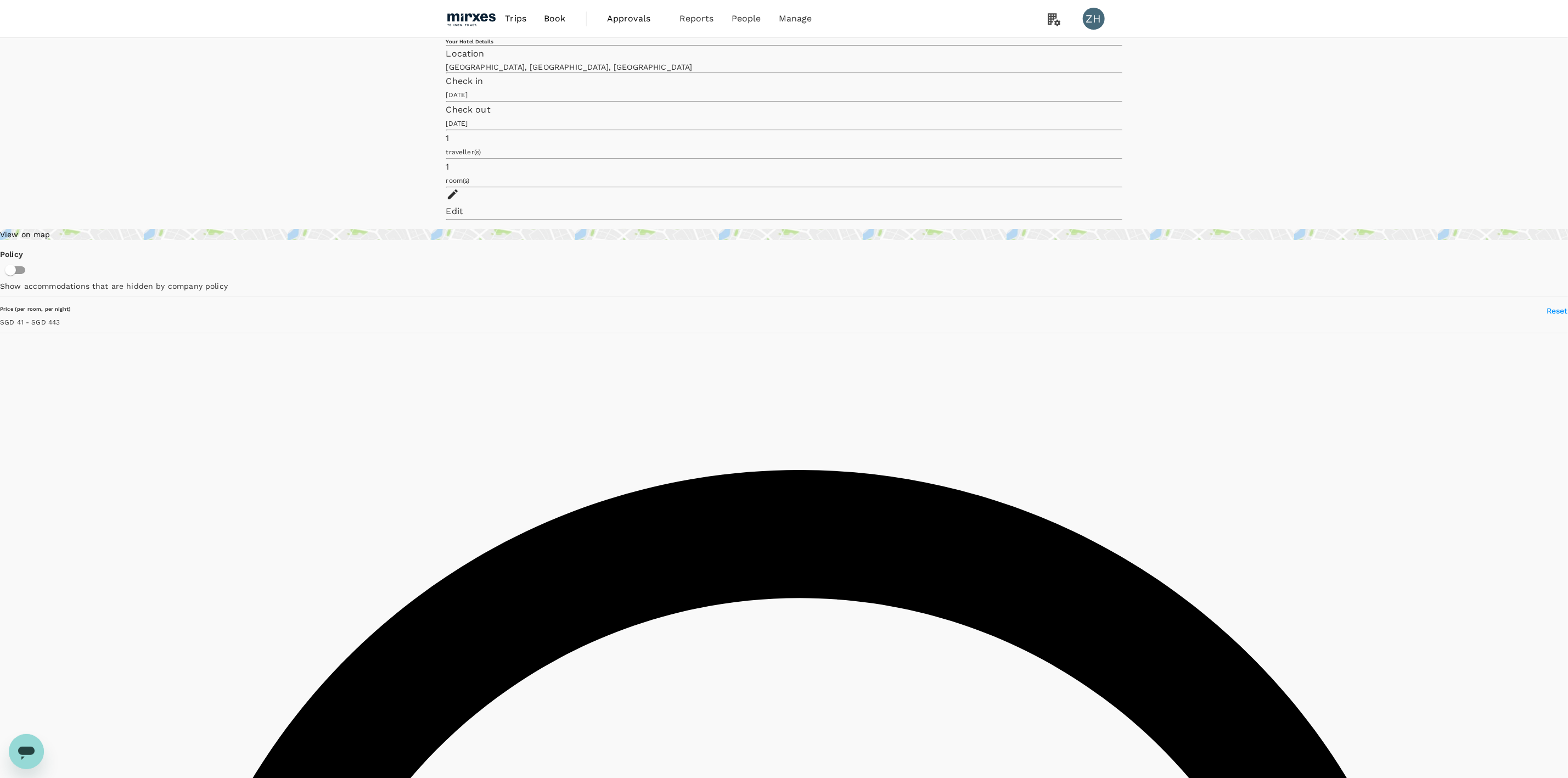
type input "443.05"
type input "19.05"
type input "499.29"
type input "16.29"
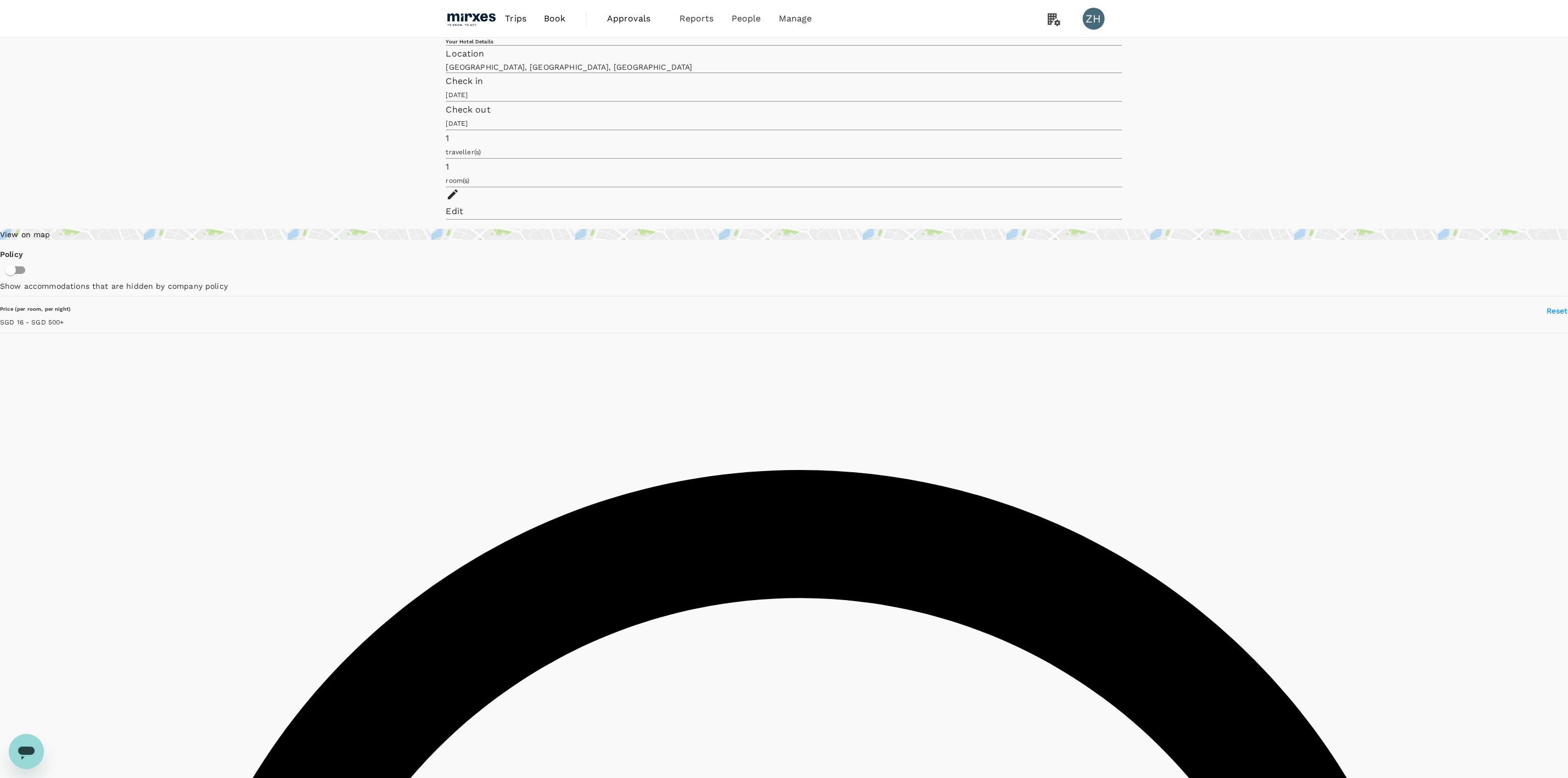
drag, startPoint x: 1049, startPoint y: 236, endPoint x: 1051, endPoint y: 218, distance: 18.1
type input "499.29"
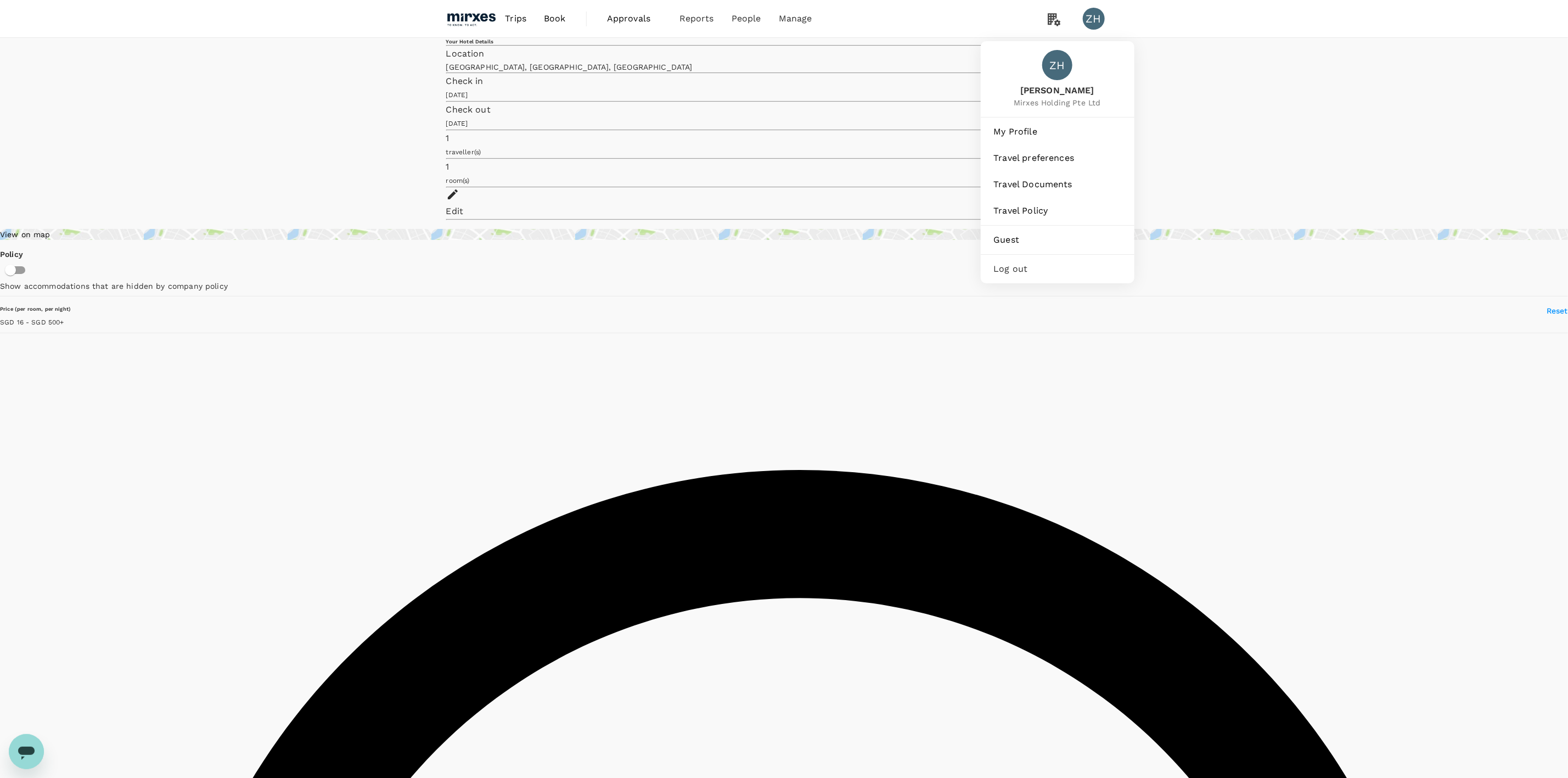
click at [1089, 65] on div "ZH Zarinna Ho Mirxes Holding Pte Ltd" at bounding box center [1057, 79] width 154 height 76
click at [1097, 204] on div "Edit" at bounding box center [784, 211] width 676 height 15
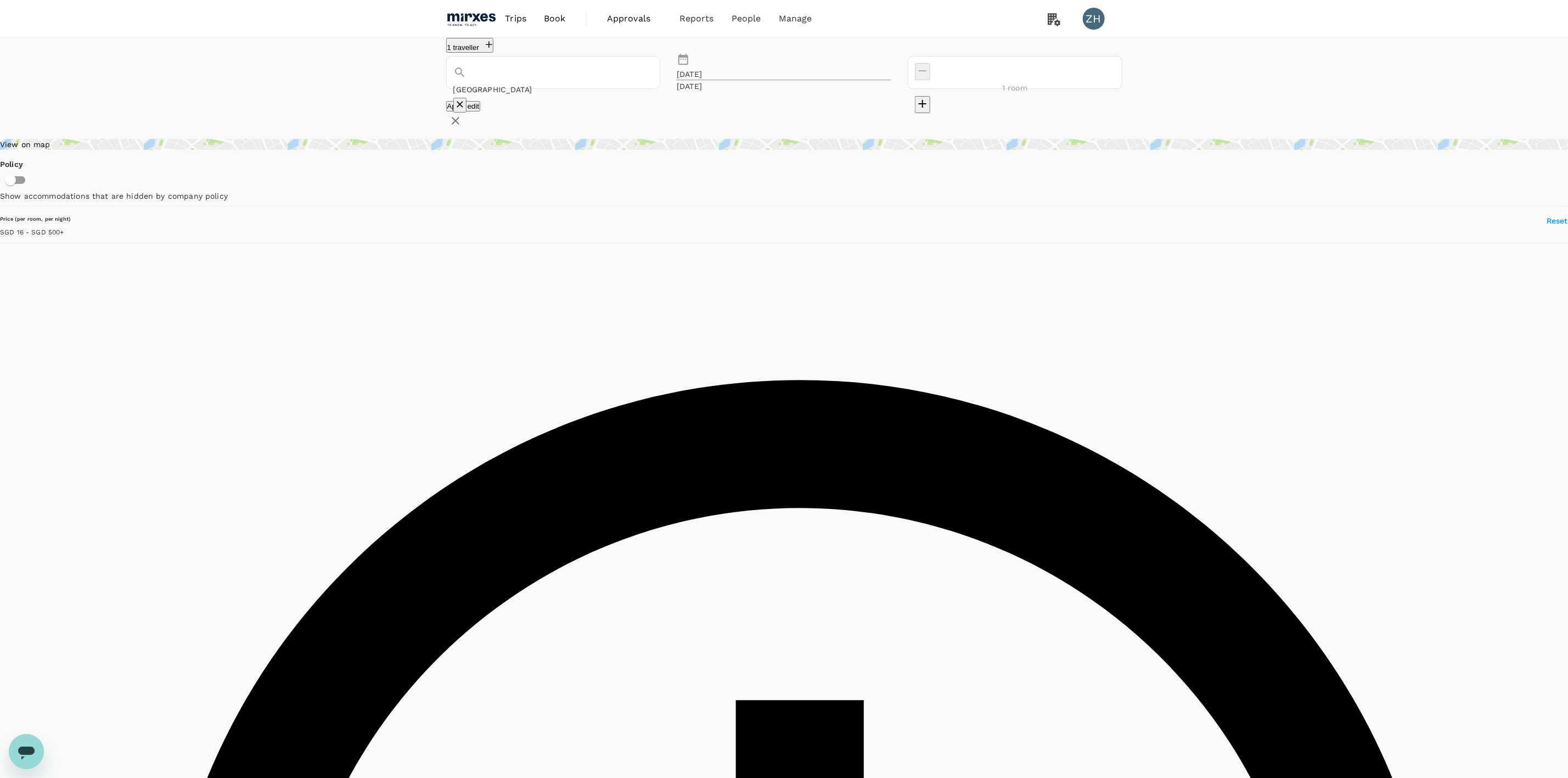
drag, startPoint x: 531, startPoint y: 84, endPoint x: 296, endPoint y: 83, distance: 235.0
click at [337, 84] on div "1 traveller Manila 17 Sep 19 Sep 1 room Apply edit" at bounding box center [784, 84] width 1568 height 92
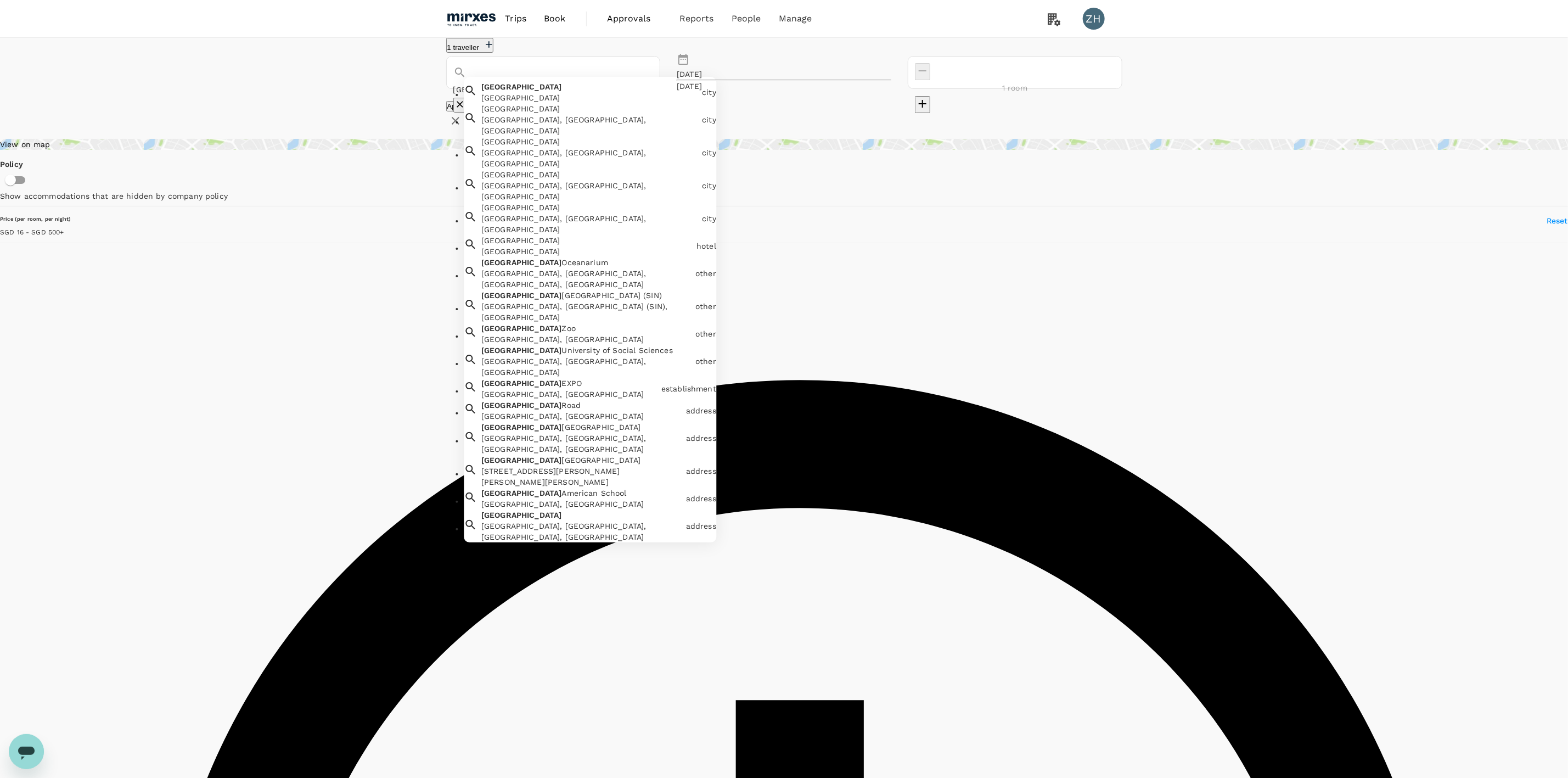
click at [573, 103] on div "Singapore" at bounding box center [590, 97] width 216 height 11
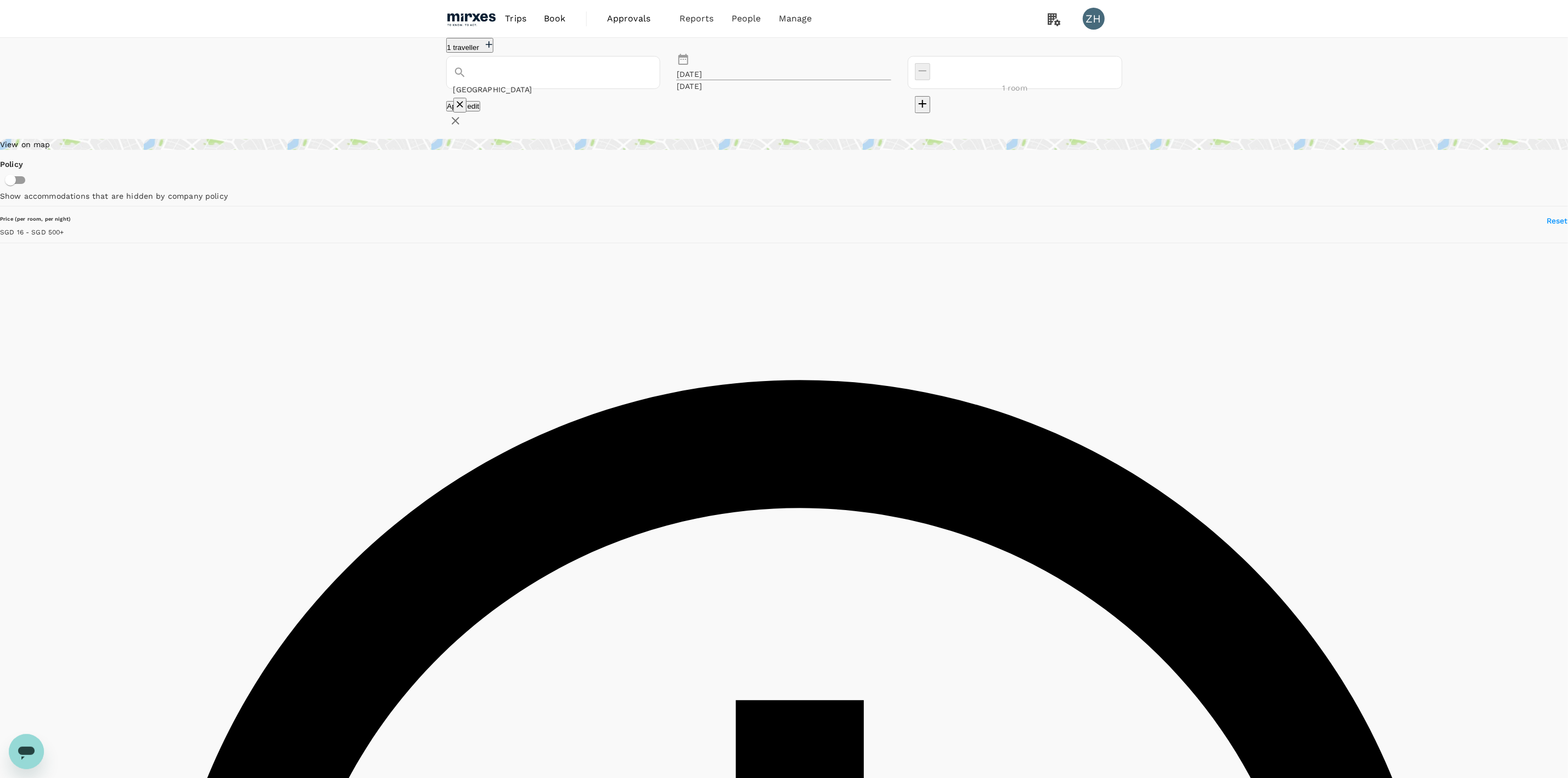
type input "Singapore"
click at [481, 112] on button "Apply edit" at bounding box center [463, 106] width 35 height 10
type input "Singapore"
type input "27.03"
drag, startPoint x: 30, startPoint y: 474, endPoint x: 551, endPoint y: 528, distance: 523.8
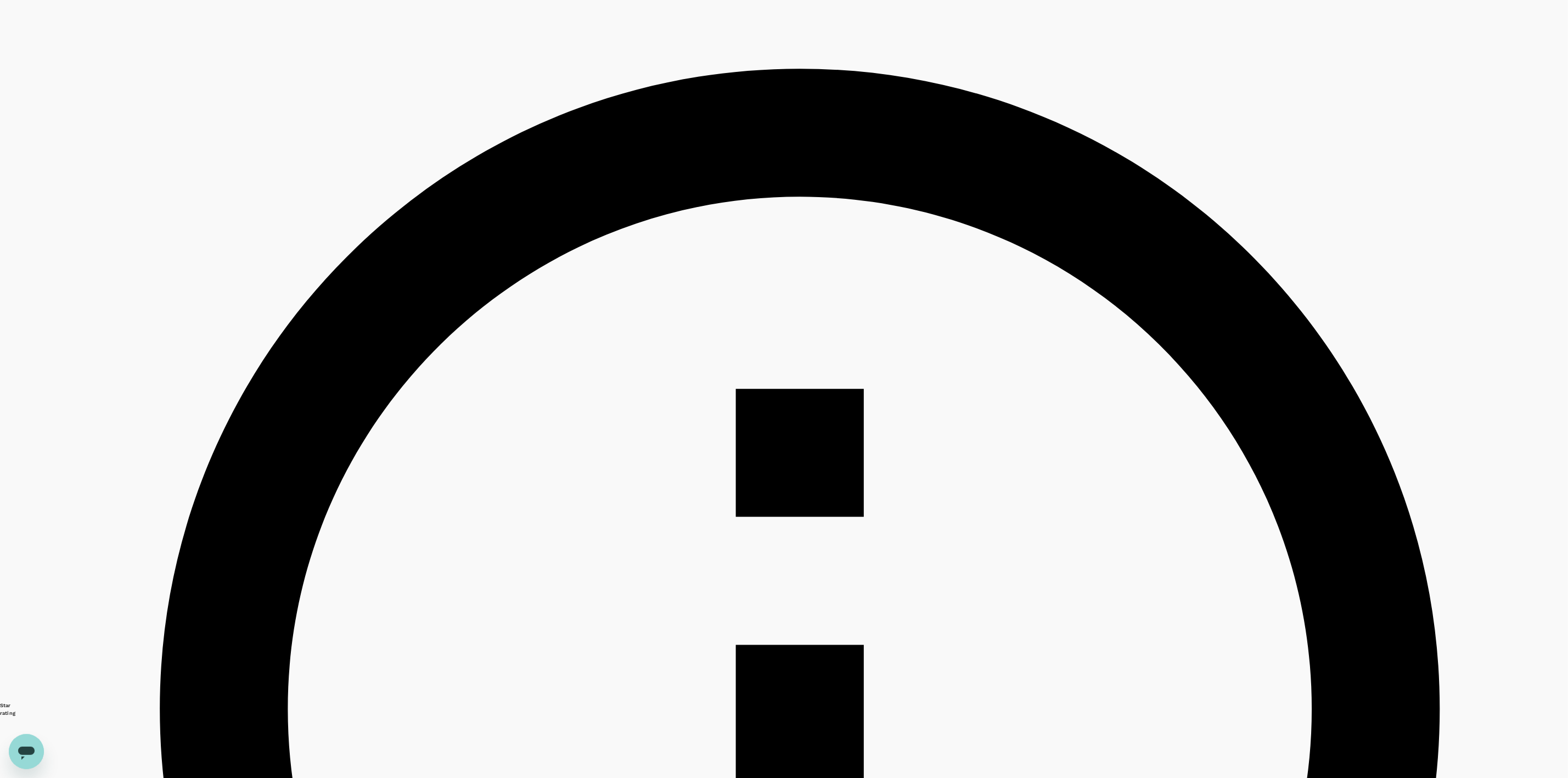
scroll to position [412, 0]
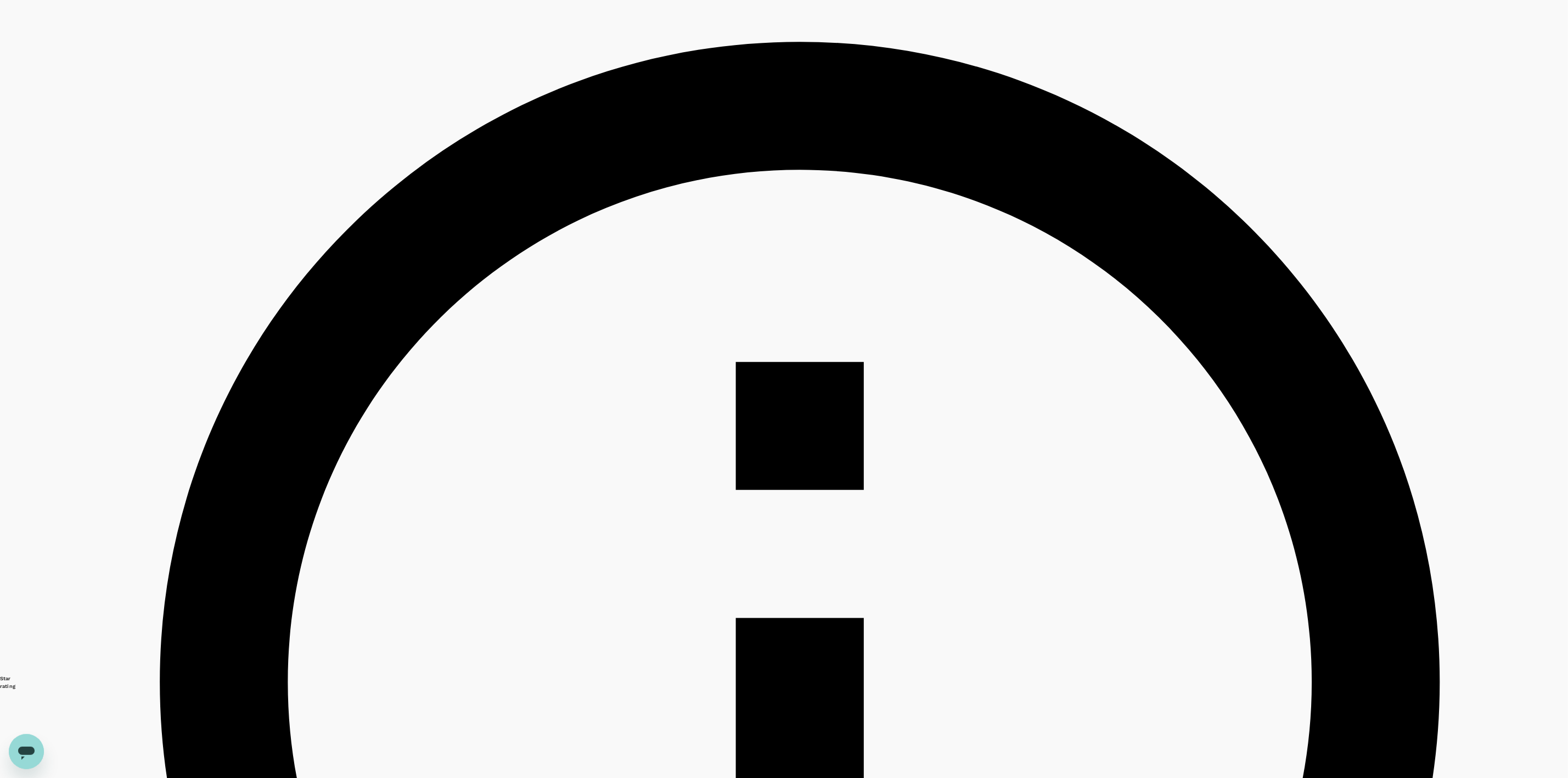
scroll to position [577, 0]
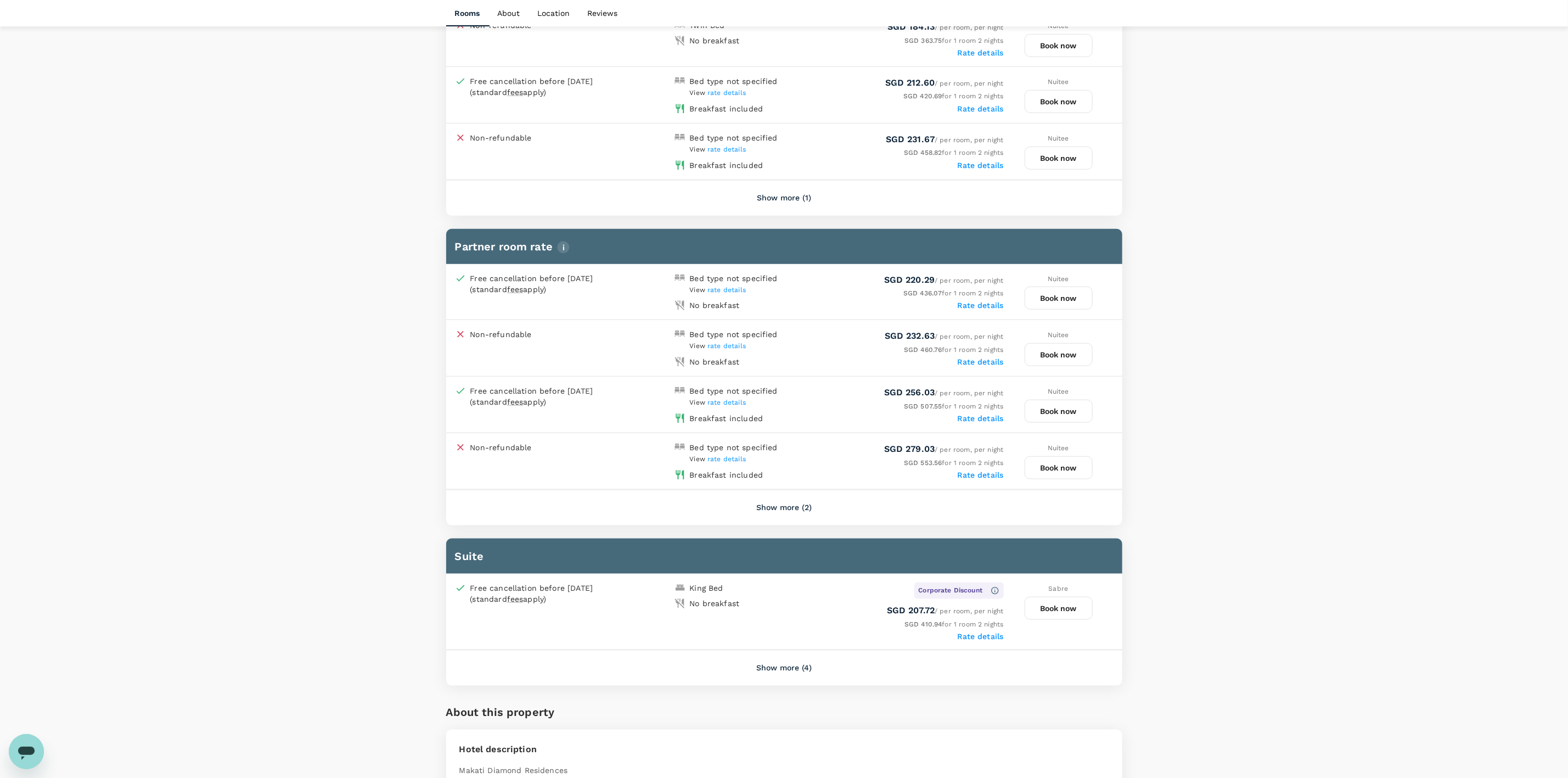
scroll to position [659, 0]
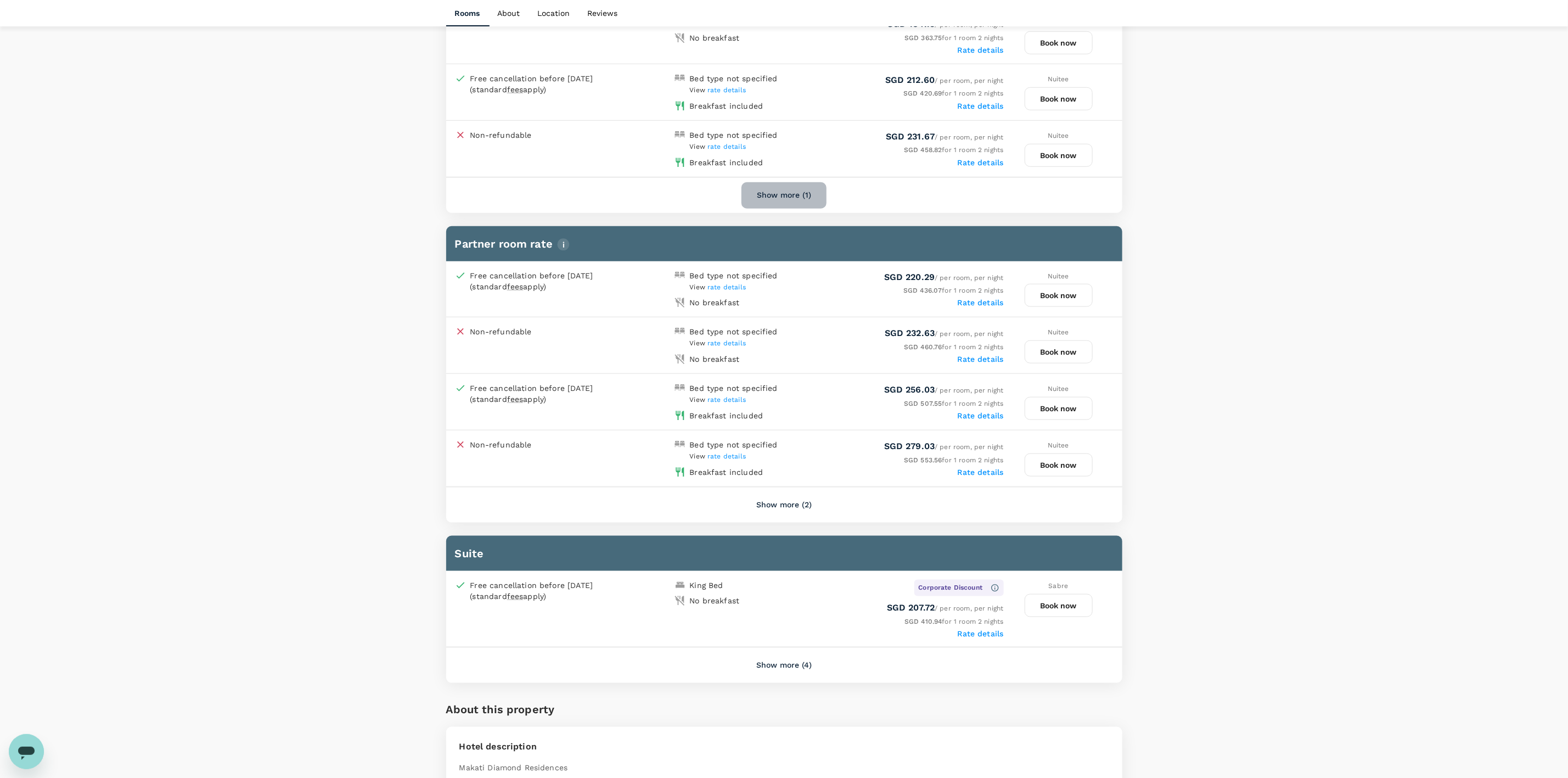
click at [802, 194] on button "Show more (1)" at bounding box center [784, 196] width 85 height 26
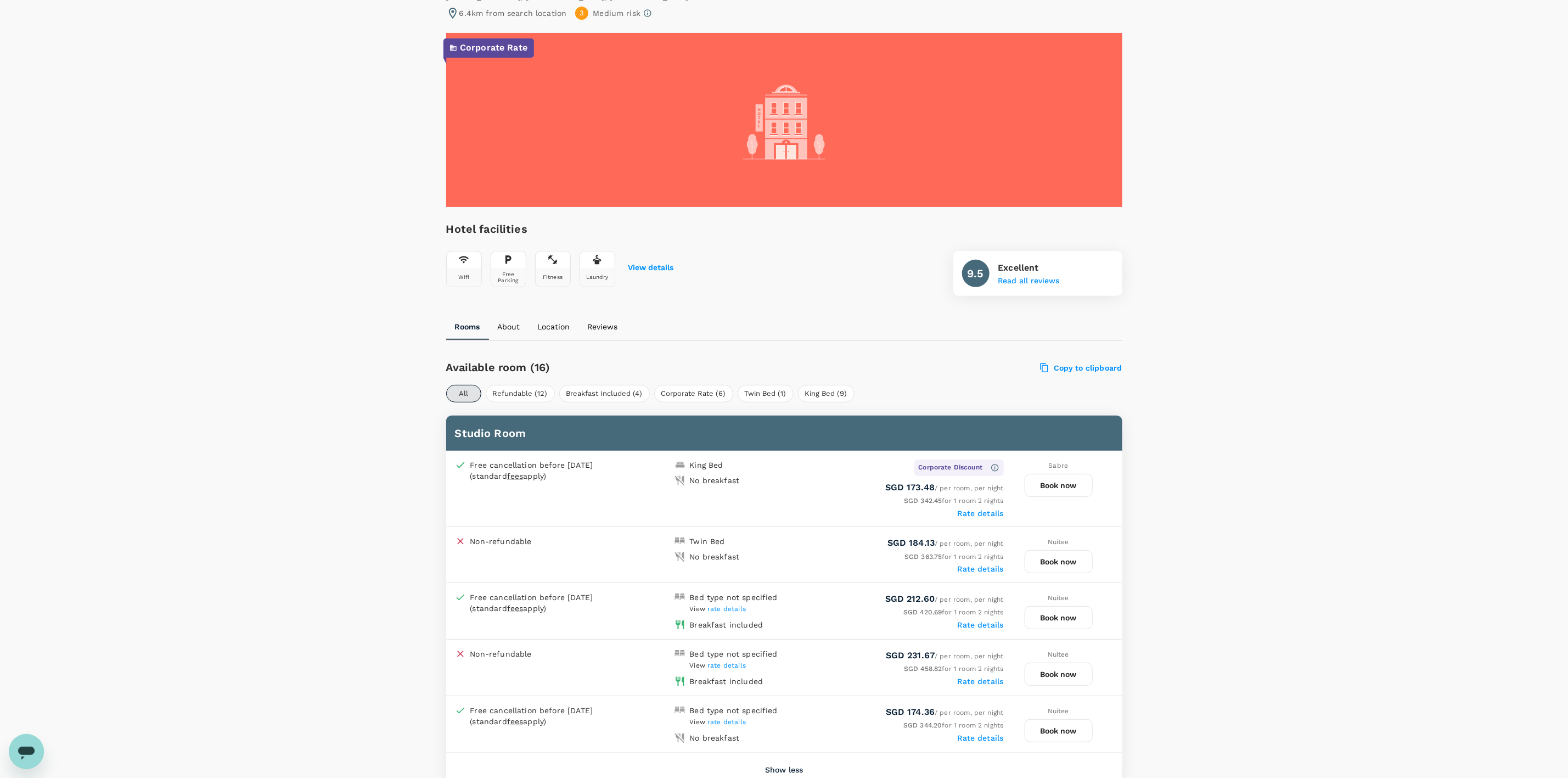
scroll to position [0, 0]
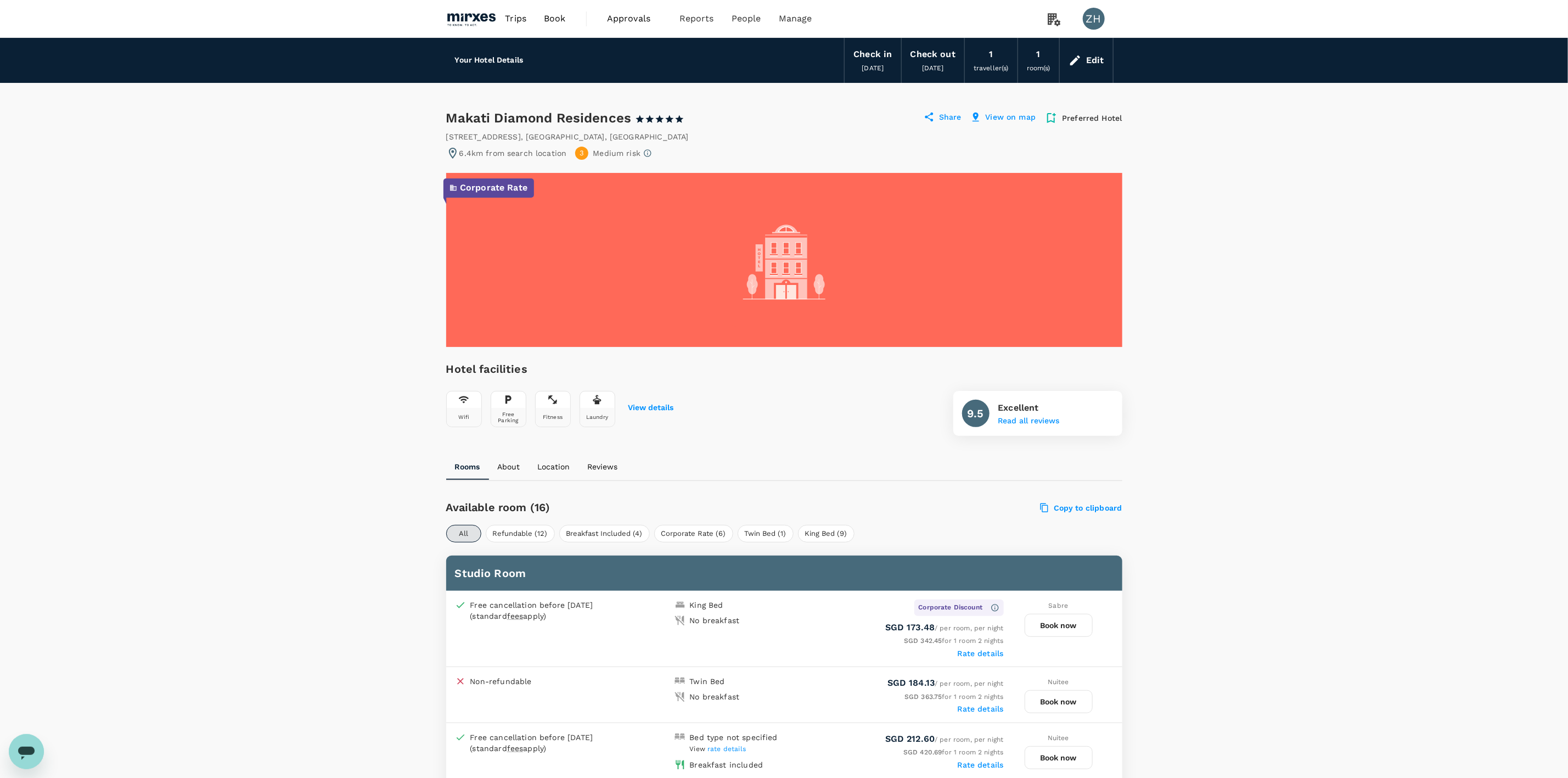
click at [493, 60] on h6 "Your Hotel Details" at bounding box center [489, 60] width 68 height 12
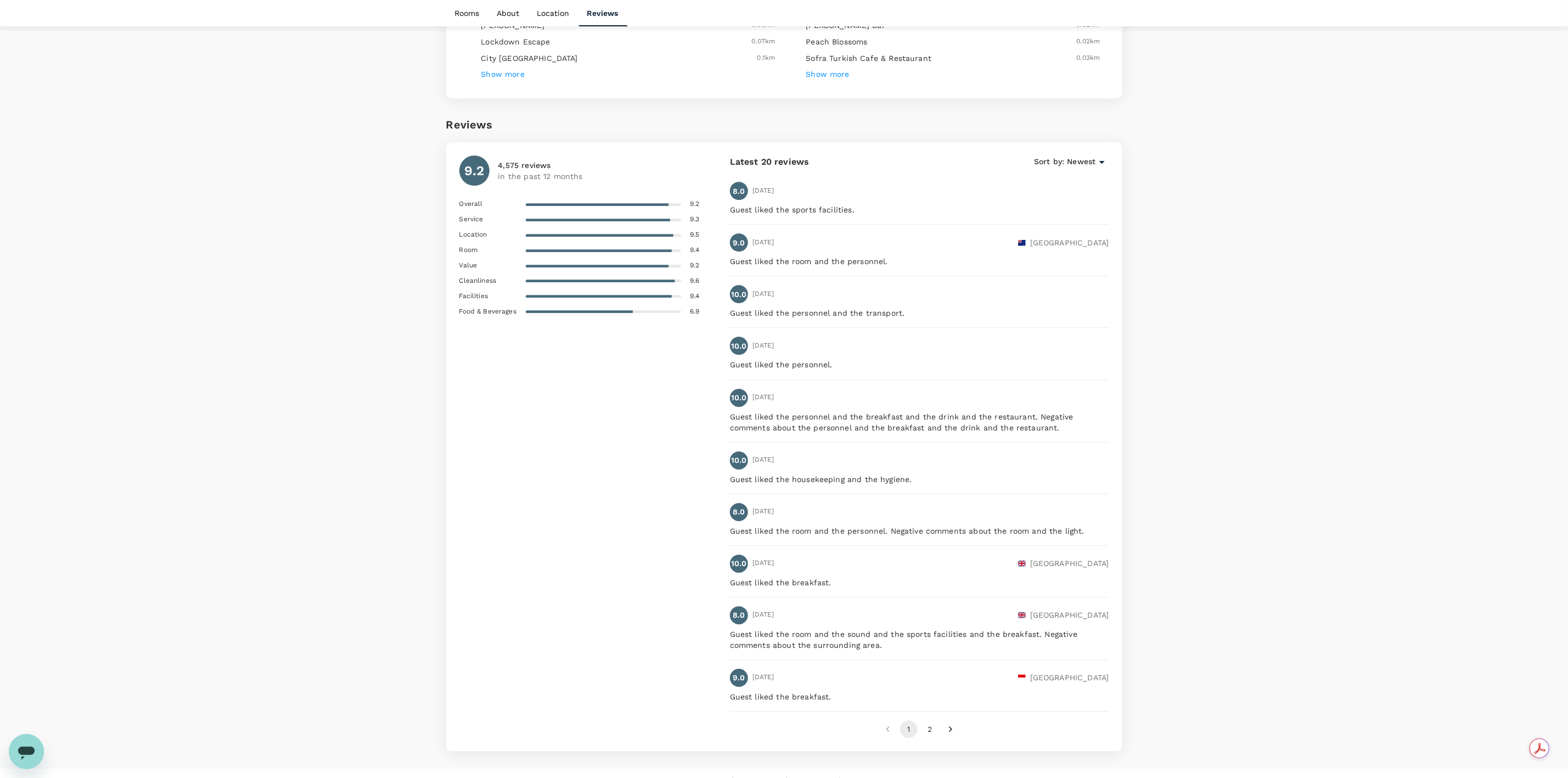
scroll to position [2123, 0]
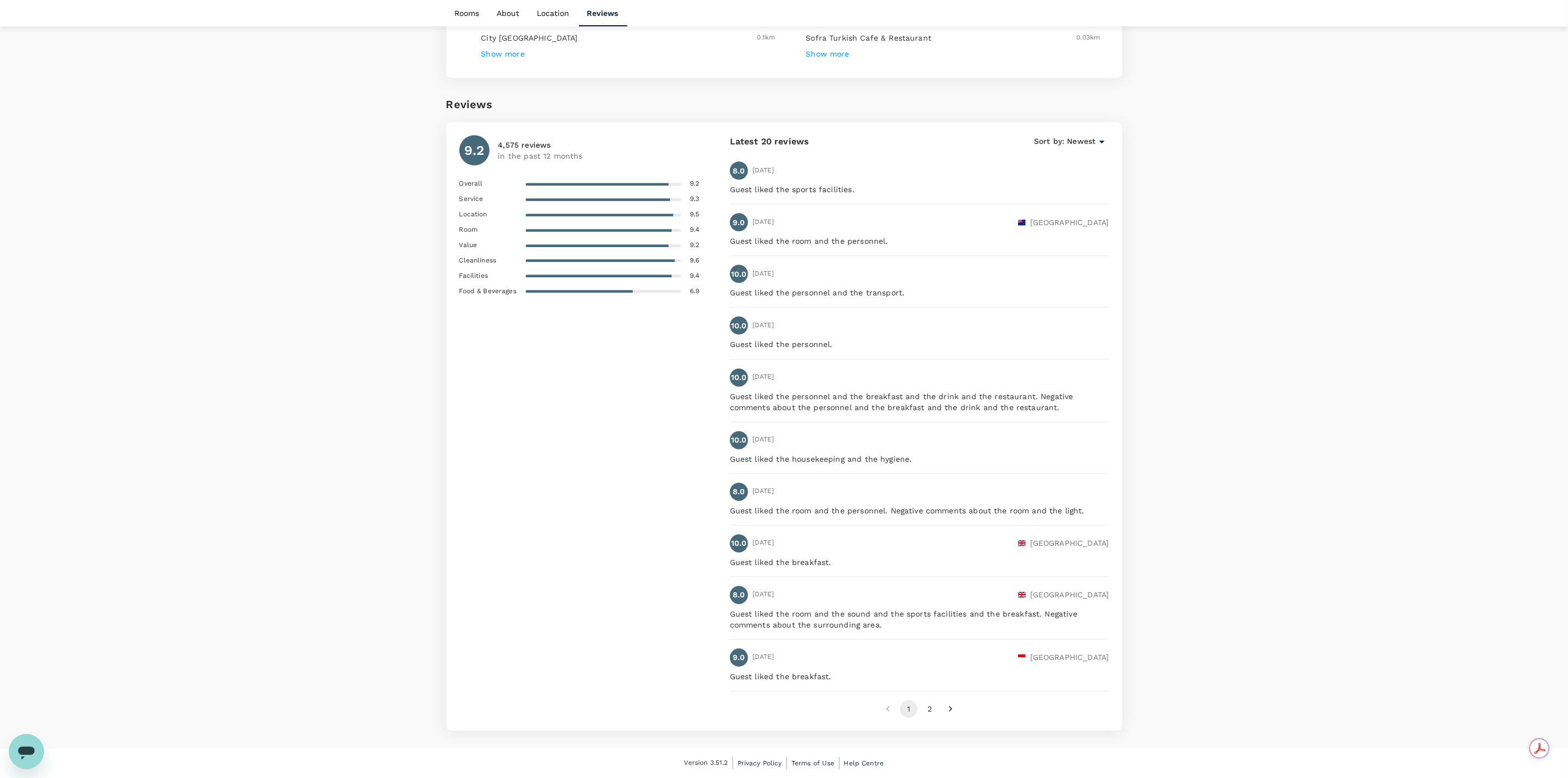
drag, startPoint x: 372, startPoint y: 560, endPoint x: 1168, endPoint y: 498, distance: 798.4
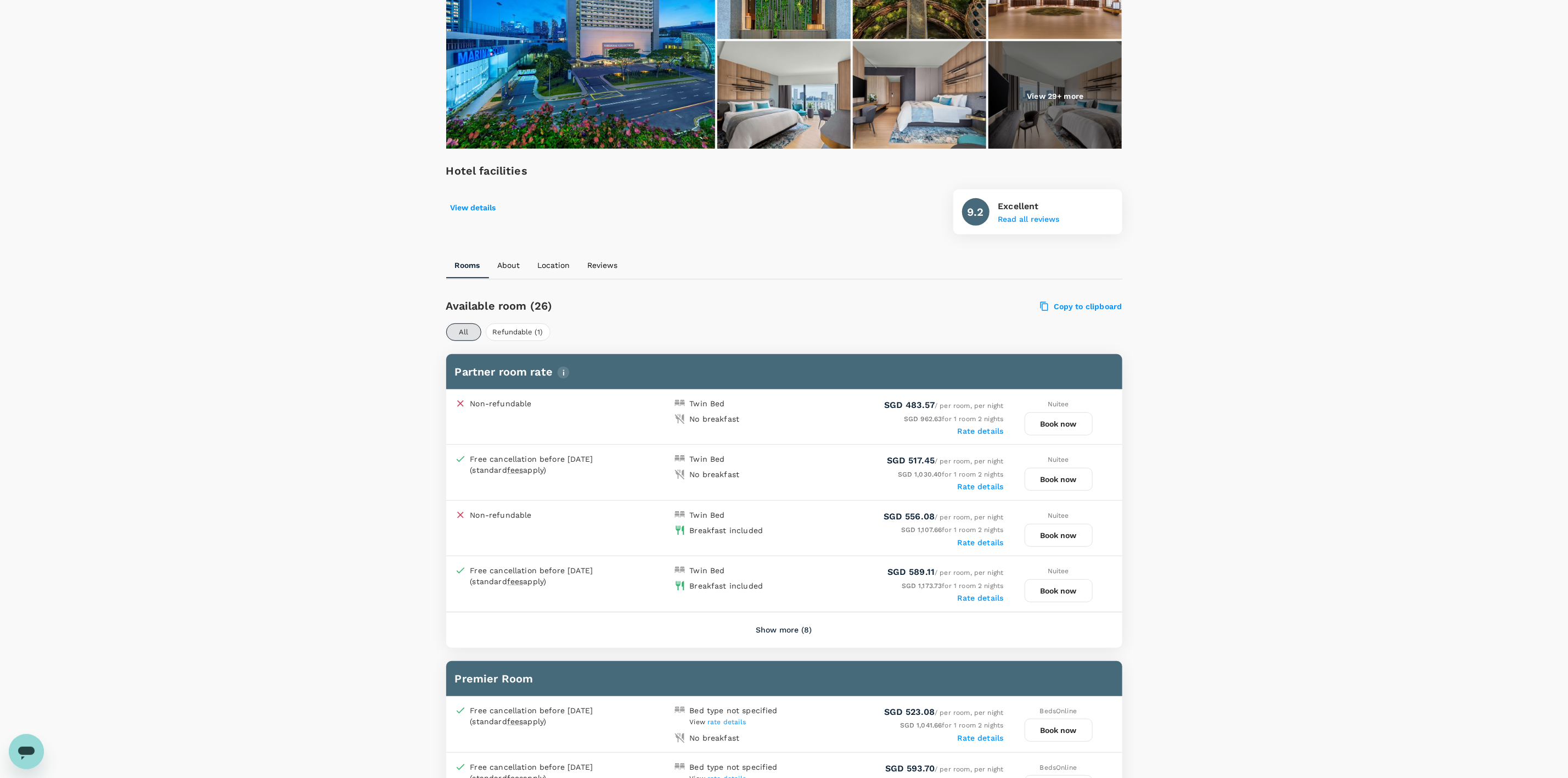
scroll to position [0, 0]
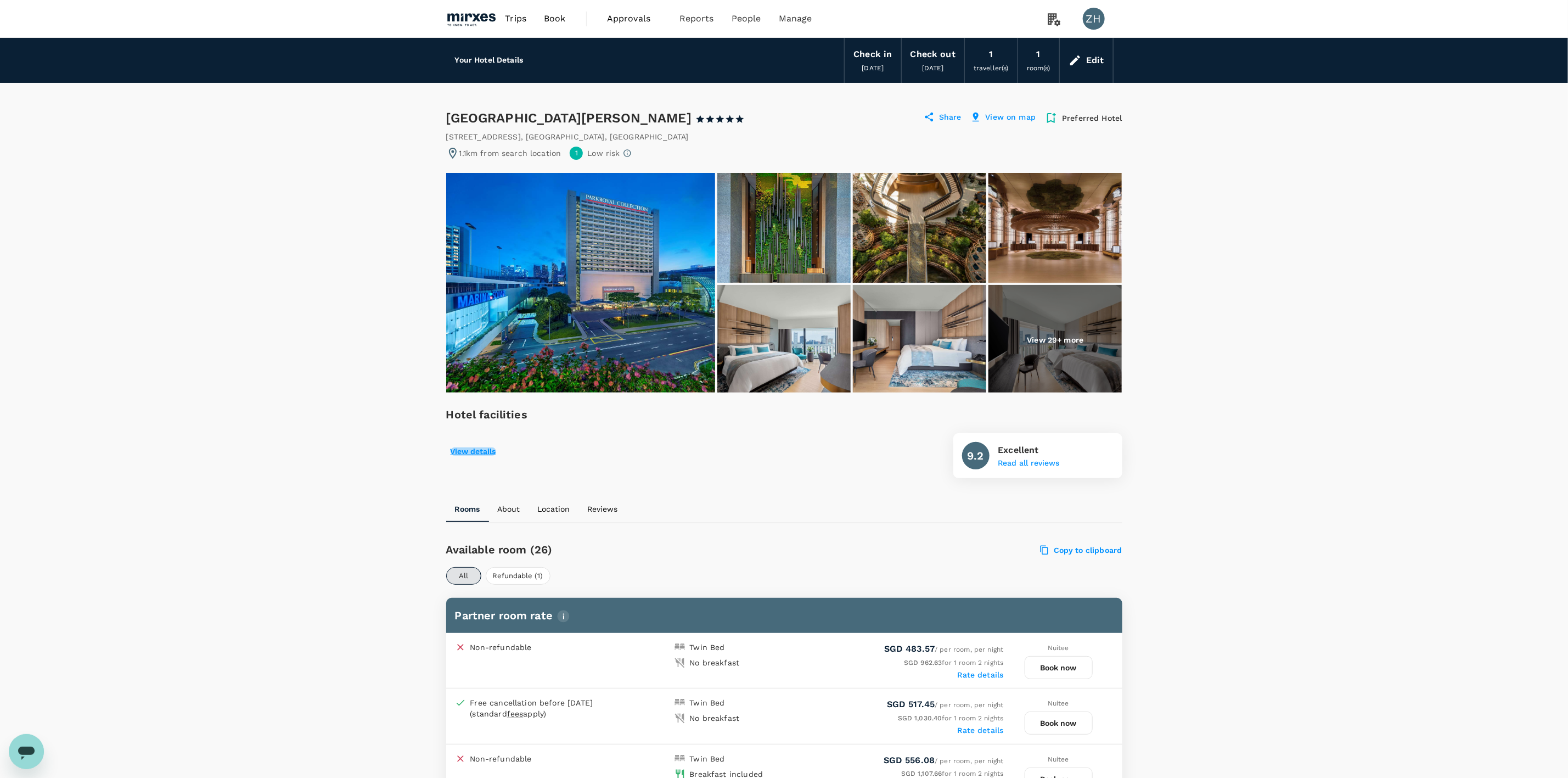
click at [456, 452] on button "View details" at bounding box center [473, 452] width 46 height 9
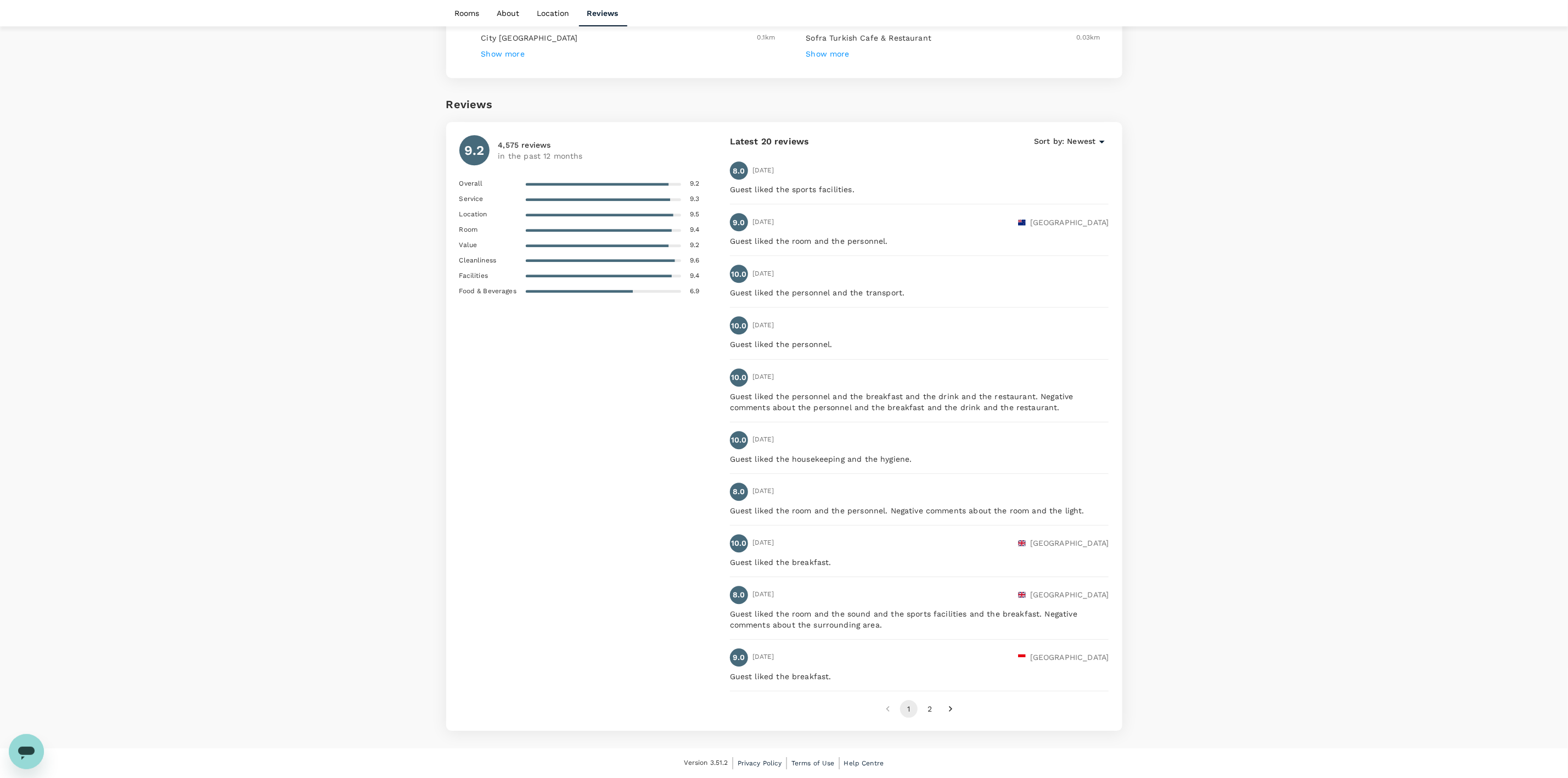
scroll to position [2123, 0]
click at [936, 707] on button "2" at bounding box center [930, 709] width 18 height 18
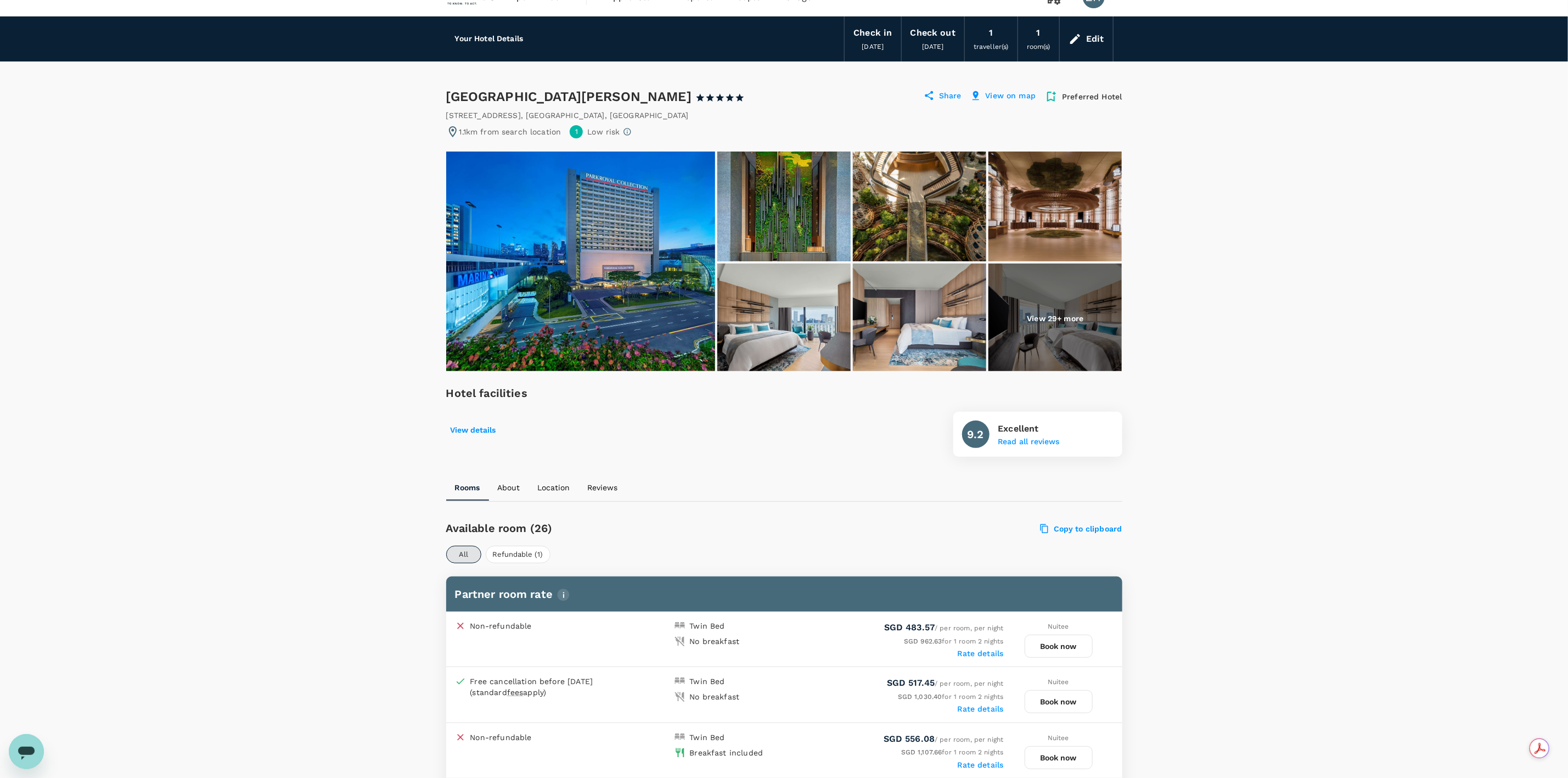
scroll to position [0, 0]
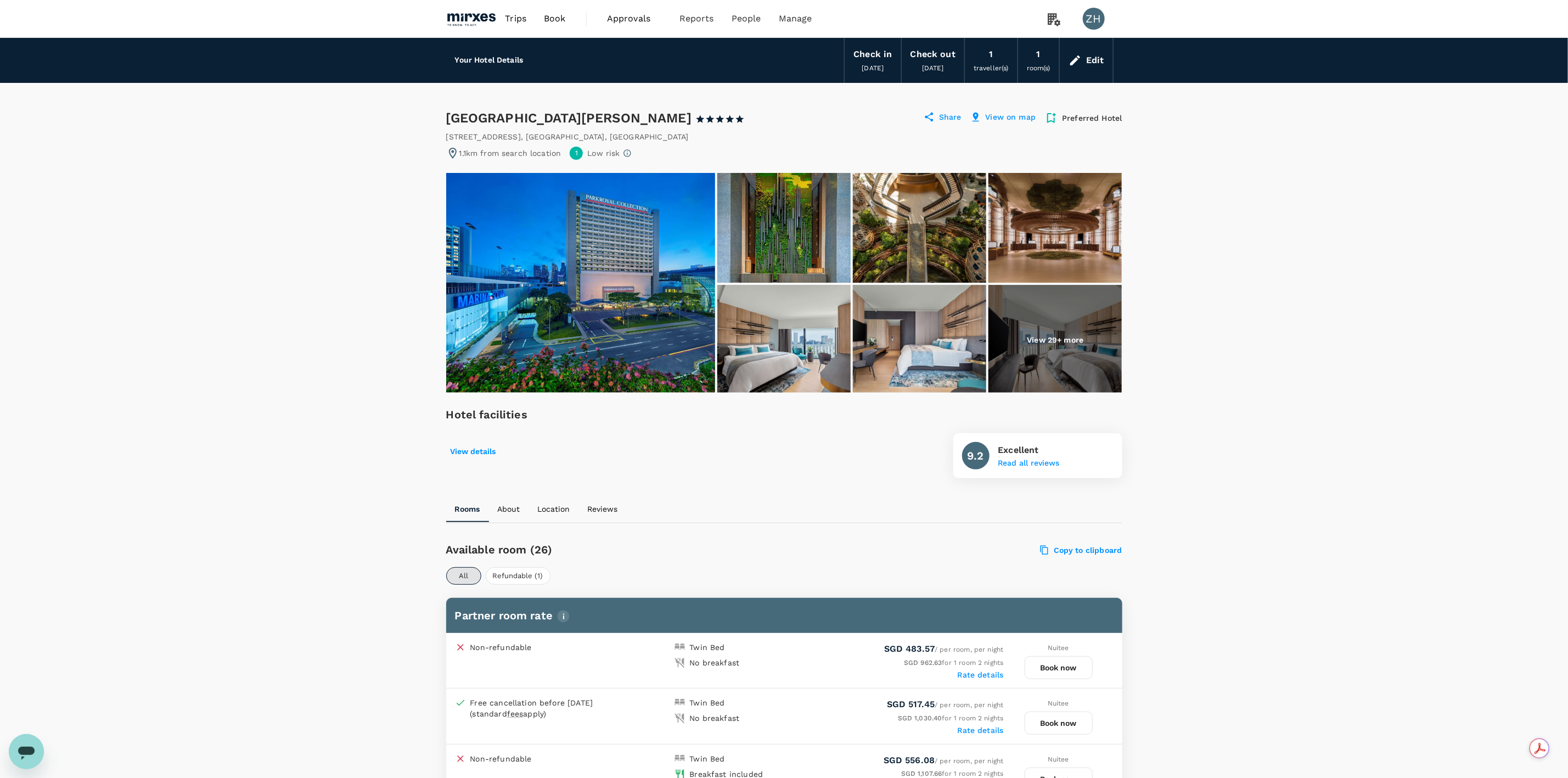
click at [1090, 50] on div "Edit" at bounding box center [1086, 60] width 53 height 38
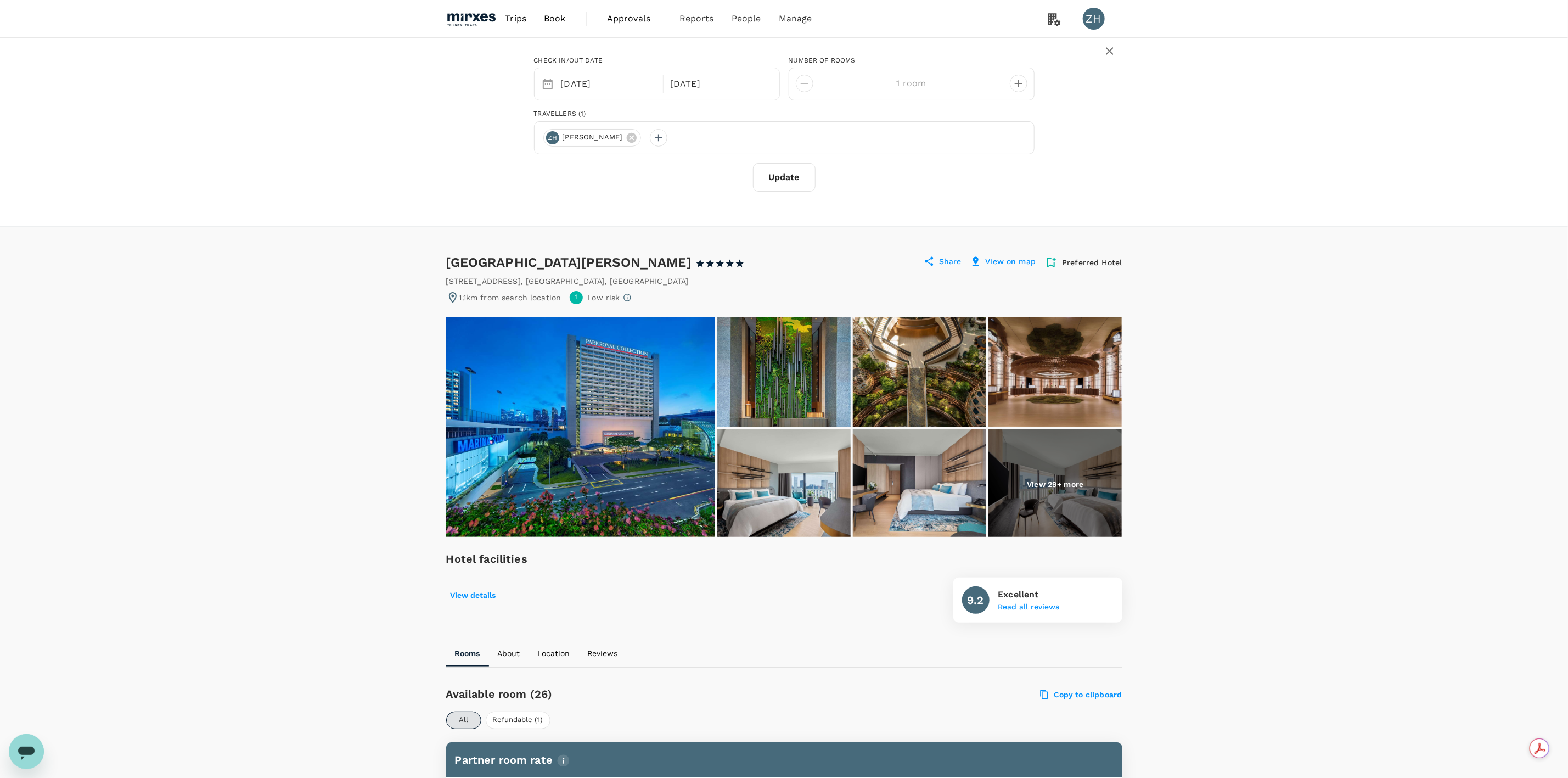
click at [517, 21] on span "Trips" at bounding box center [515, 18] width 21 height 13
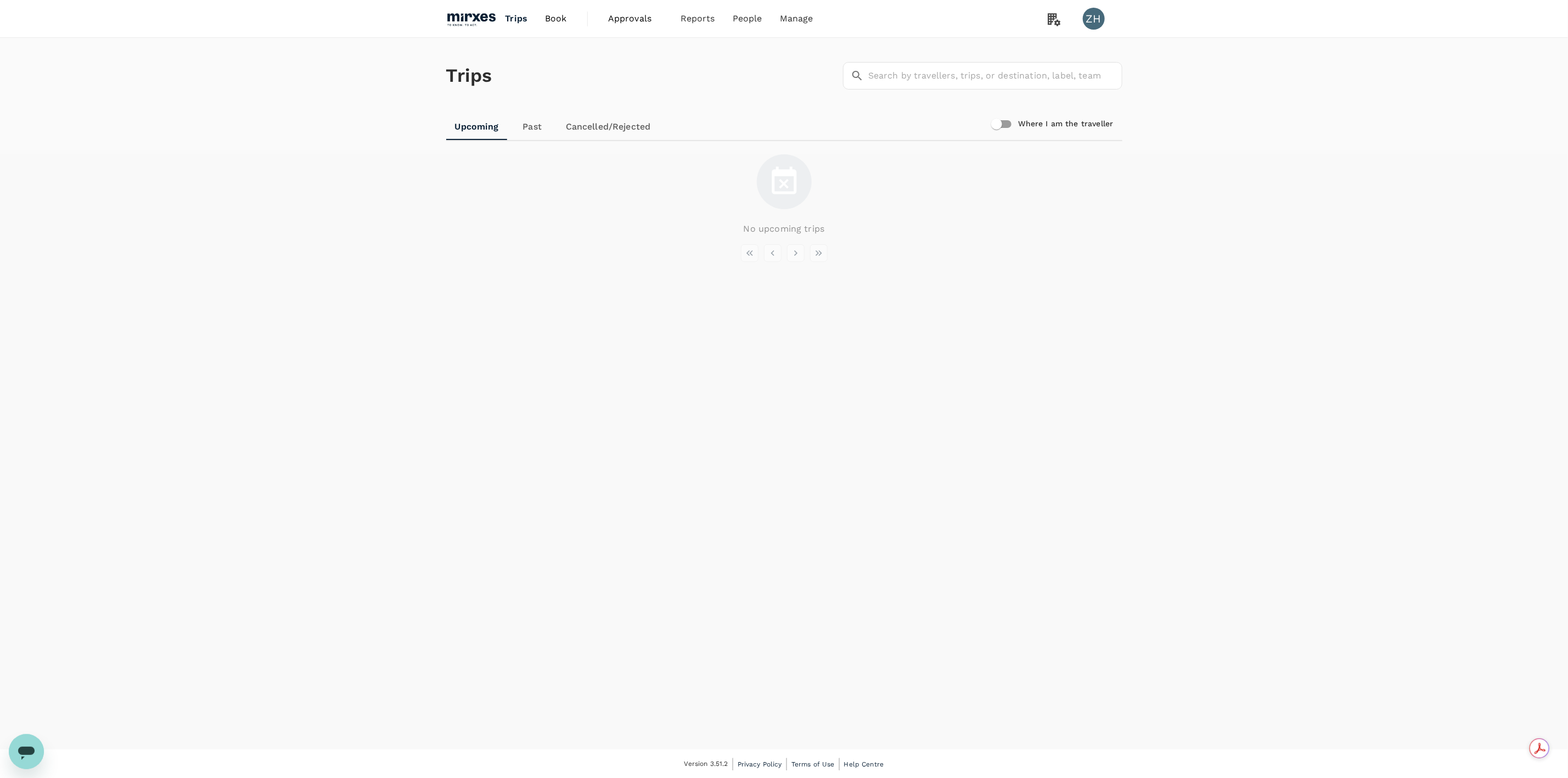
click at [548, 18] on span "Book" at bounding box center [556, 18] width 22 height 13
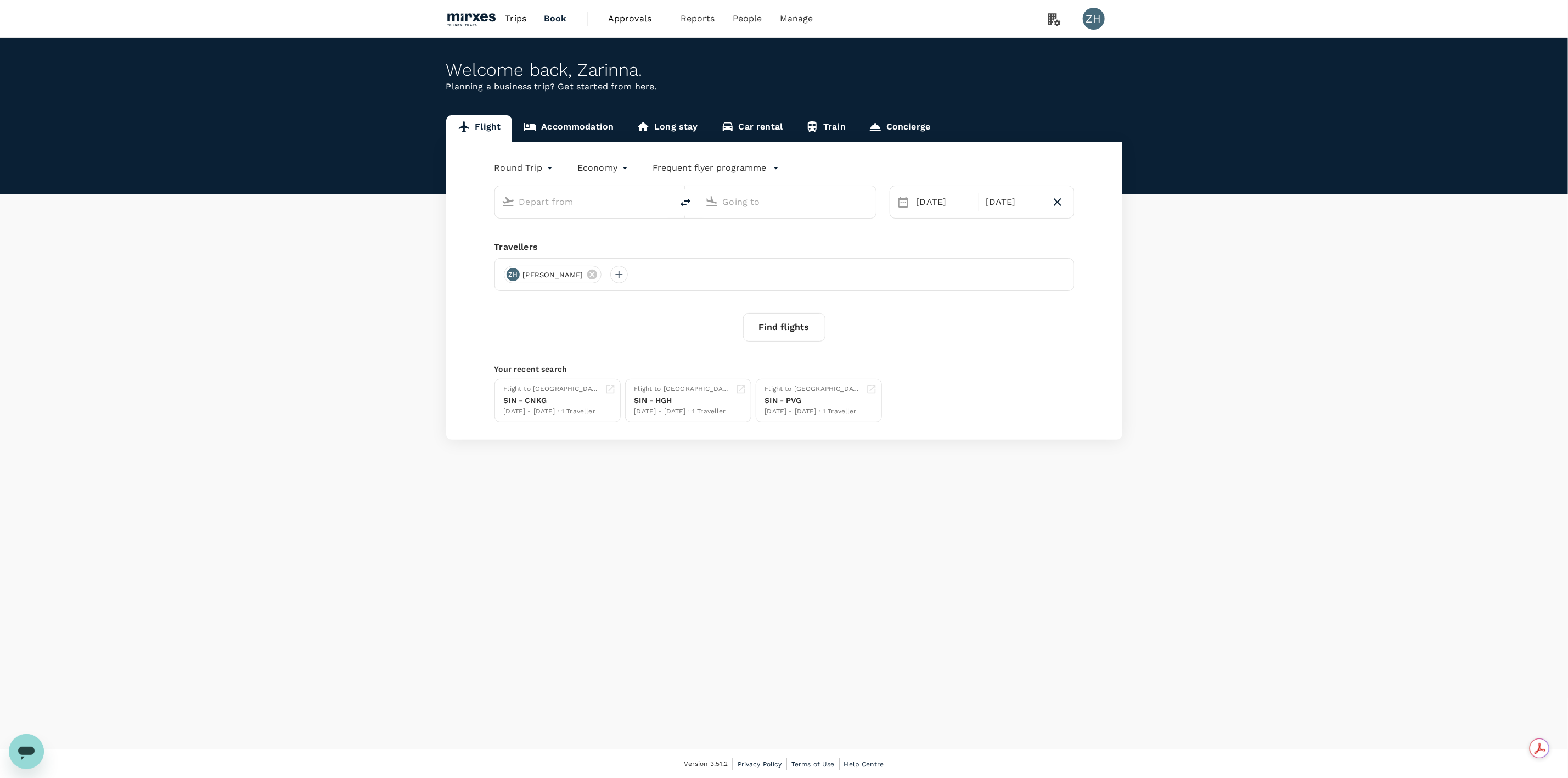
type input "Singapore Changi (SIN)"
type input "Suvarnabhumi Intl (BKK)"
type input "Singapore Changi (SIN)"
type input "Suvarnabhumi Intl (BKK)"
click at [827, 208] on input "Suvarnabhumi Intl (BKK)" at bounding box center [787, 201] width 130 height 17
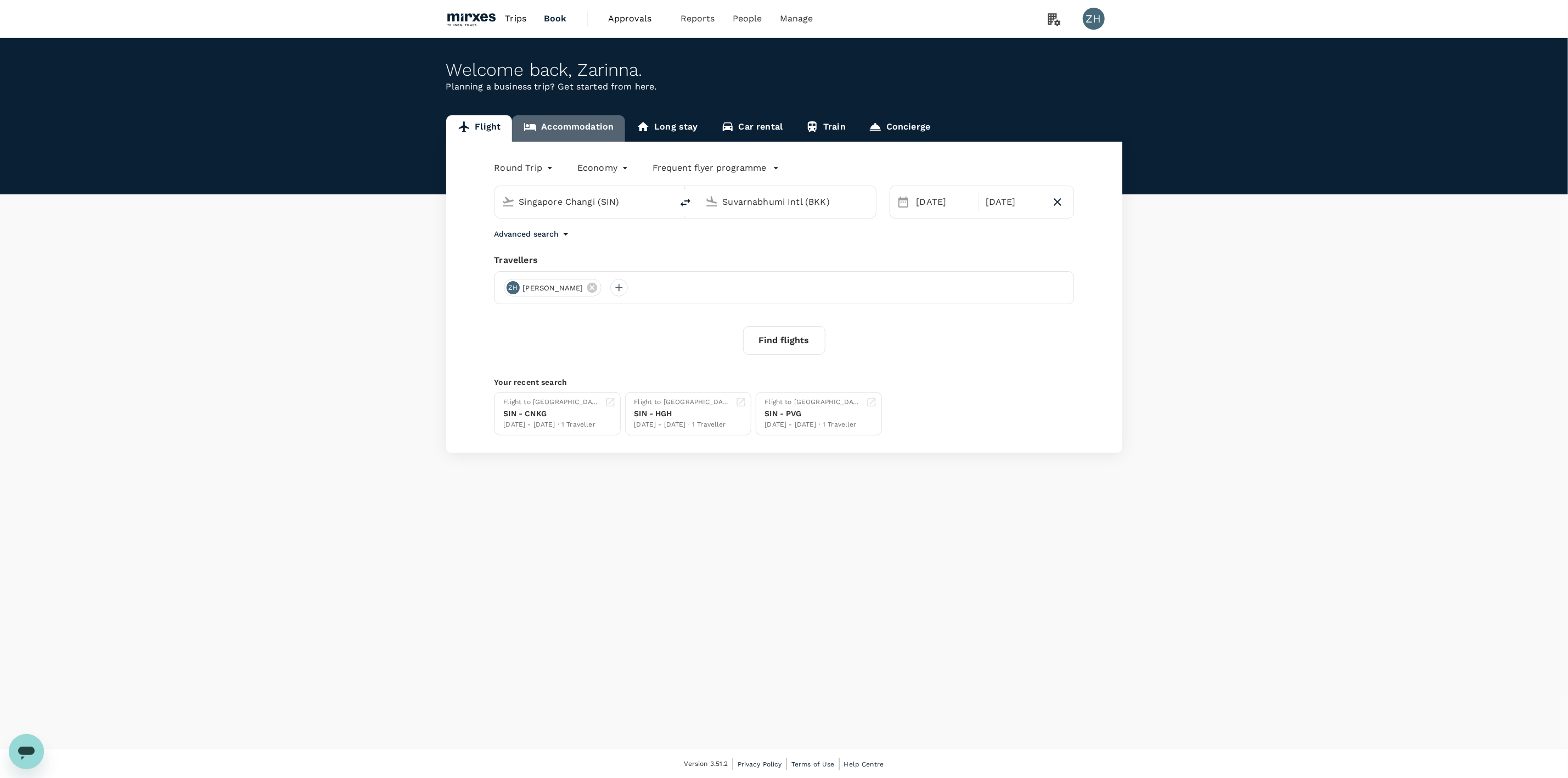
click at [600, 126] on link "Accommodation" at bounding box center [569, 129] width 113 height 26
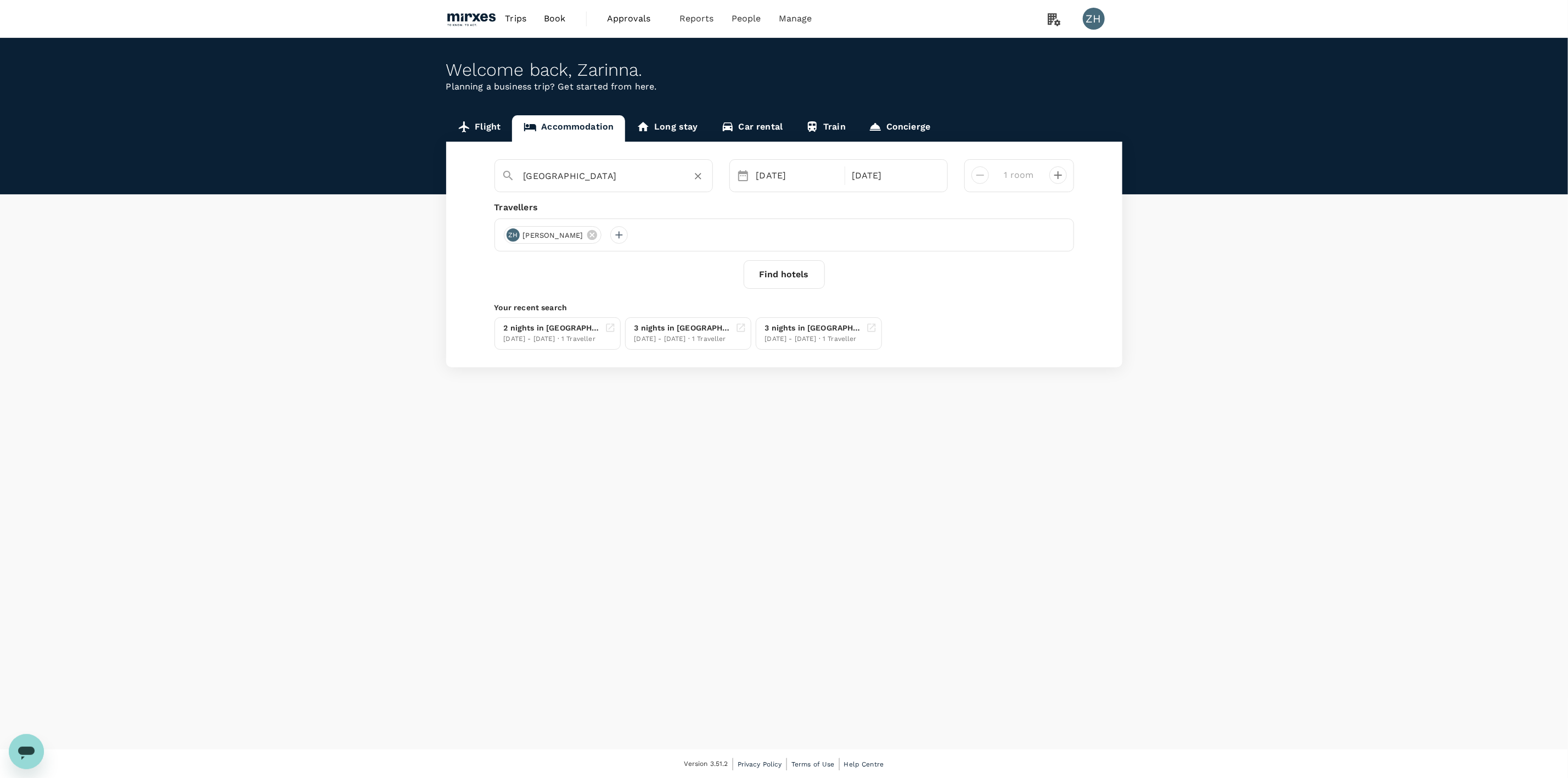
click at [645, 181] on input "Singapore" at bounding box center [599, 176] width 151 height 17
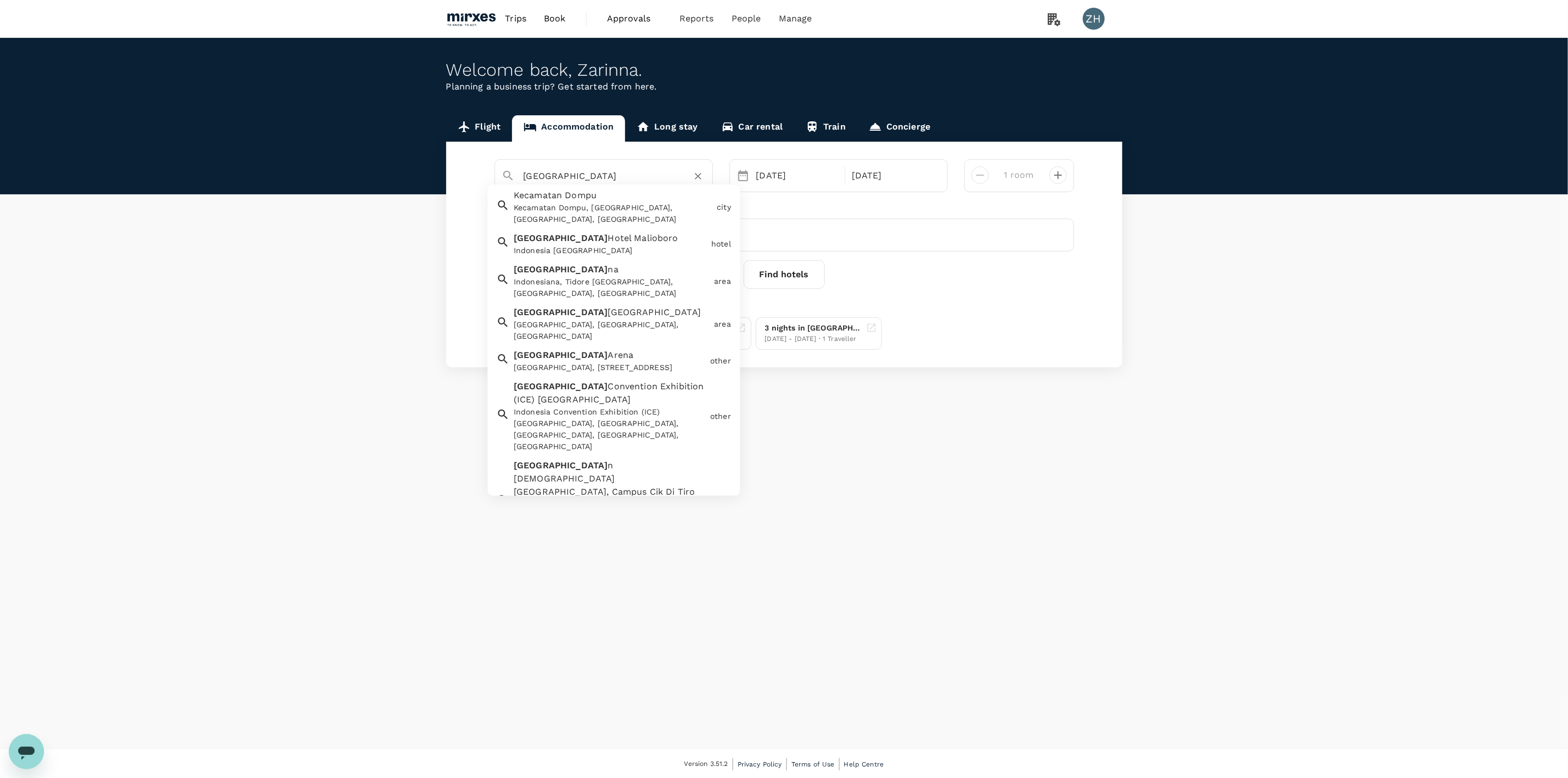
scroll to position [247, 0]
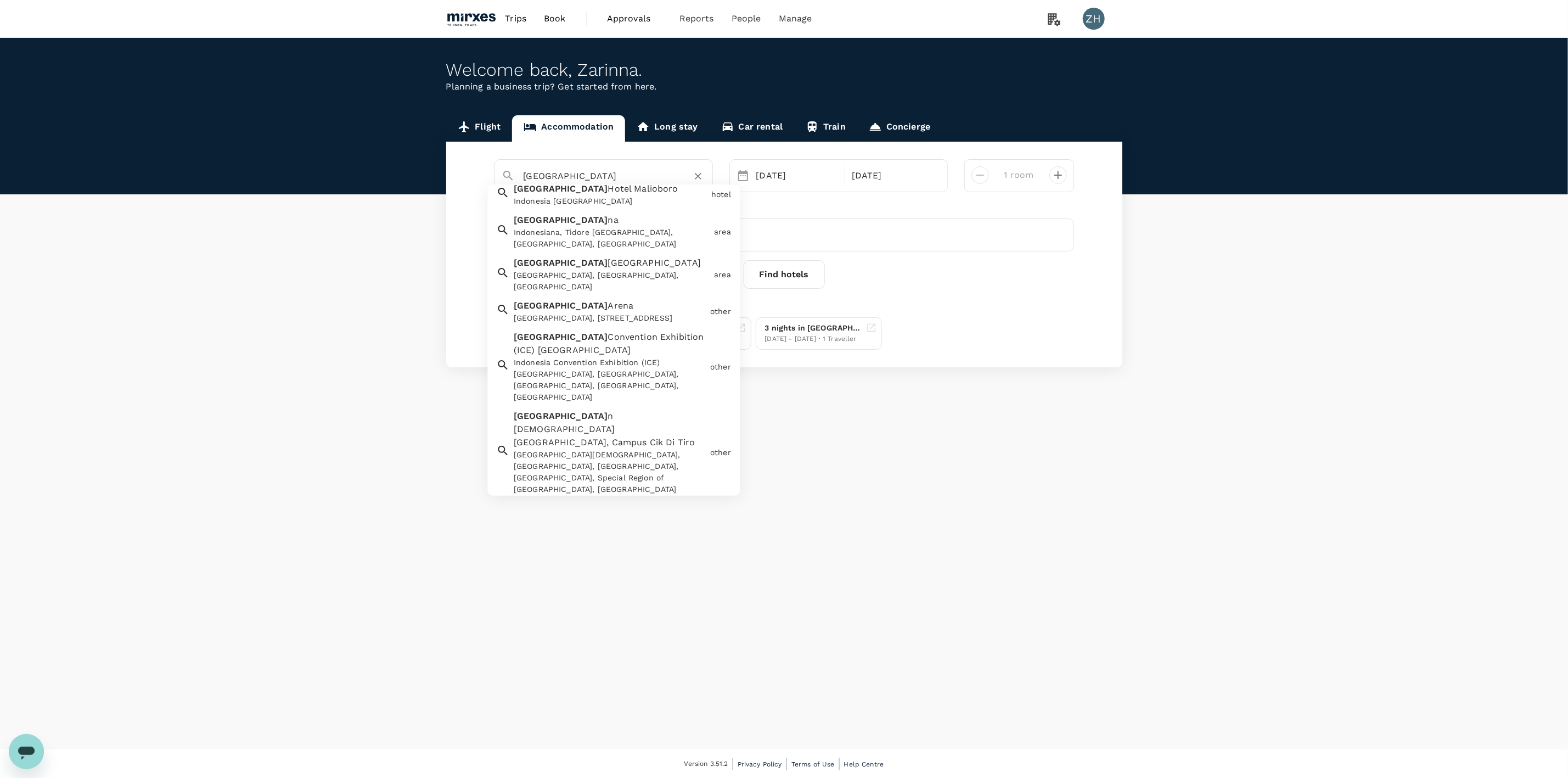
drag, startPoint x: 595, startPoint y: 175, endPoint x: 353, endPoint y: 175, distance: 242.0
click at [369, 175] on div "Flight Accommodation Long stay Car rental Train Concierge indonesia Subang Suba…" at bounding box center [784, 241] width 1568 height 252
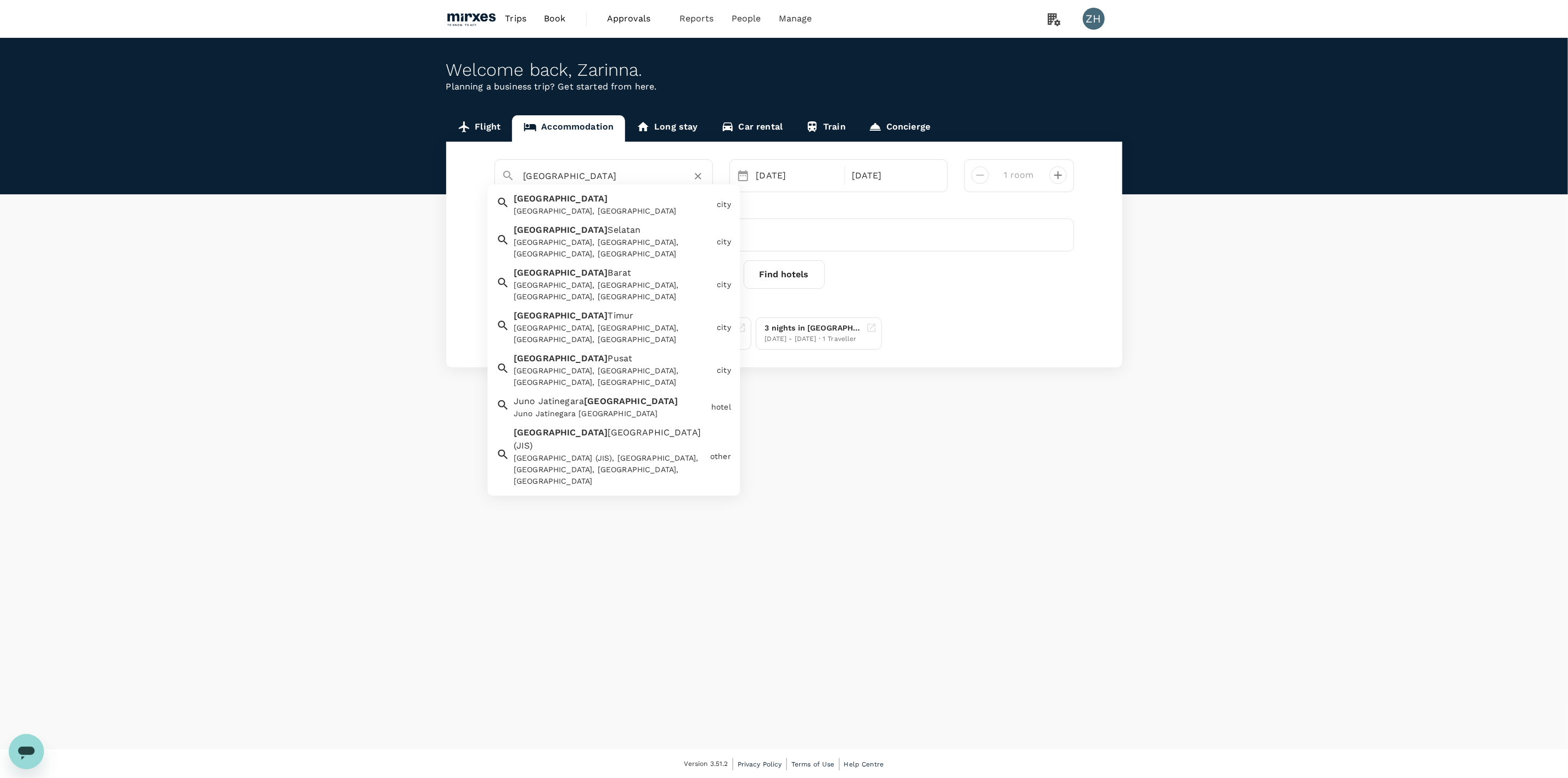
click at [595, 198] on div "Jakarta Jakarta, Indonesia" at bounding box center [611, 202] width 203 height 29
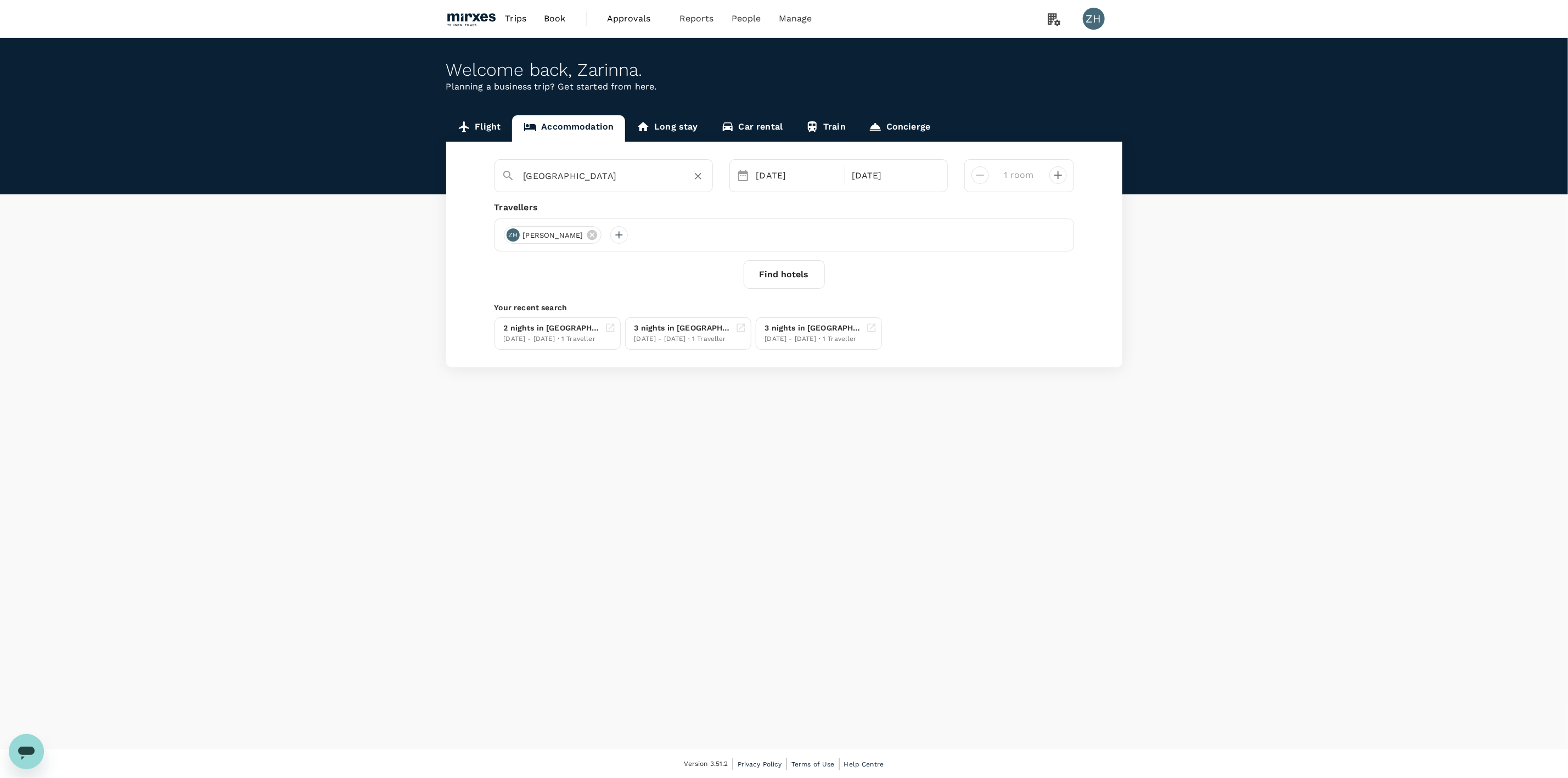
type input "Jakarta"
click at [807, 277] on button "Find hotels" at bounding box center [784, 274] width 82 height 29
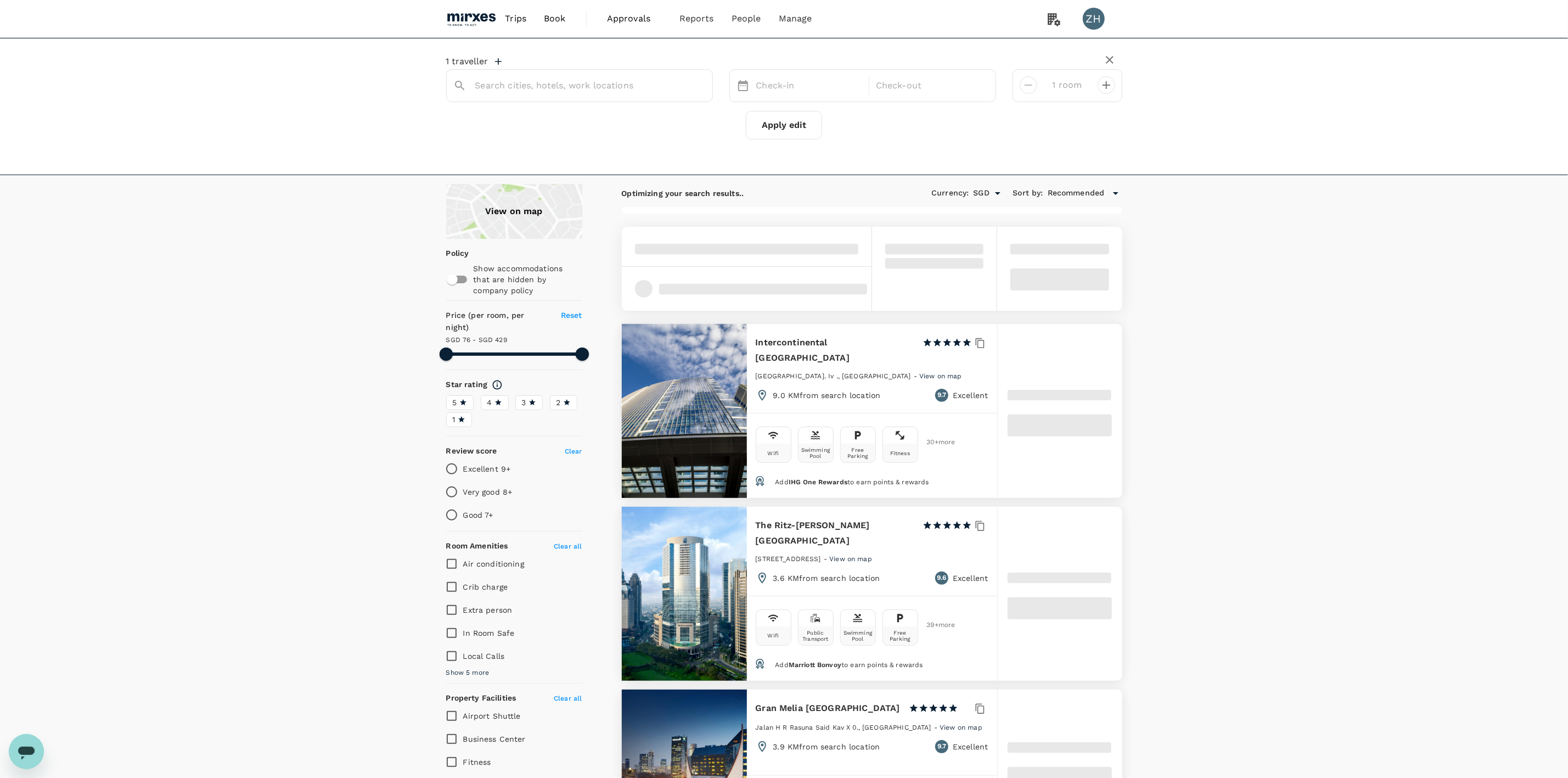
type input "Jakarta"
type input "428.42"
type input "15.42"
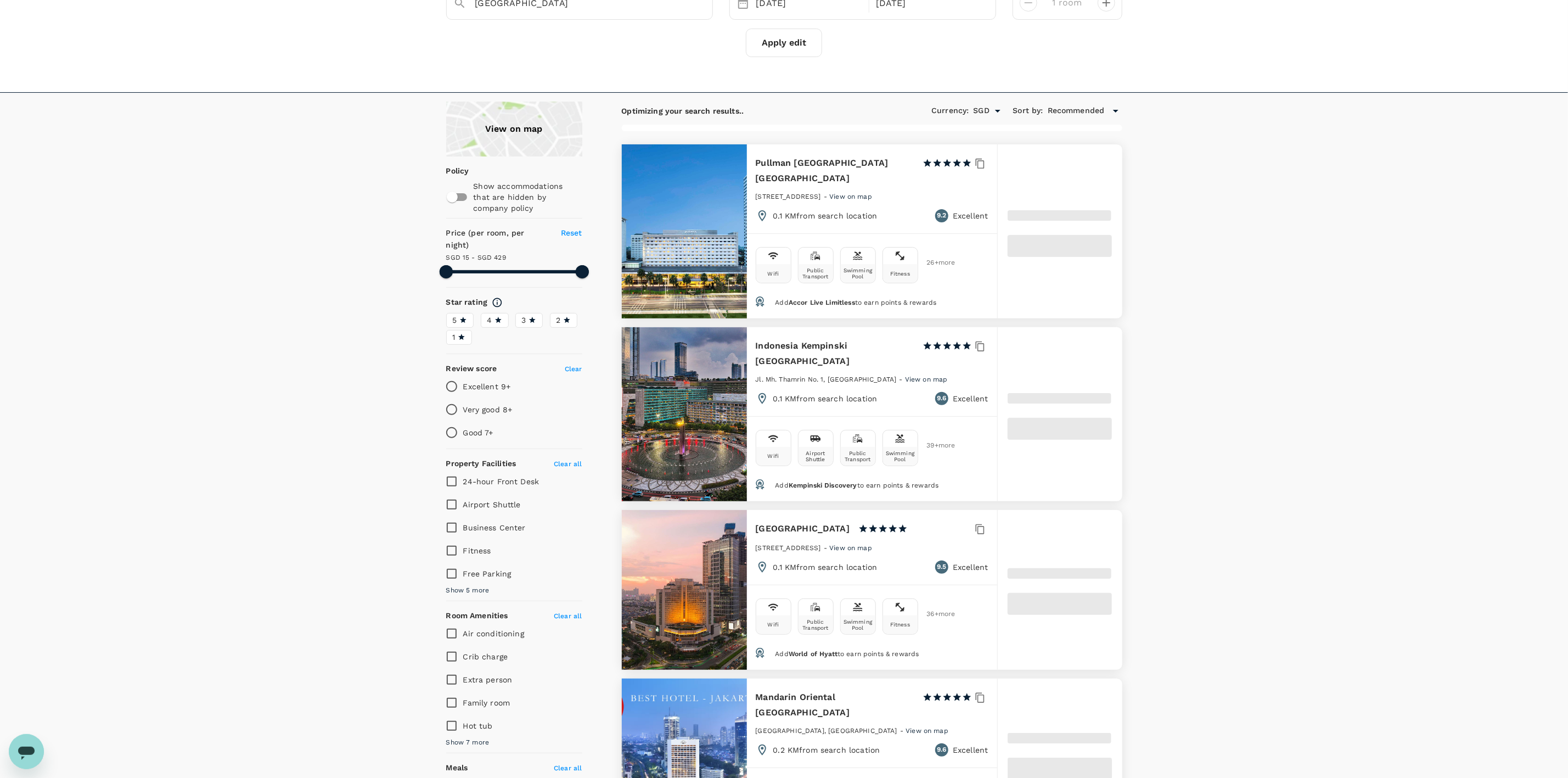
type input "429.02"
type input "8.02"
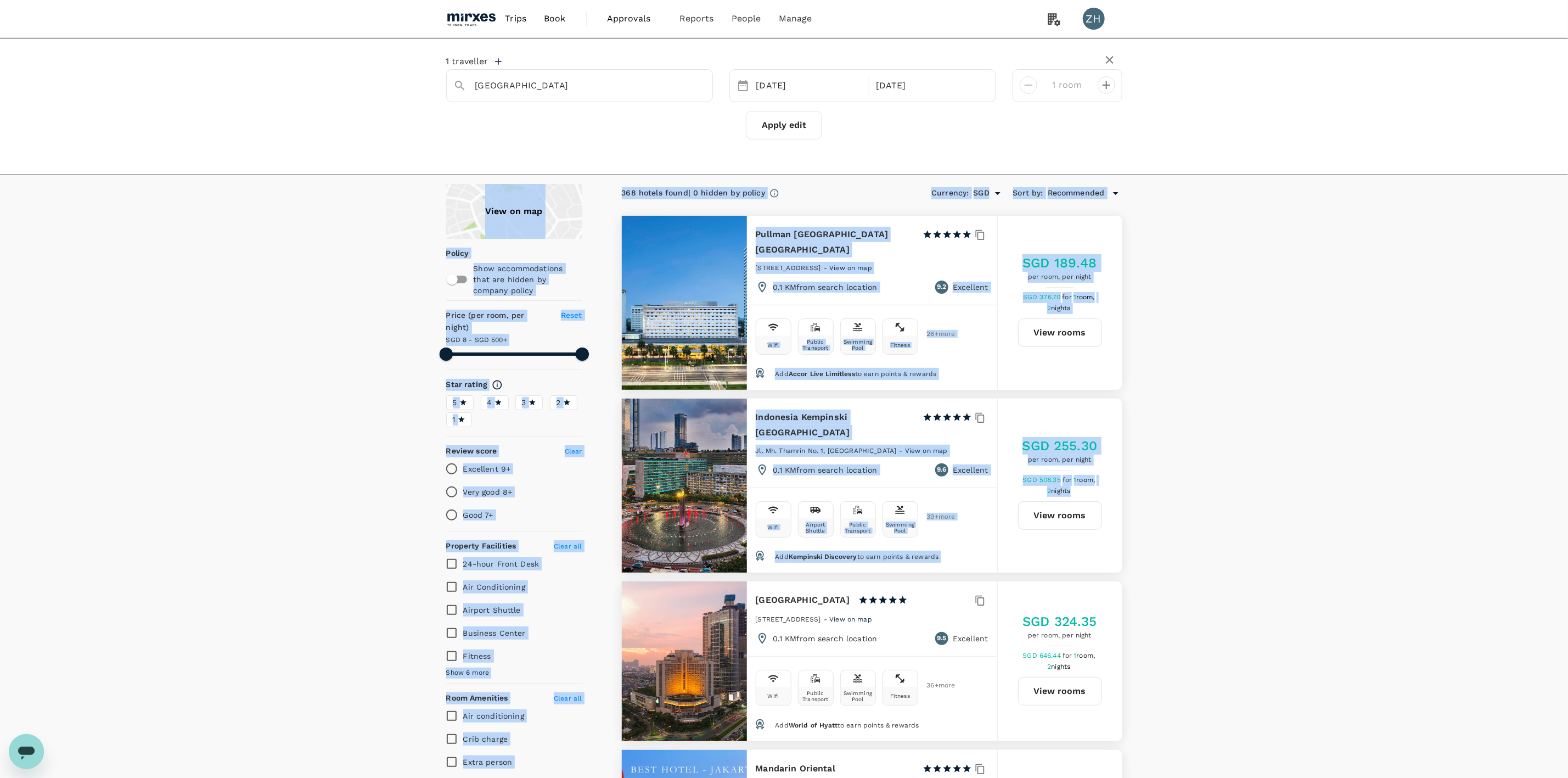
drag, startPoint x: 305, startPoint y: 183, endPoint x: 1312, endPoint y: 516, distance: 1060.6
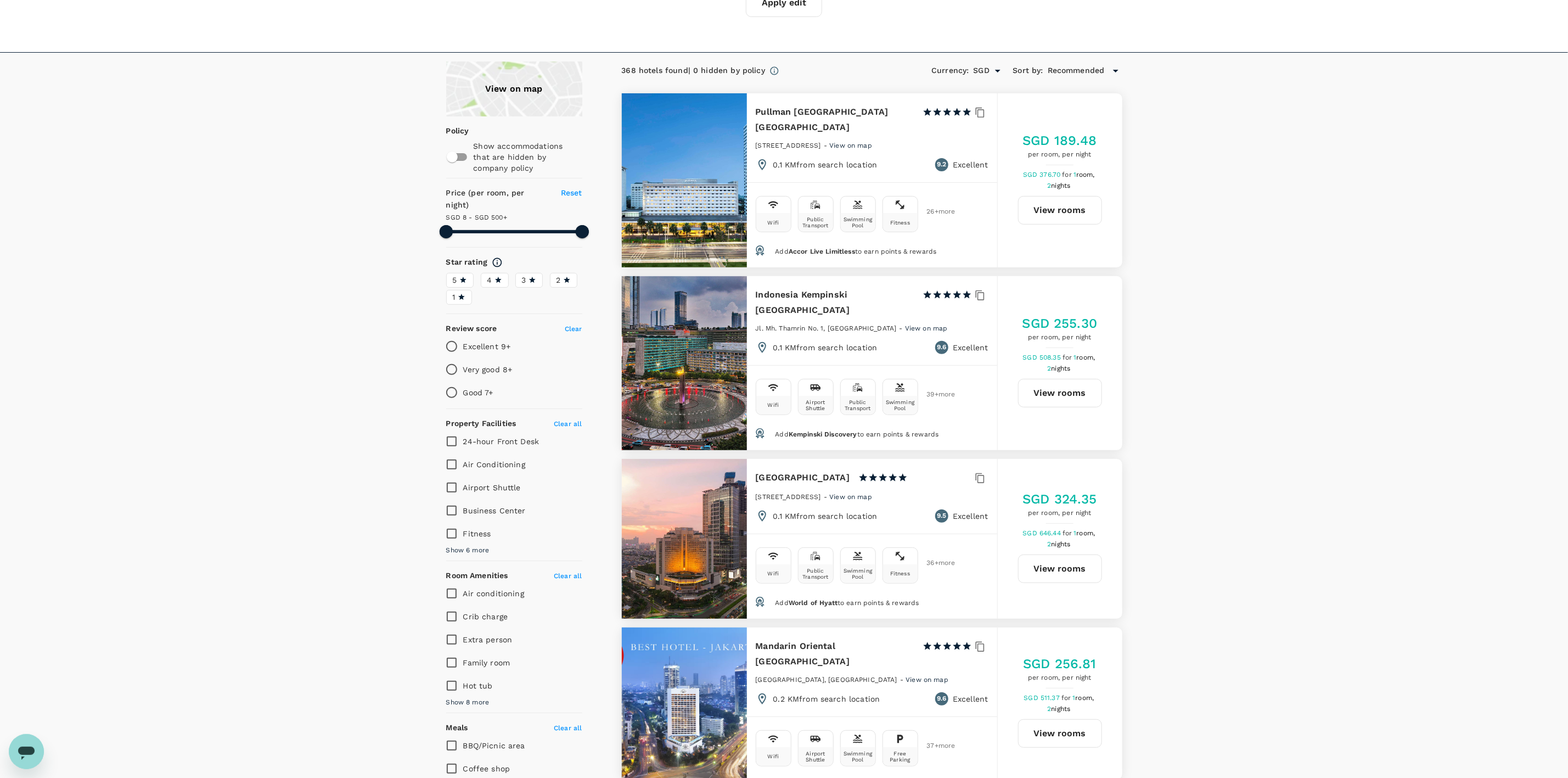
scroll to position [82, 0]
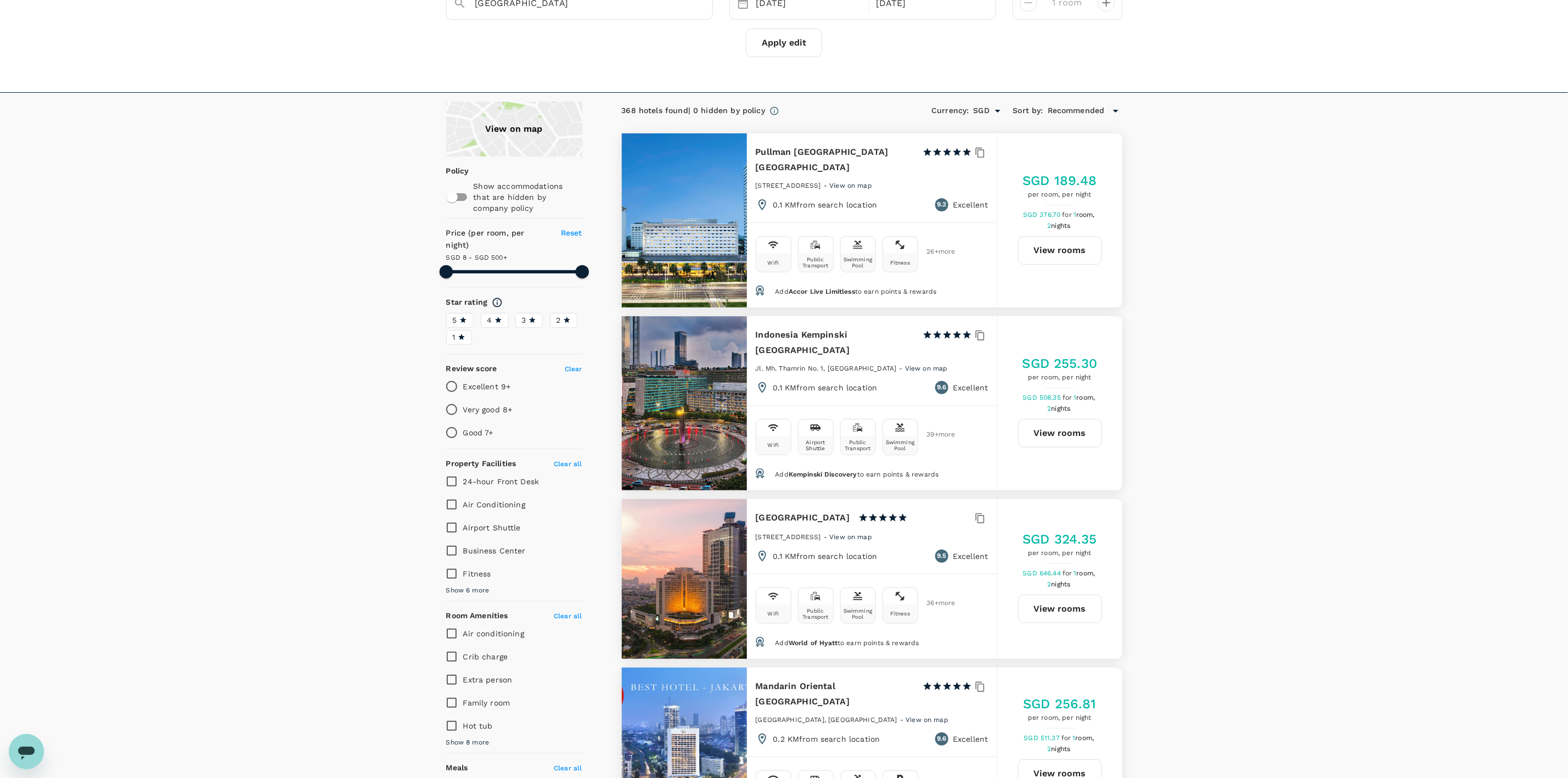
type input "499.64"
